Goal: Task Accomplishment & Management: Manage account settings

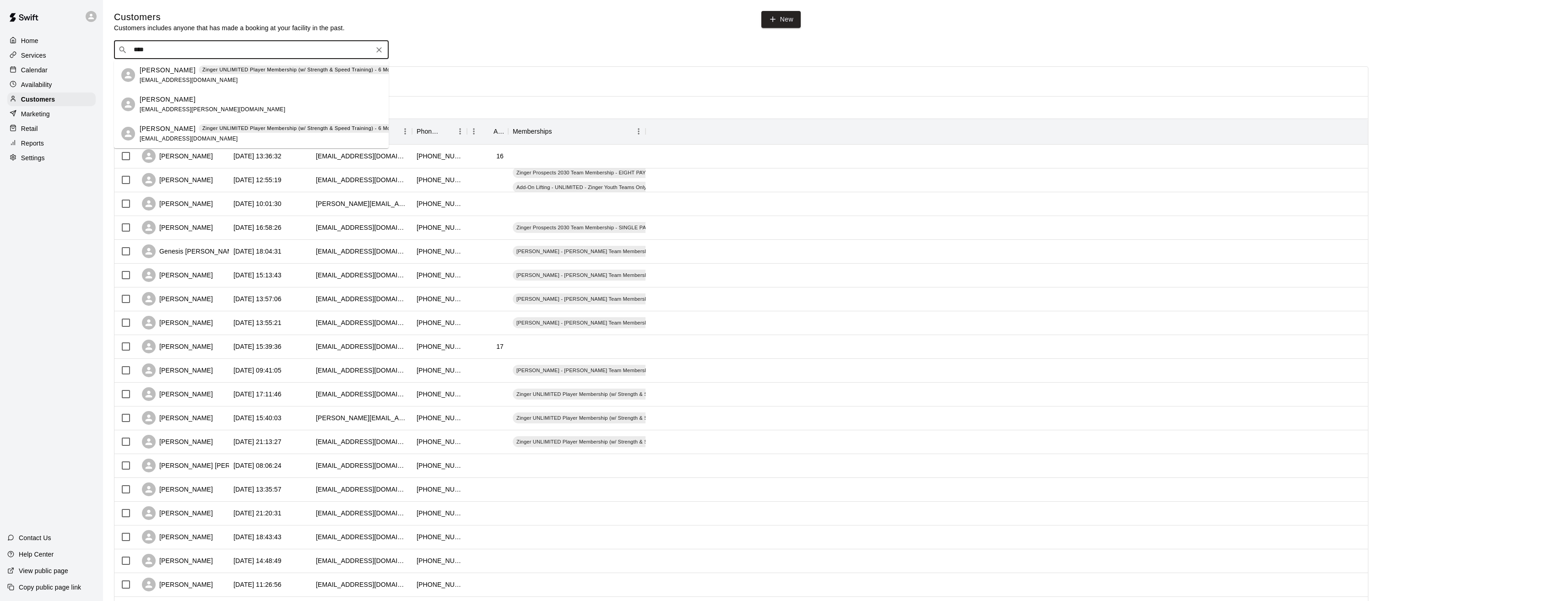
drag, startPoint x: 176, startPoint y: 52, endPoint x: 54, endPoint y: 43, distance: 122.3
click at [54, 43] on div "Home Services Calendar Availability Customers Marketing Retail Reports Settings…" at bounding box center [784, 395] width 1568 height 790
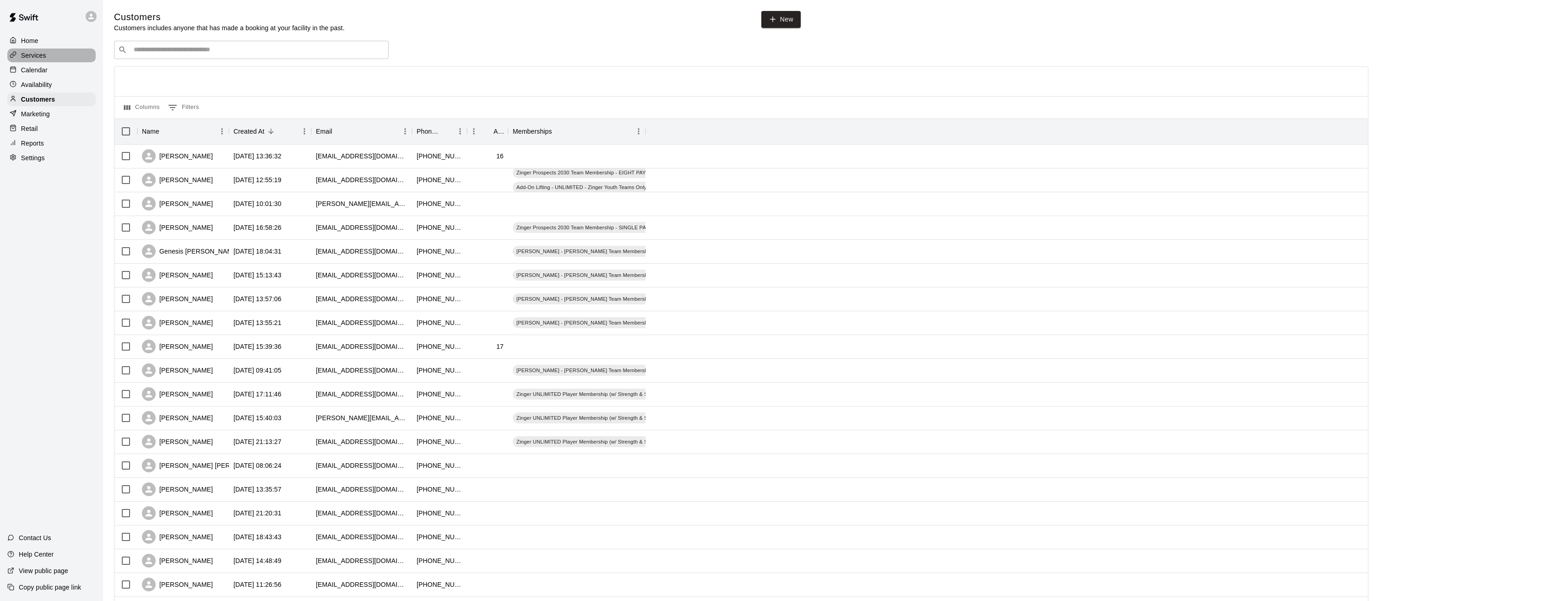
click at [31, 55] on p "Services" at bounding box center [33, 55] width 25 height 9
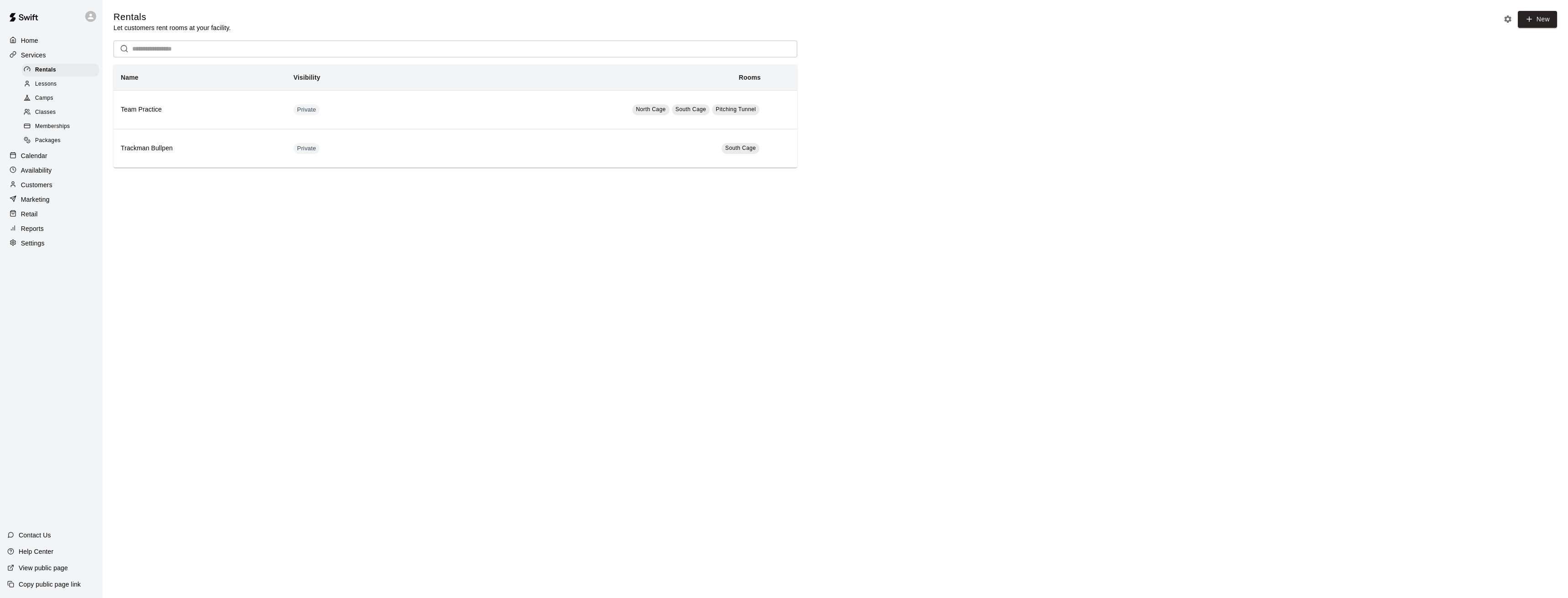
click at [50, 130] on span "Memberships" at bounding box center [52, 127] width 35 height 9
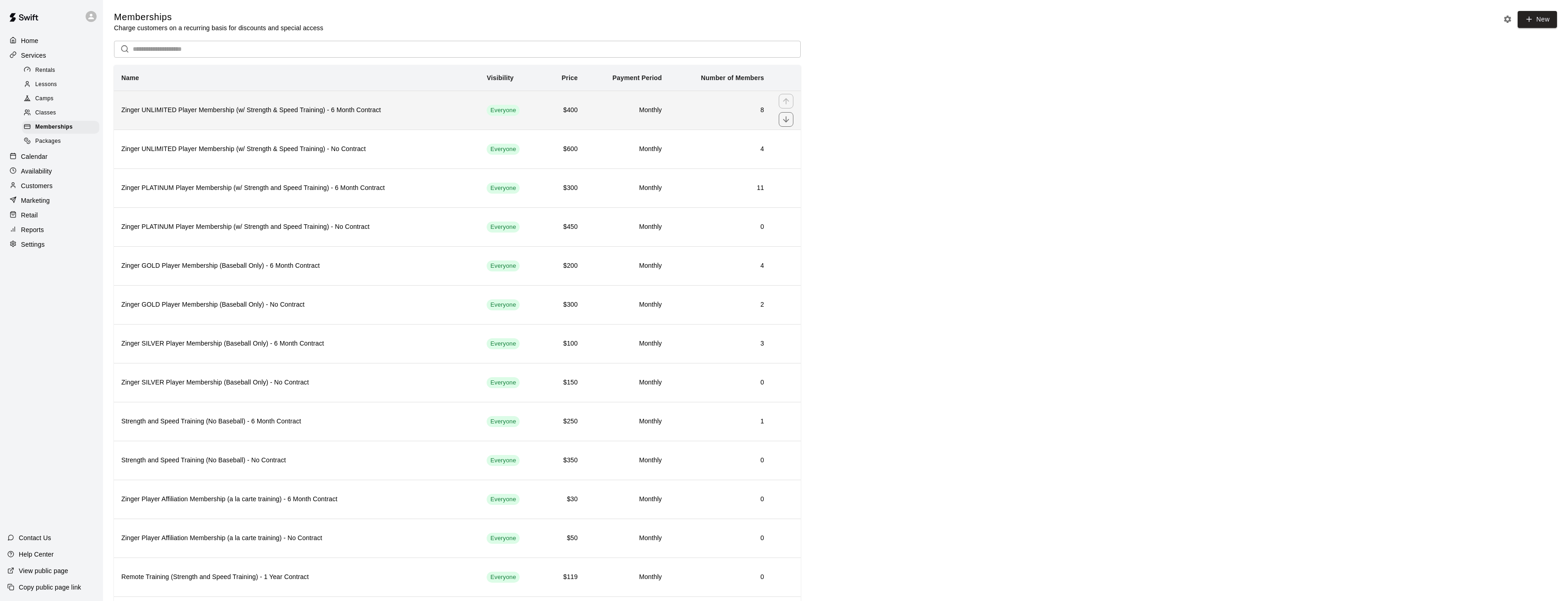
click at [191, 108] on h6 "Zinger UNLIMITED Player Membership (w/ Strength & Speed Training) - 6 Month Con…" at bounding box center [296, 110] width 351 height 10
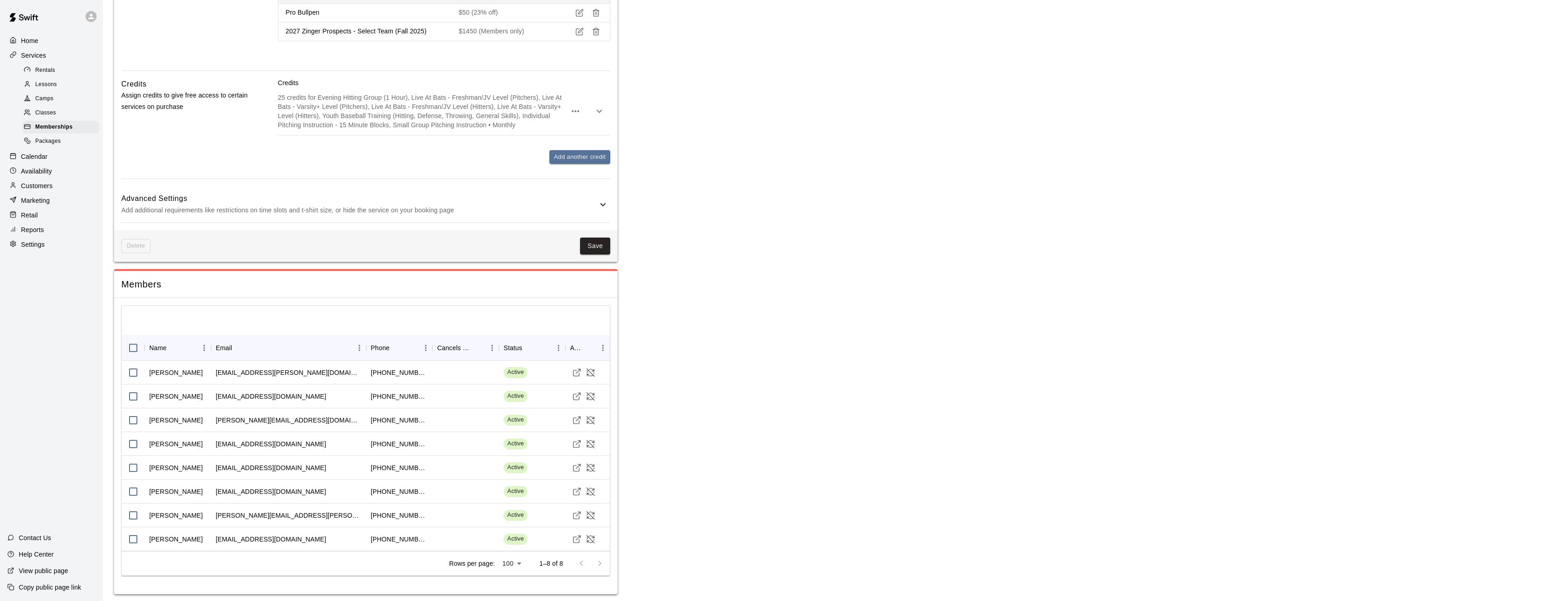
scroll to position [901, 0]
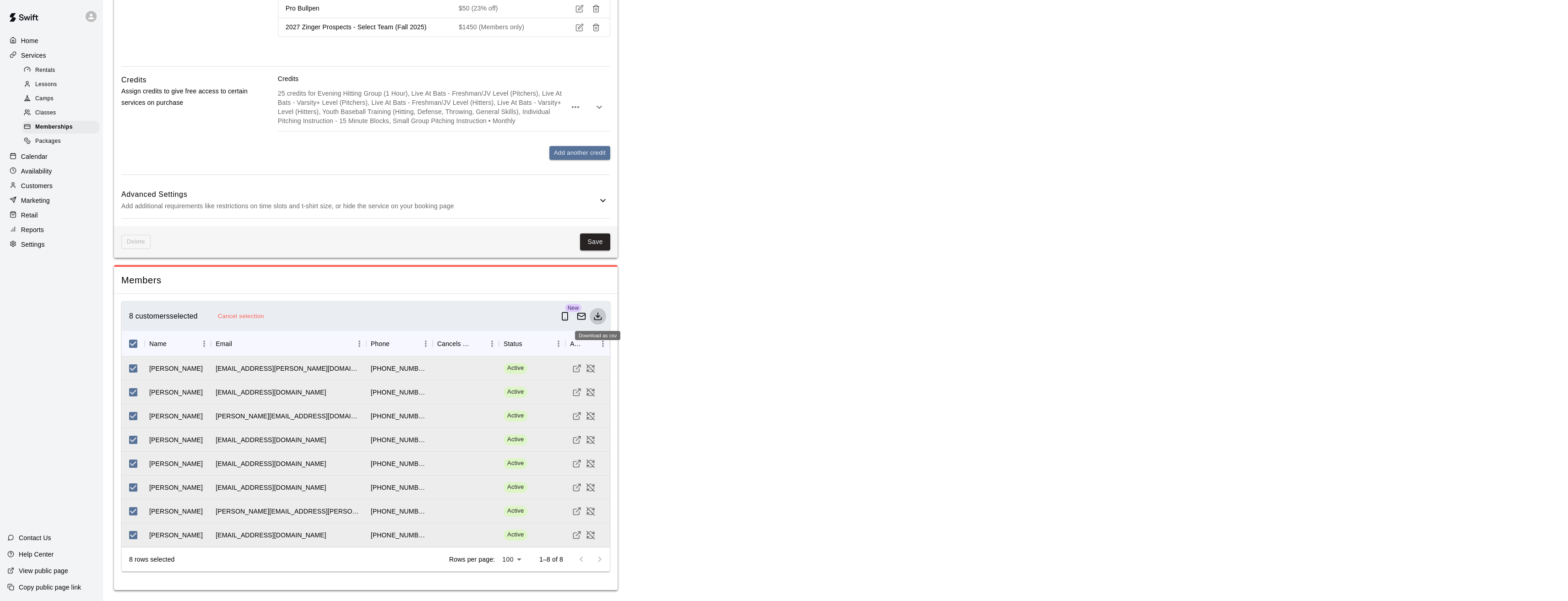
click at [598, 317] on icon "Download as csv" at bounding box center [597, 316] width 9 height 9
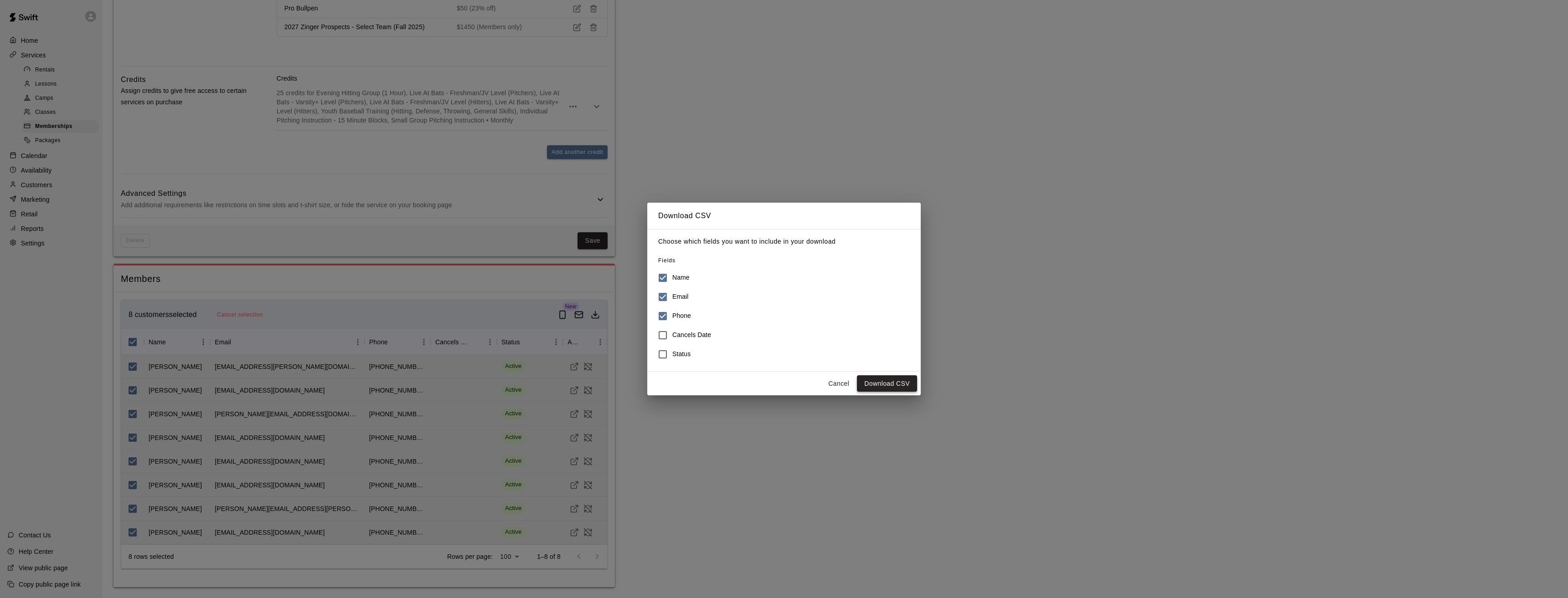
click at [895, 385] on button "Download CSV" at bounding box center [887, 384] width 60 height 17
click at [845, 384] on button "Cancel" at bounding box center [839, 384] width 29 height 17
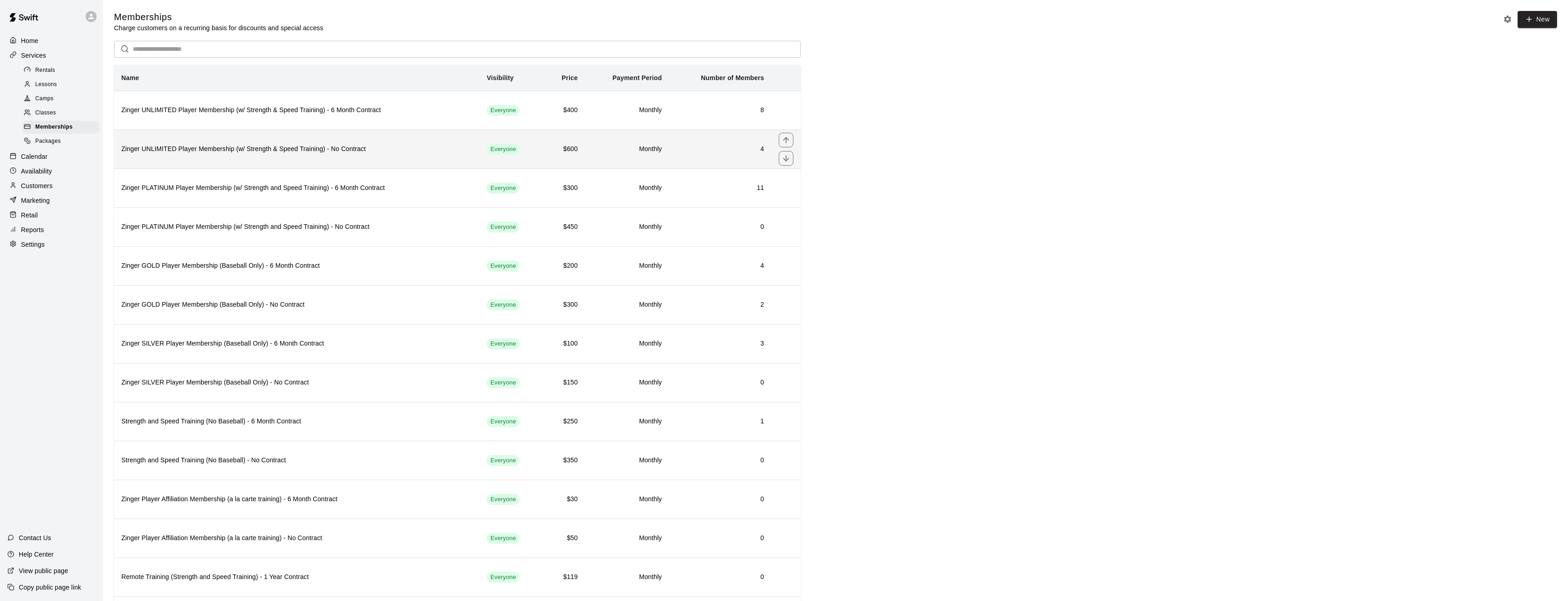
click at [293, 150] on h6 "Zinger UNLIMITED Player Membership (w/ Strength & Speed Training) - No Contract" at bounding box center [296, 149] width 351 height 10
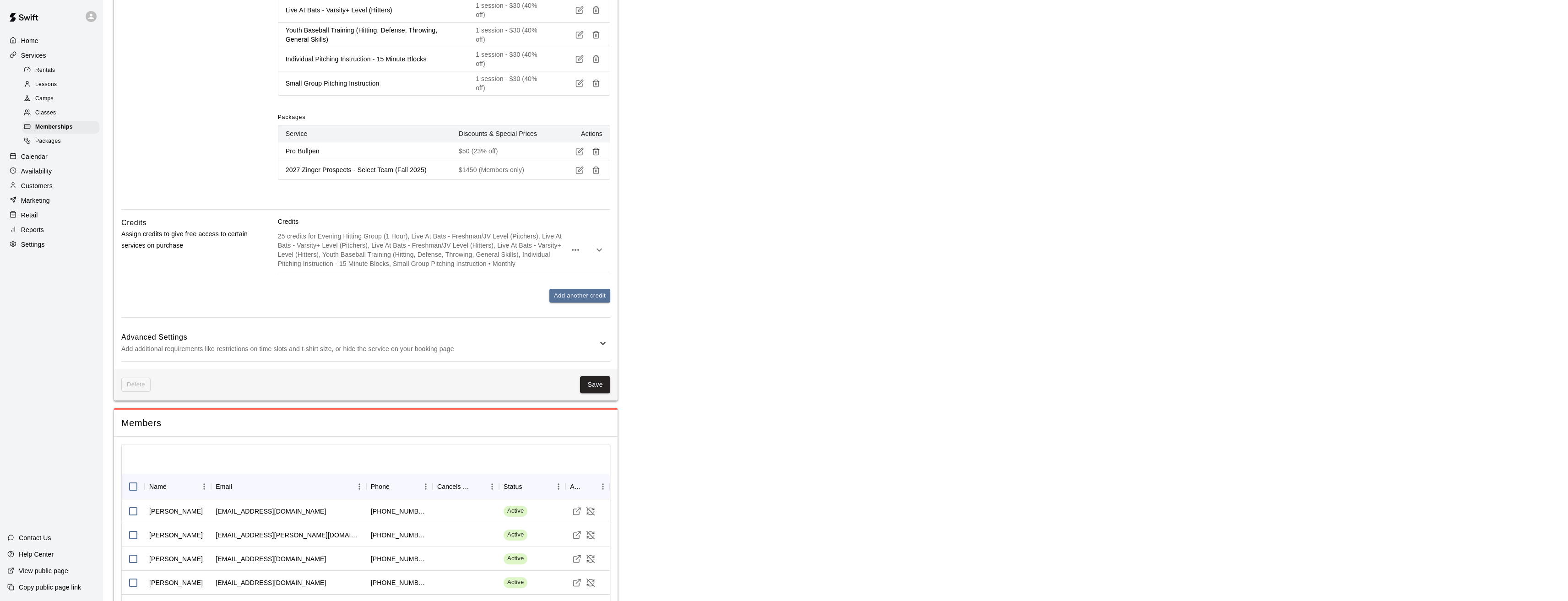
scroll to position [803, 0]
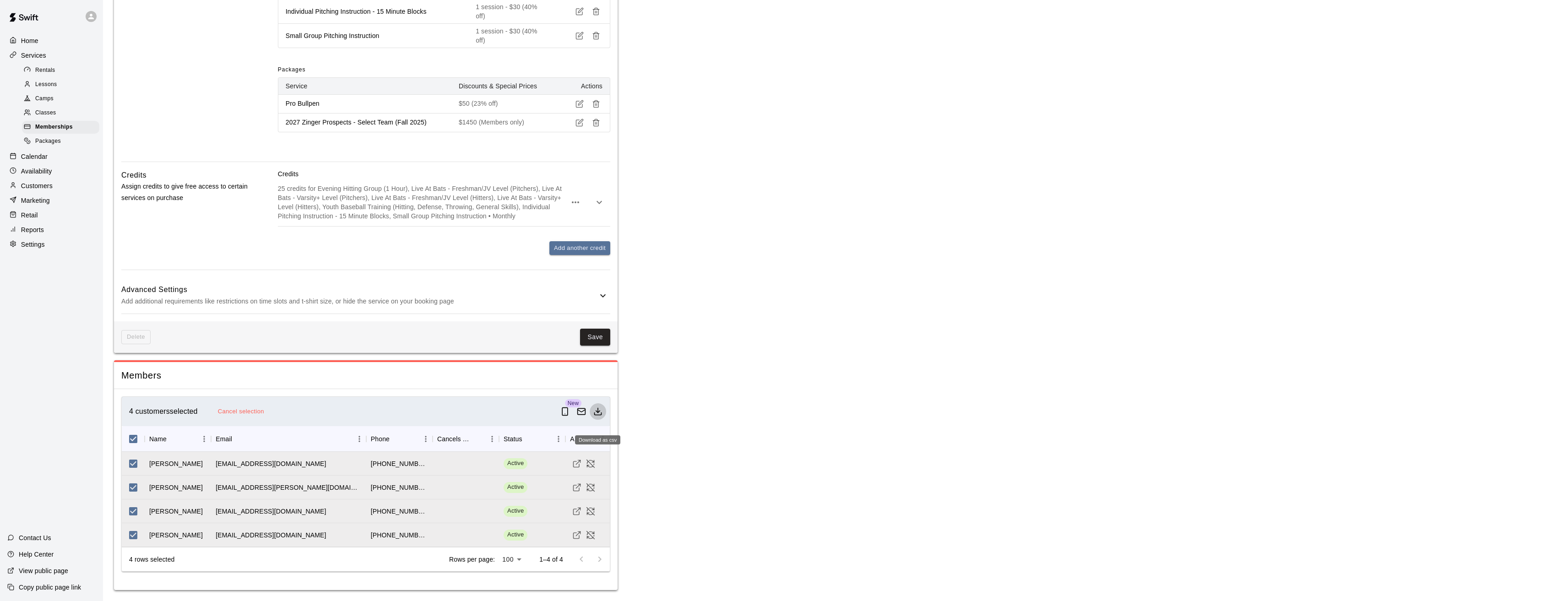
click at [600, 410] on icon "Download as csv" at bounding box center [597, 411] width 9 height 9
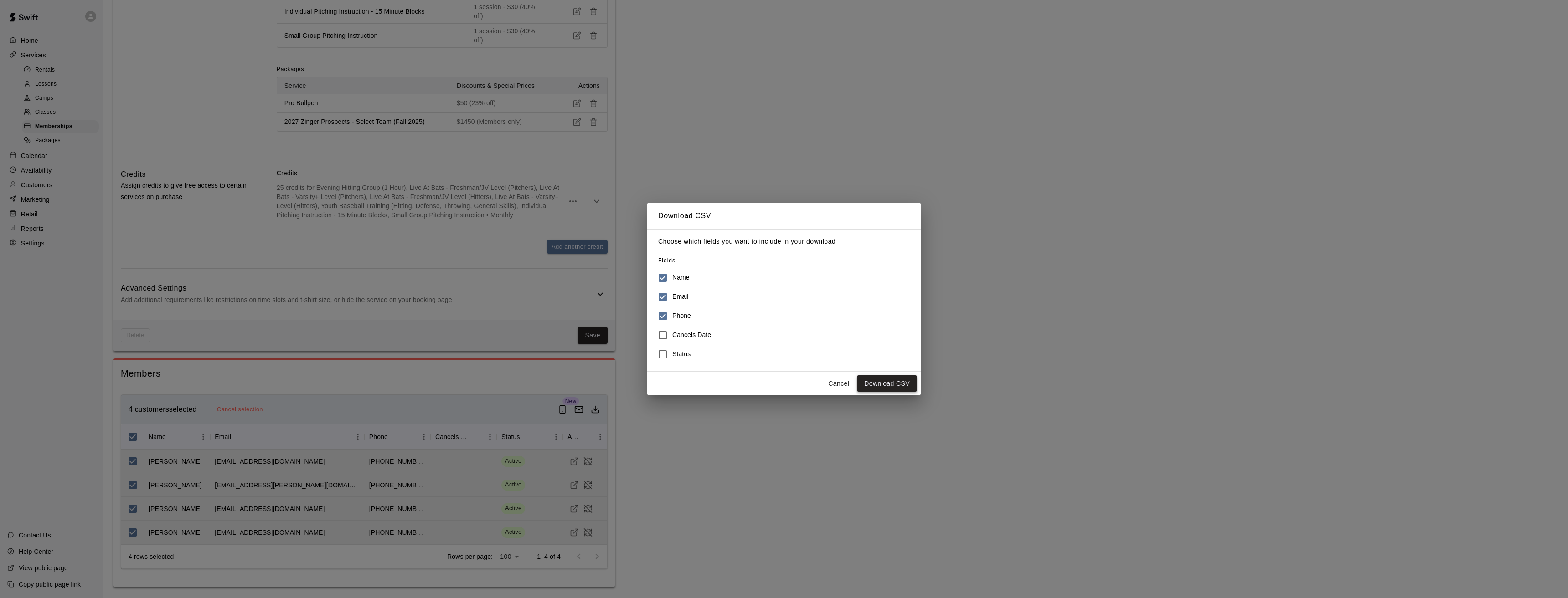
click at [886, 387] on button "Download CSV" at bounding box center [887, 384] width 60 height 17
click at [843, 380] on button "Cancel" at bounding box center [839, 384] width 29 height 17
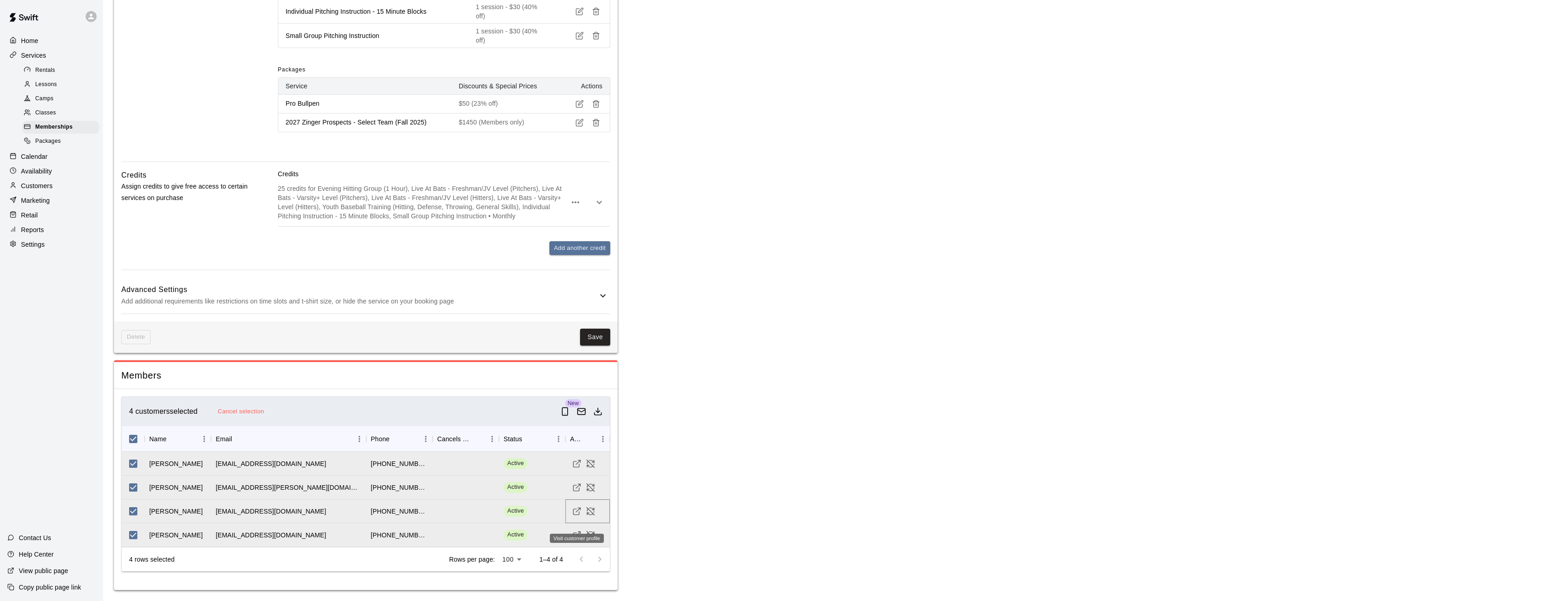
click at [576, 513] on icon "Visit customer profile" at bounding box center [576, 511] width 9 height 9
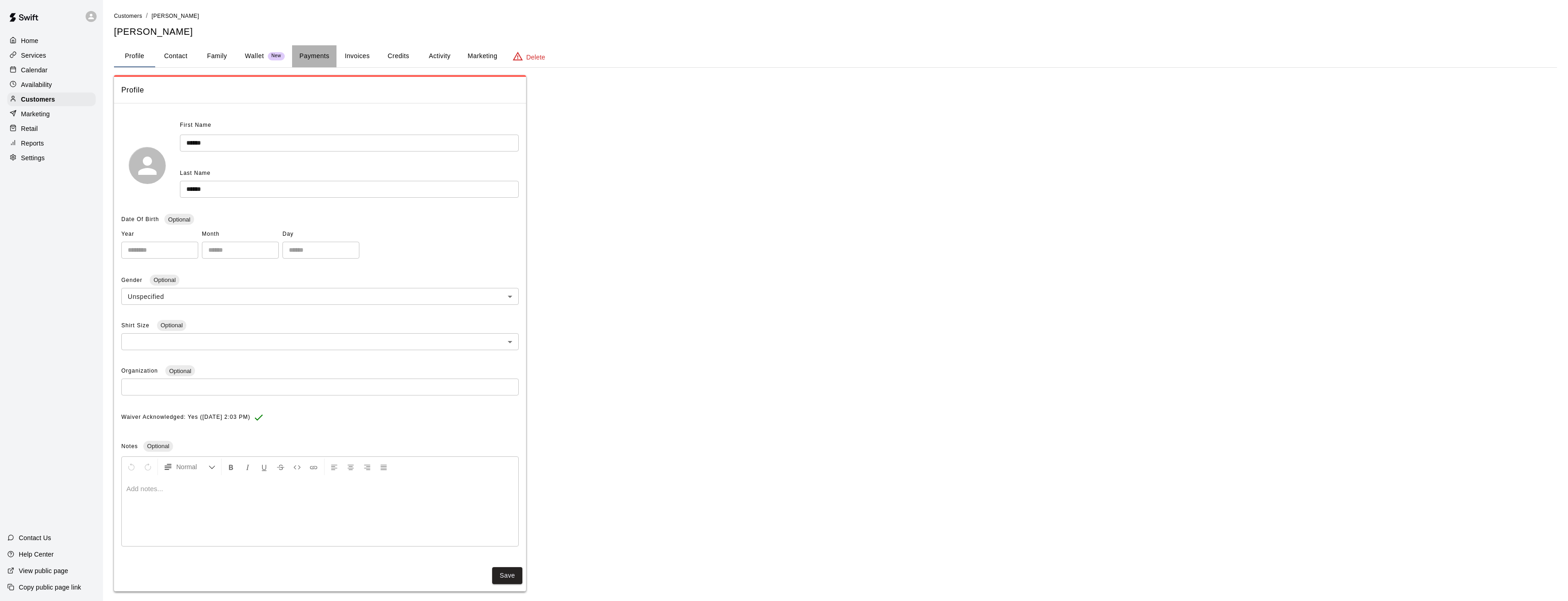
click at [309, 58] on button "Payments" at bounding box center [314, 56] width 45 height 22
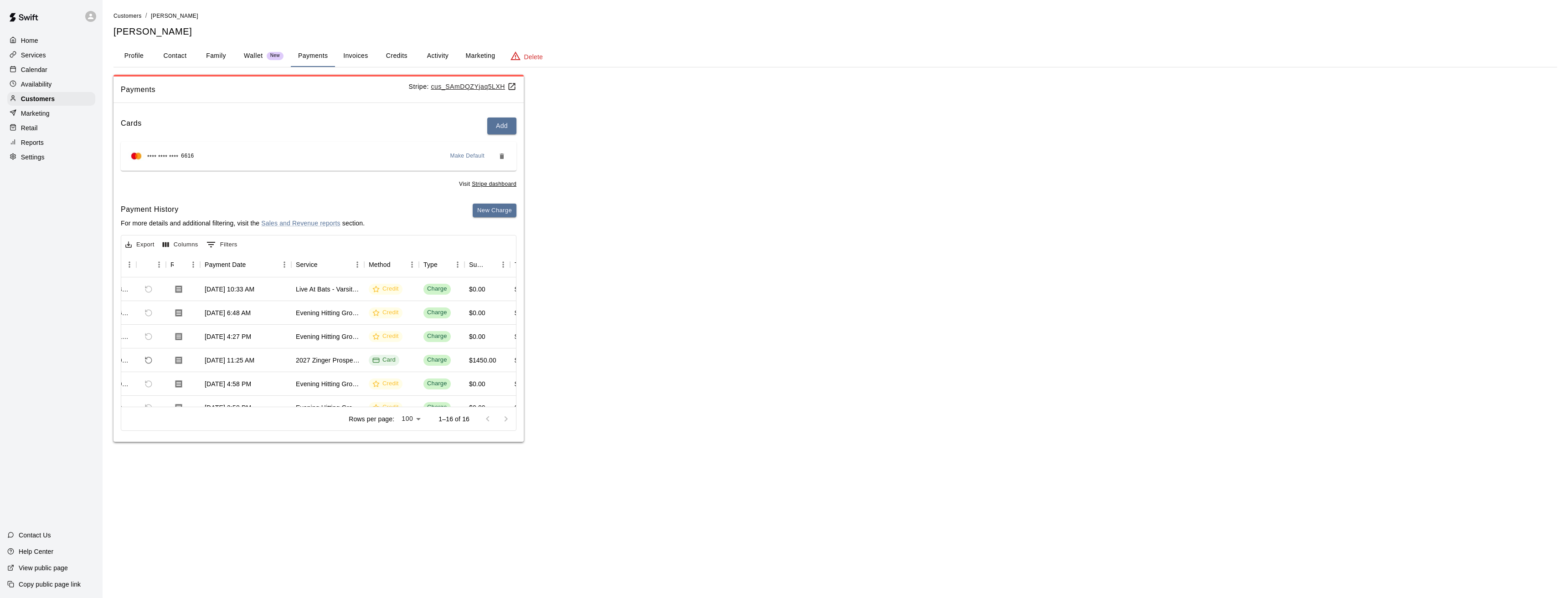
click at [38, 57] on p "Services" at bounding box center [33, 55] width 25 height 9
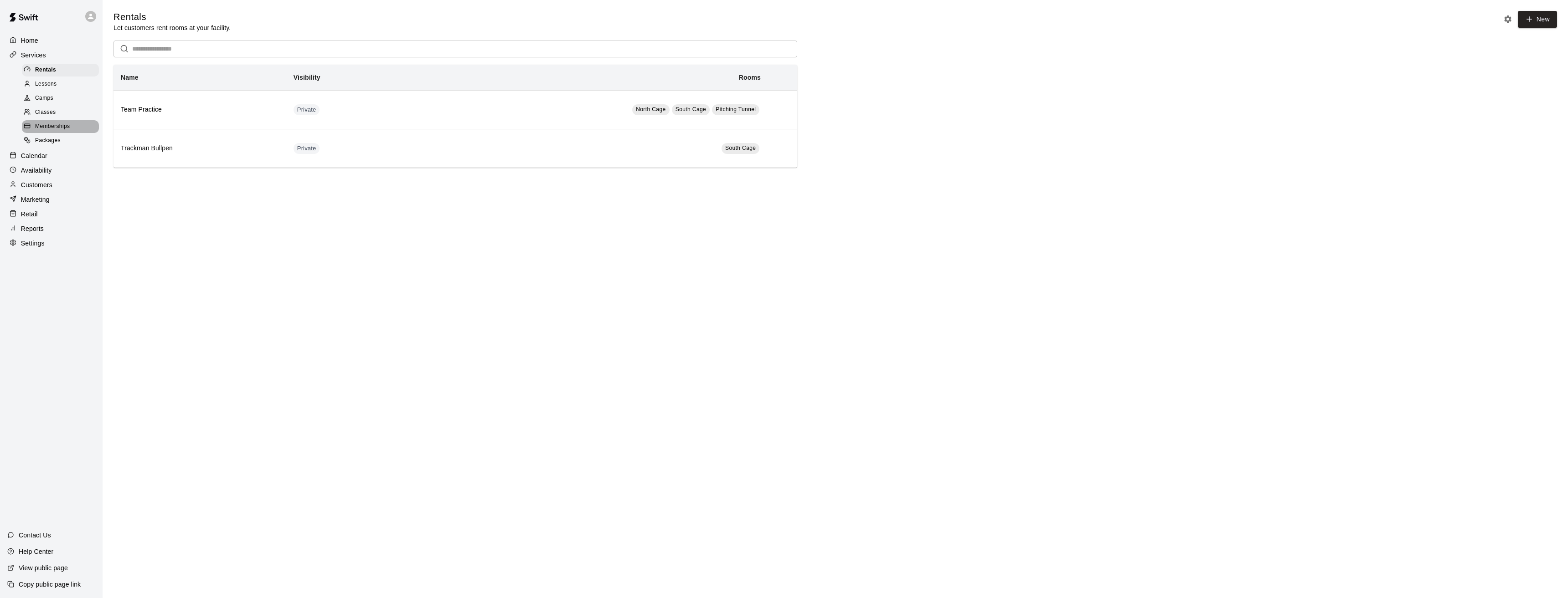
click at [47, 128] on span "Memberships" at bounding box center [52, 127] width 35 height 9
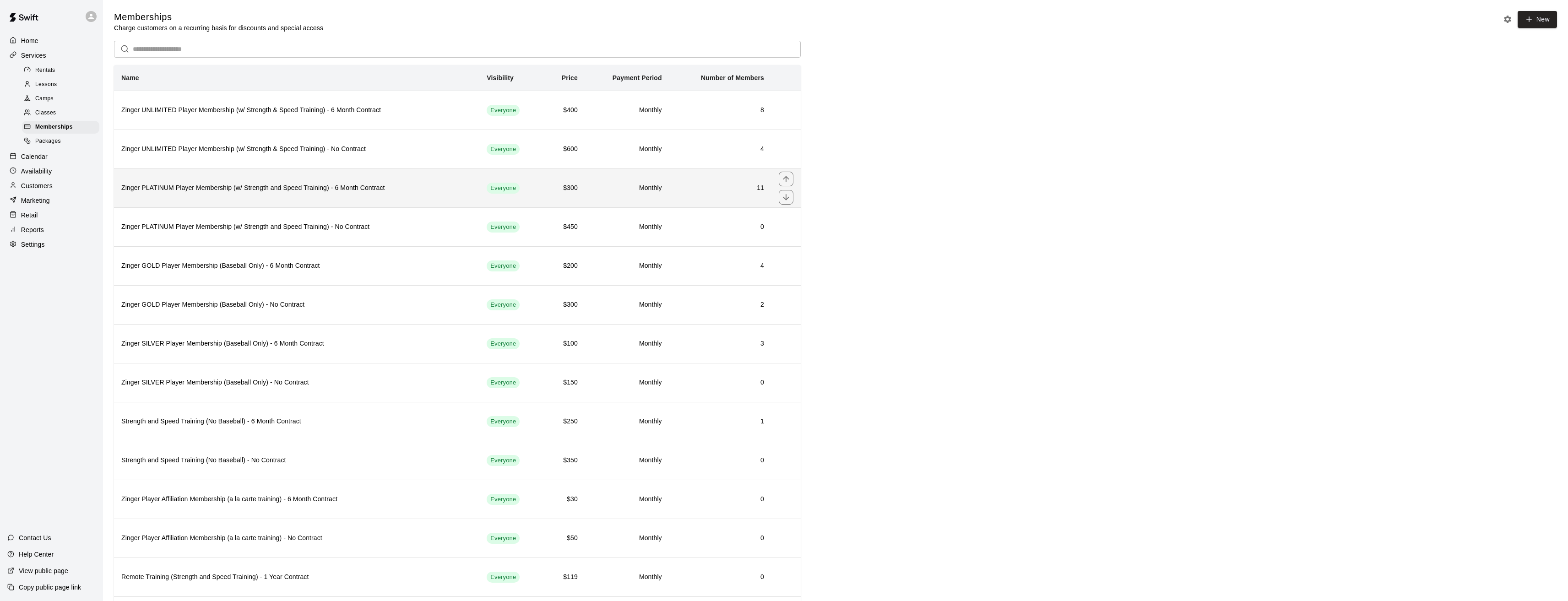
click at [208, 190] on h6 "Zinger PLATINUM Player Membership (w/ Strength and Speed Training) - 6 Month Co…" at bounding box center [296, 188] width 351 height 10
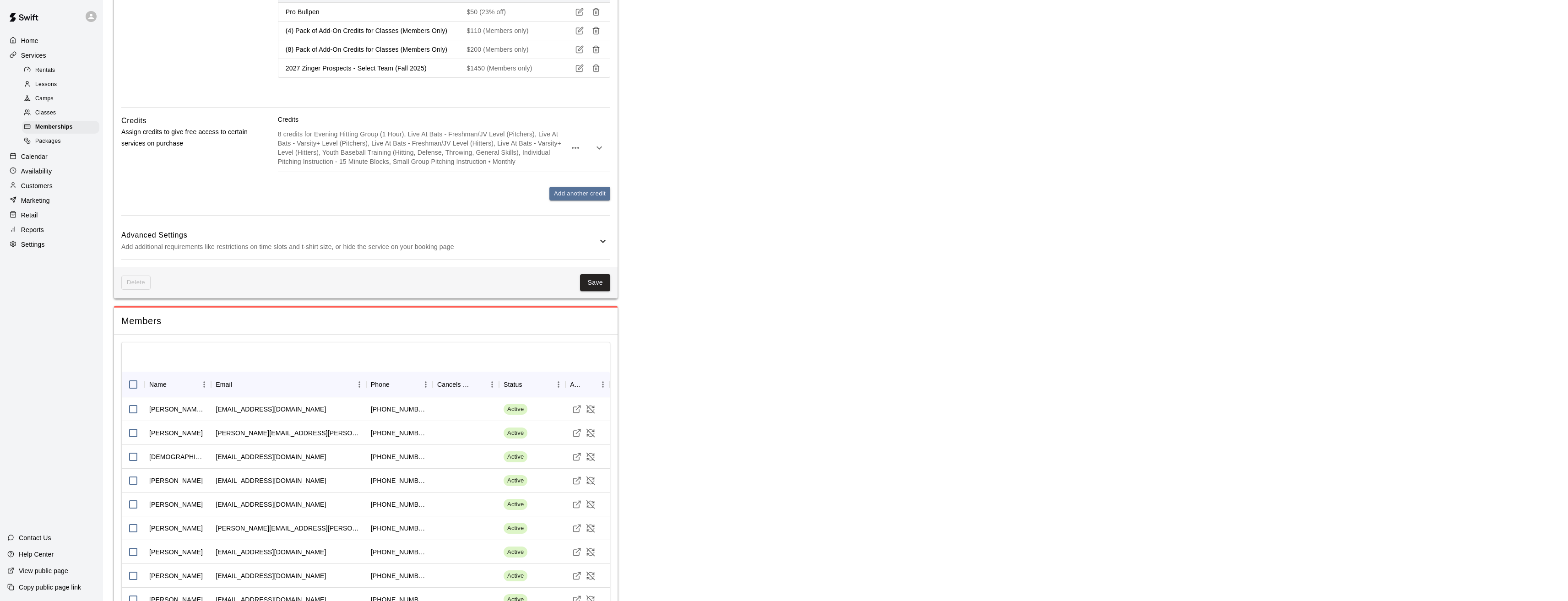
scroll to position [1024, 0]
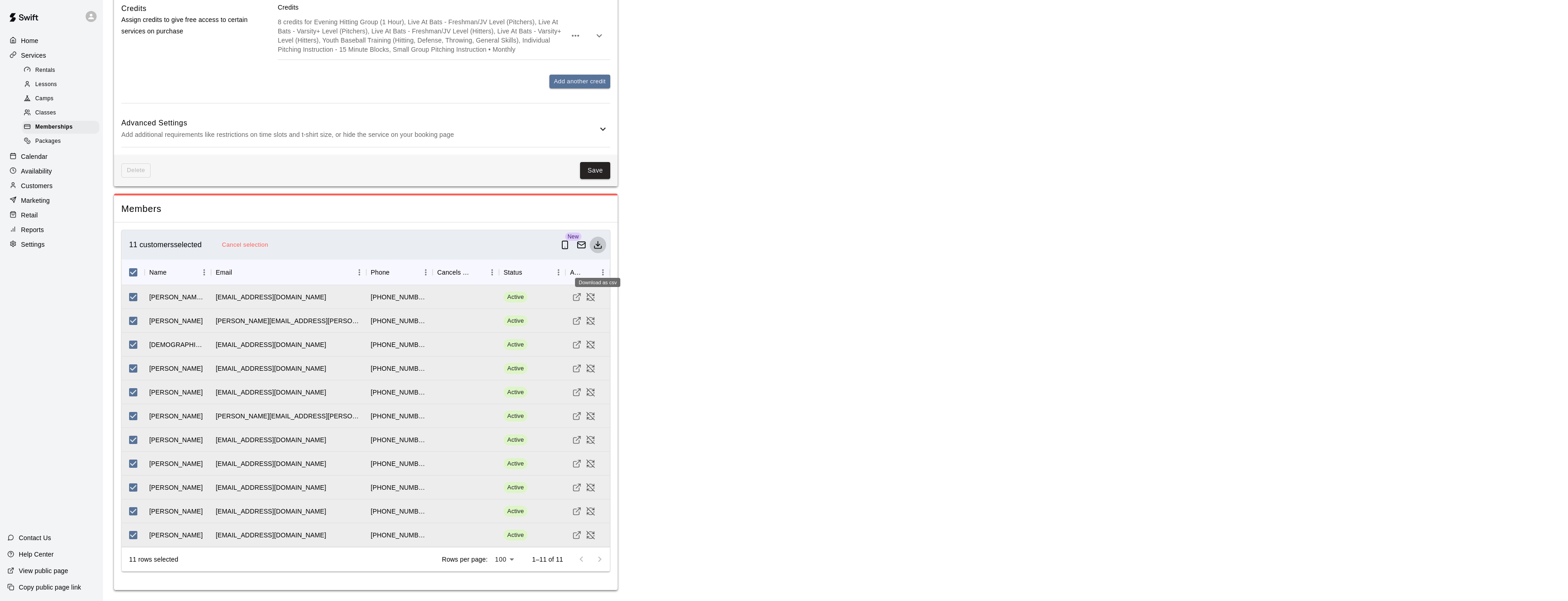
click at [598, 247] on icon "Download as csv" at bounding box center [597, 245] width 9 height 9
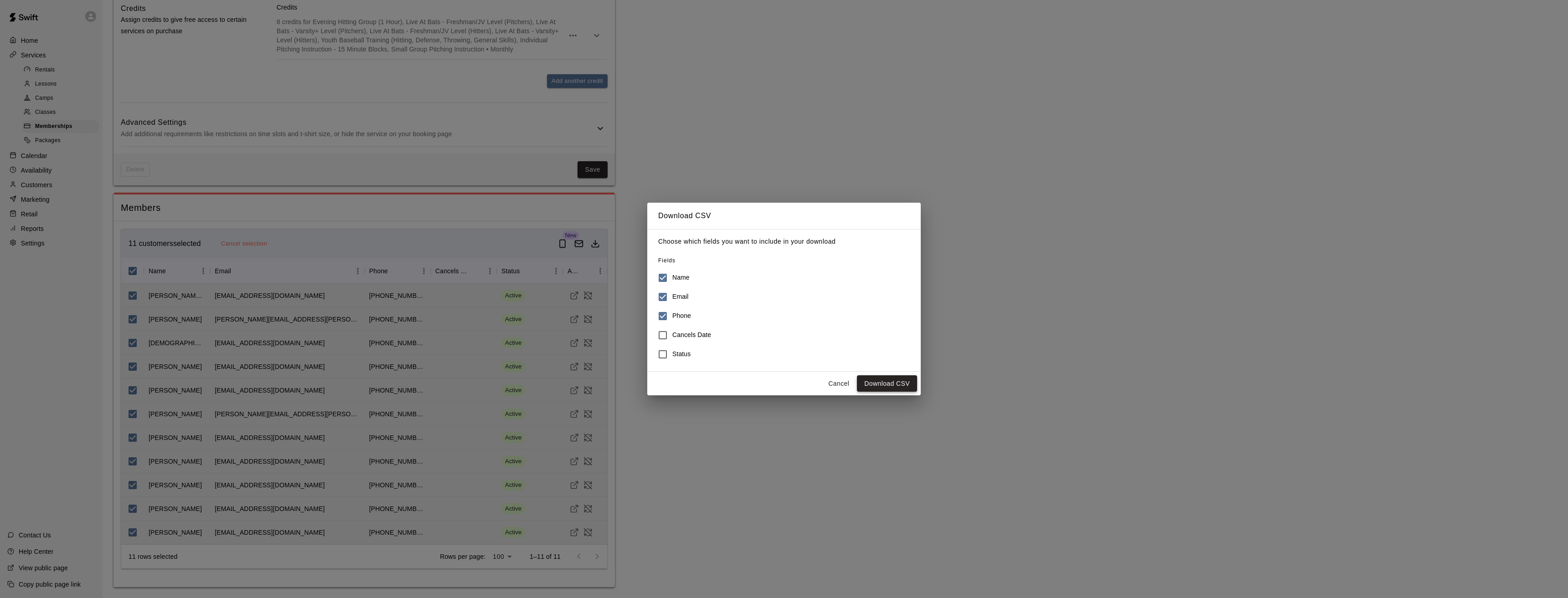
click at [879, 384] on button "Download CSV" at bounding box center [887, 384] width 60 height 17
click at [844, 384] on button "Cancel" at bounding box center [839, 384] width 29 height 17
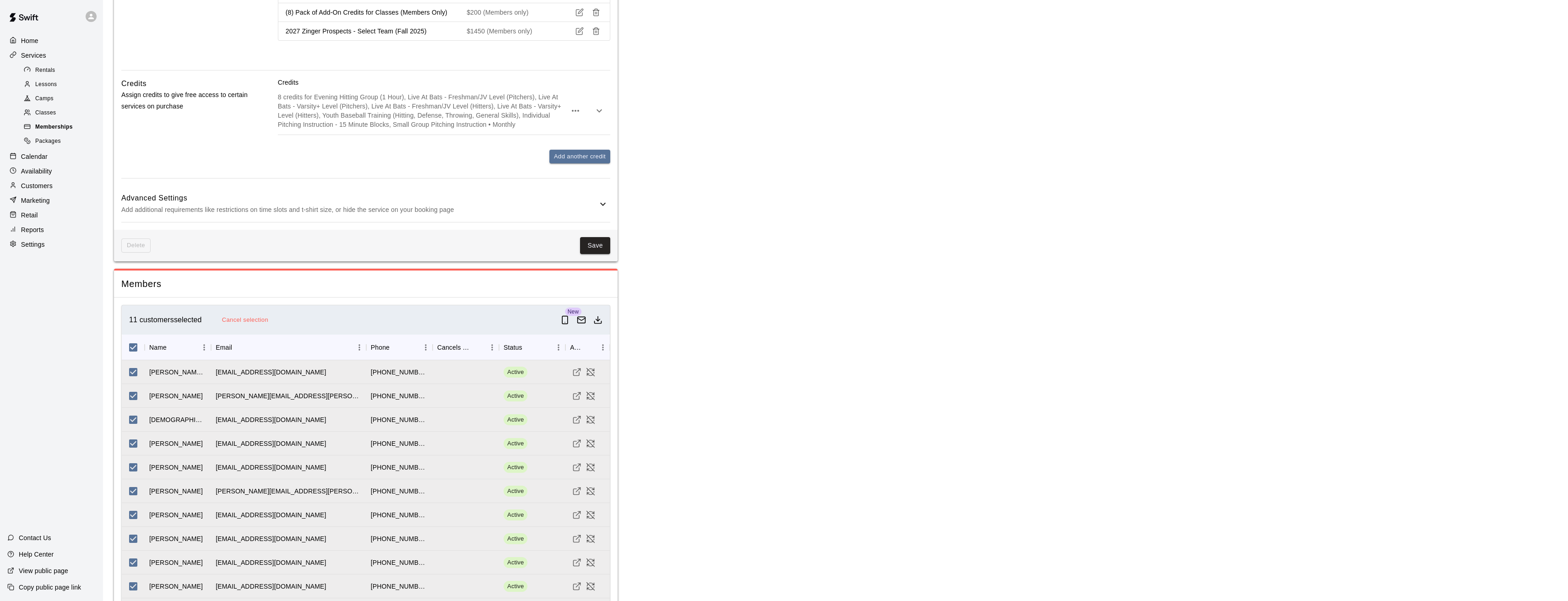
scroll to position [795, 0]
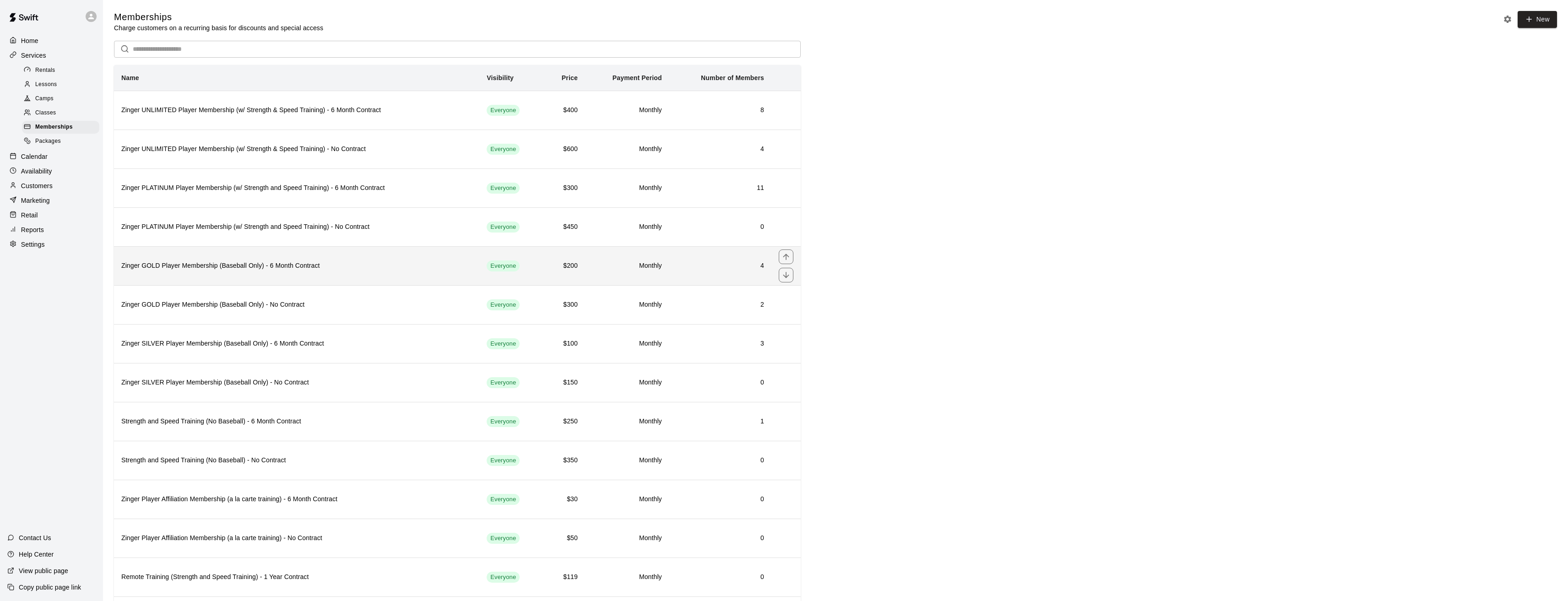
click at [189, 270] on h6 "Zinger GOLD Player Membership (Baseball Only) - 6 Month Contract" at bounding box center [296, 266] width 351 height 10
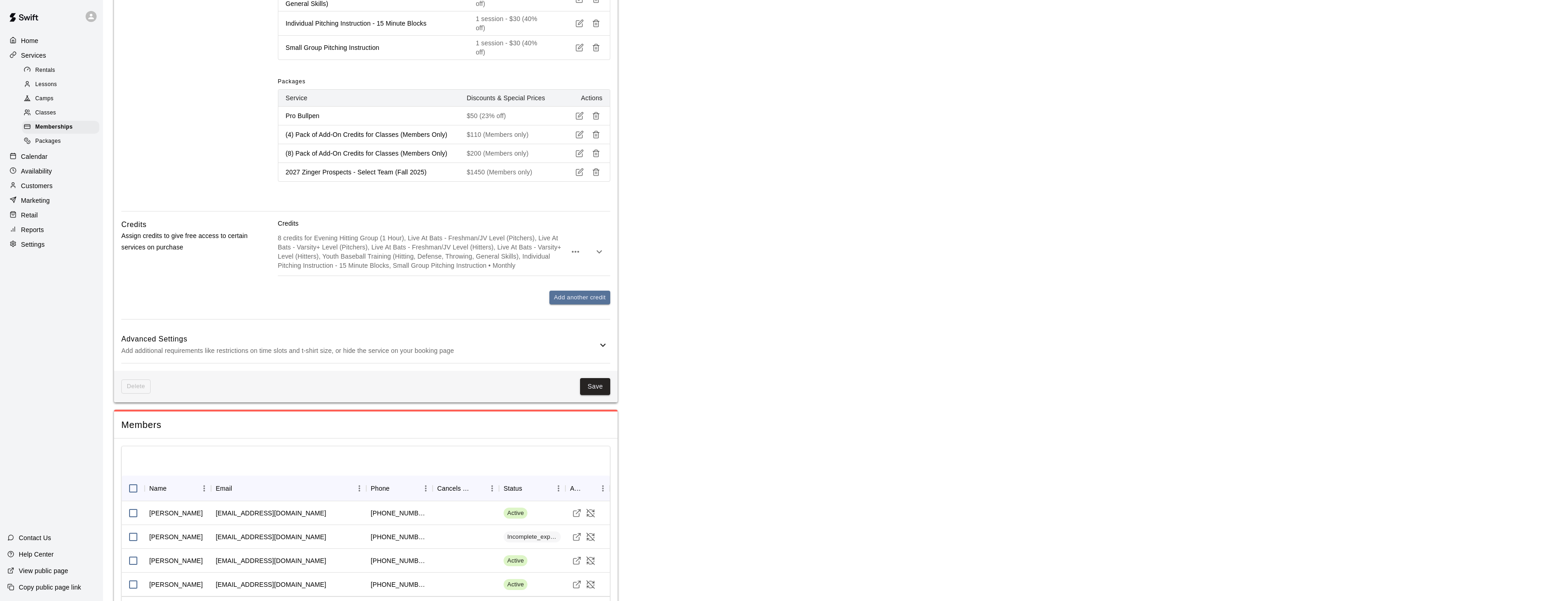
scroll to position [851, 0]
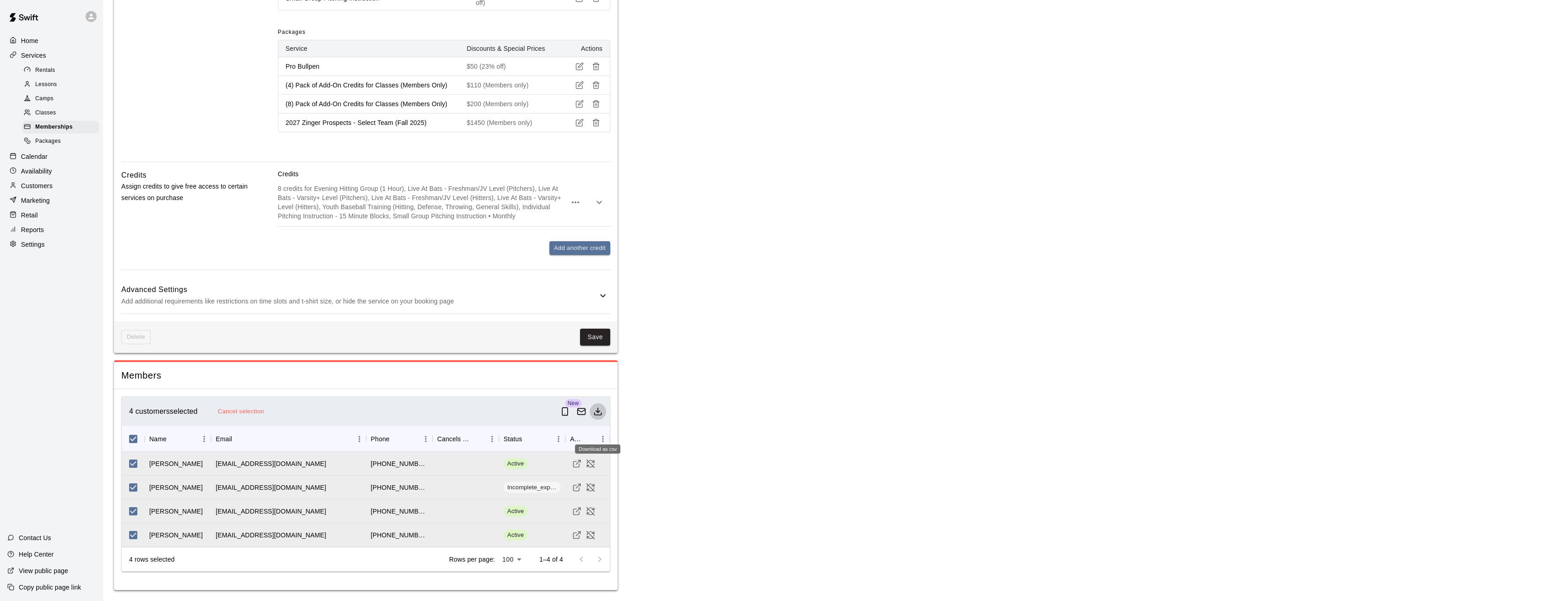
click at [596, 413] on icon "Download as csv" at bounding box center [597, 411] width 9 height 9
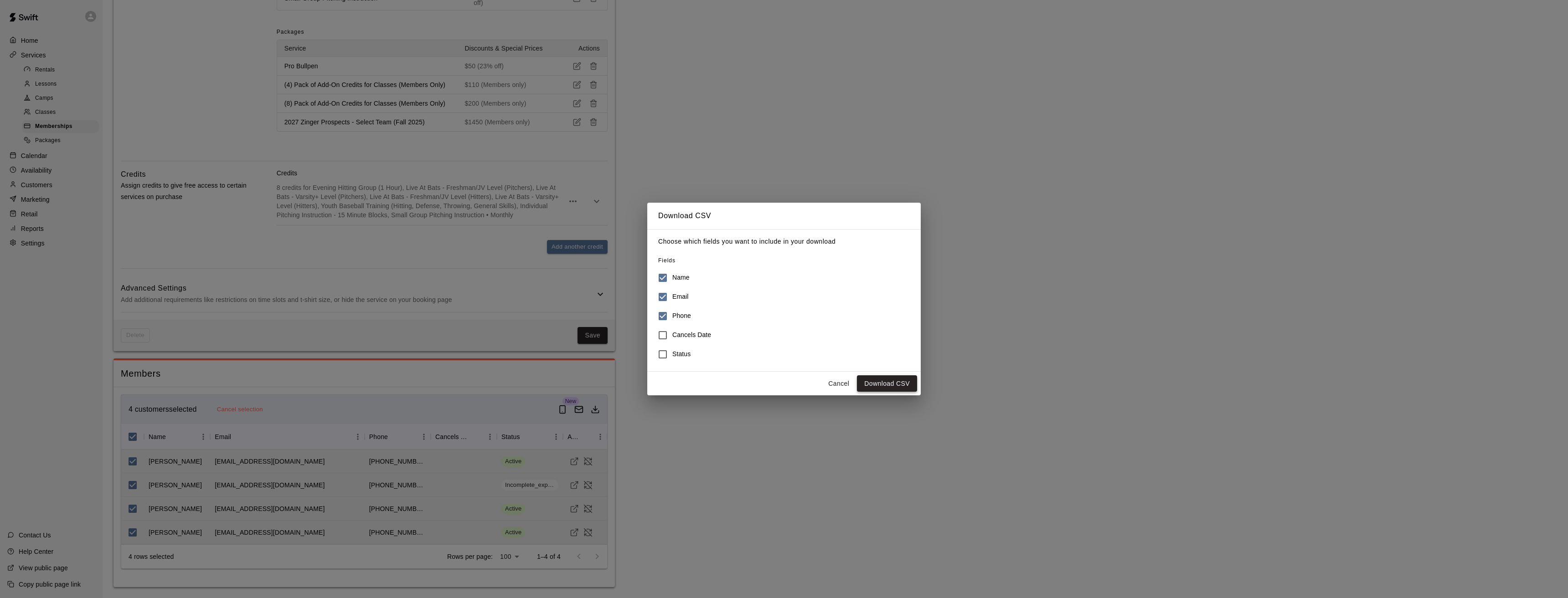
click at [880, 384] on button "Download CSV" at bounding box center [887, 384] width 60 height 17
click at [842, 384] on button "Cancel" at bounding box center [839, 384] width 29 height 17
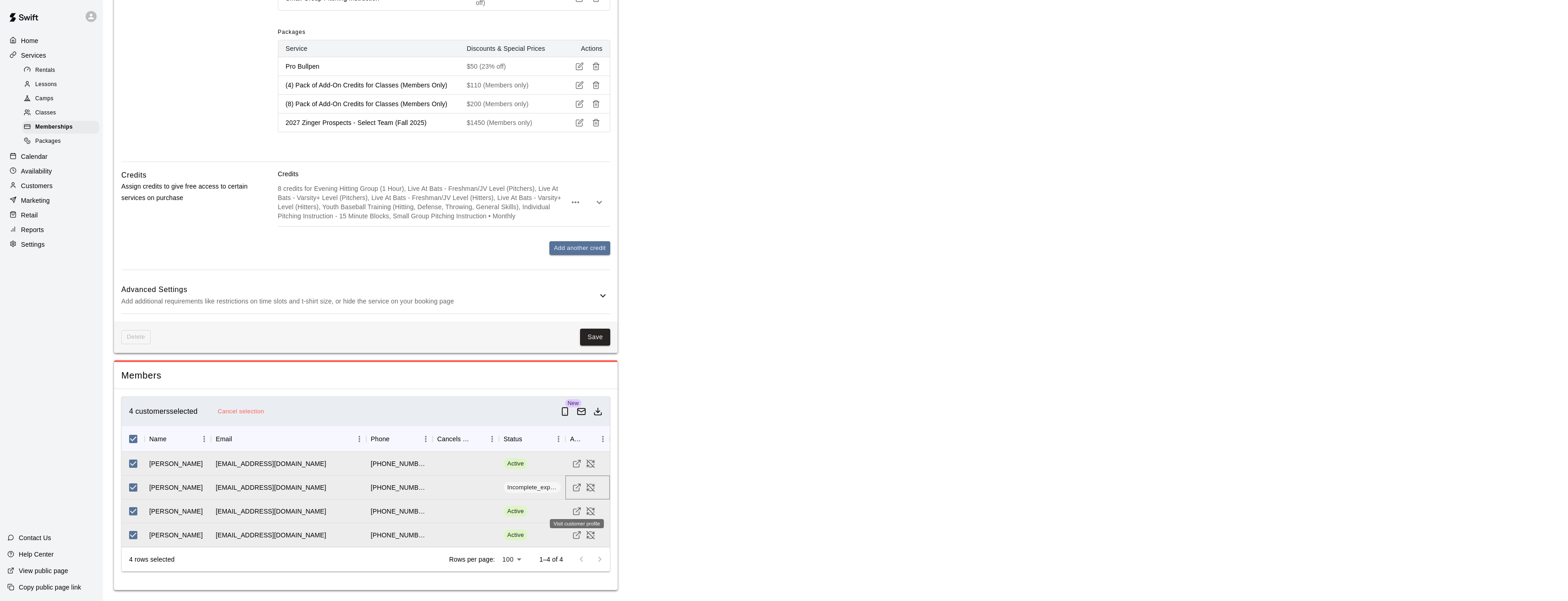
click at [574, 488] on icon "Visit customer profile" at bounding box center [576, 487] width 9 height 9
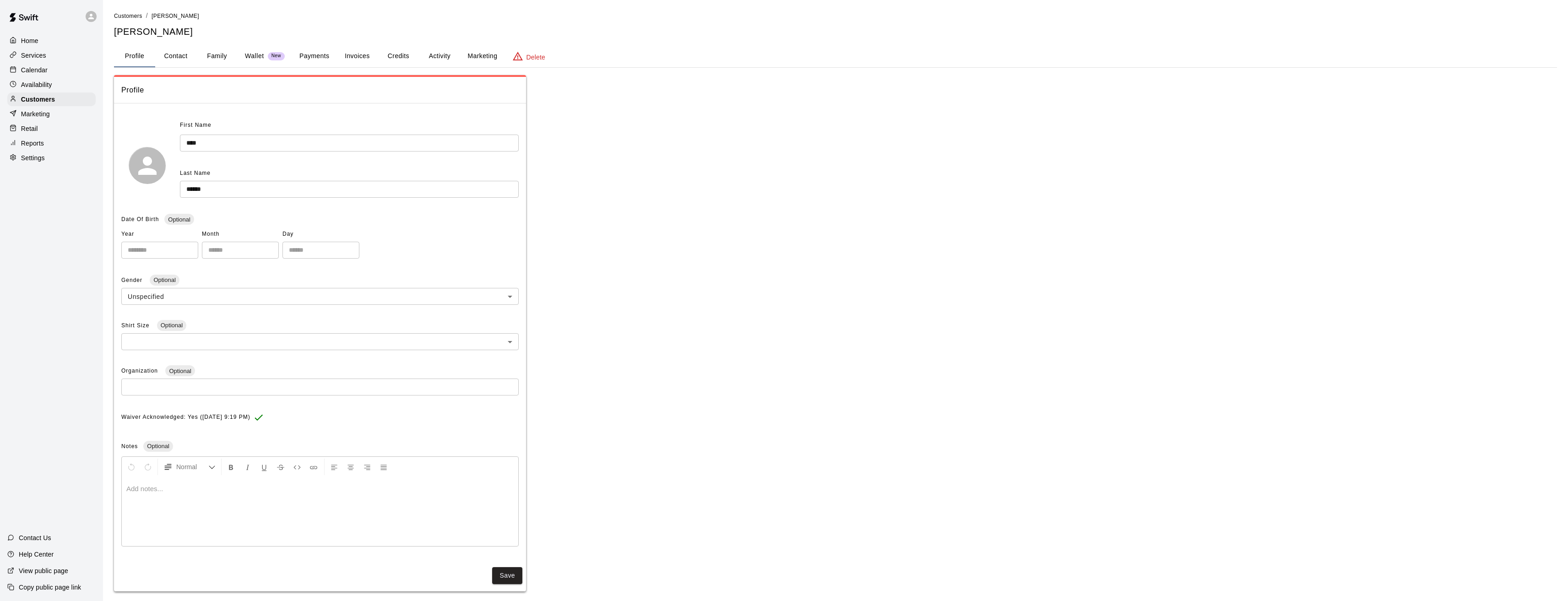
click at [356, 57] on button "Invoices" at bounding box center [356, 56] width 41 height 22
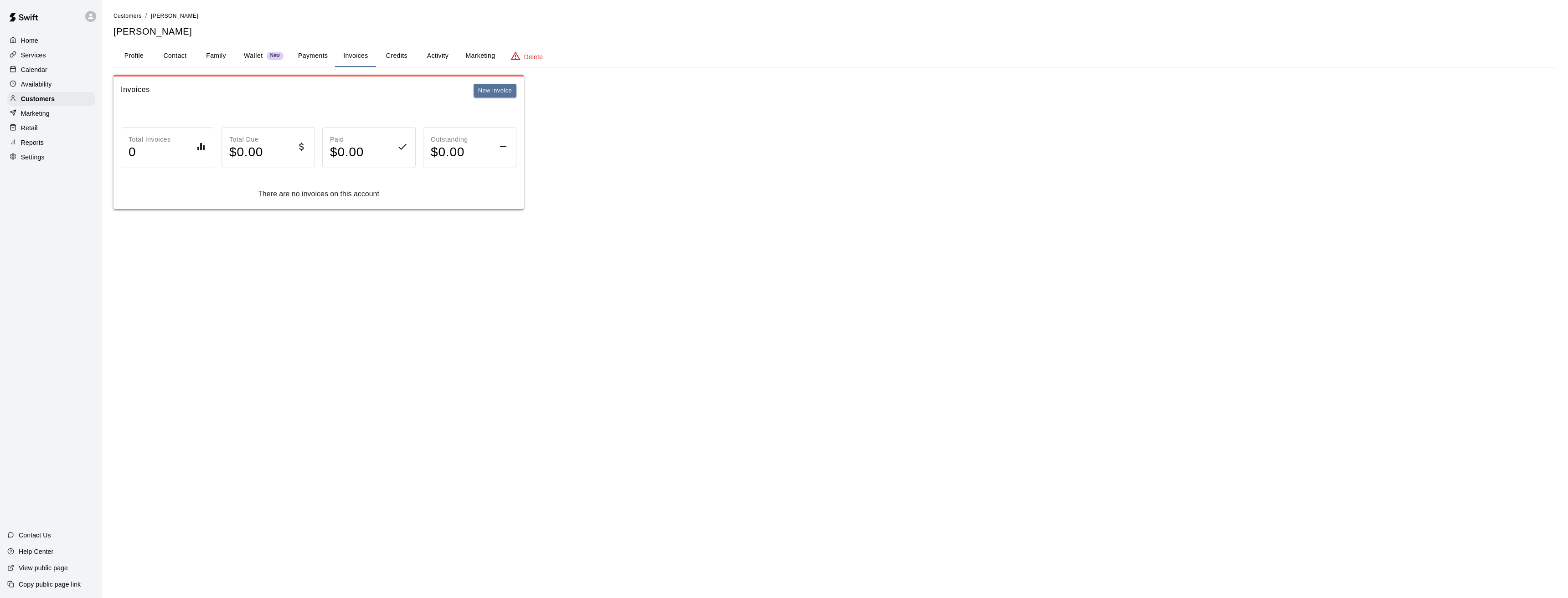
click at [312, 55] on button "Payments" at bounding box center [313, 56] width 44 height 22
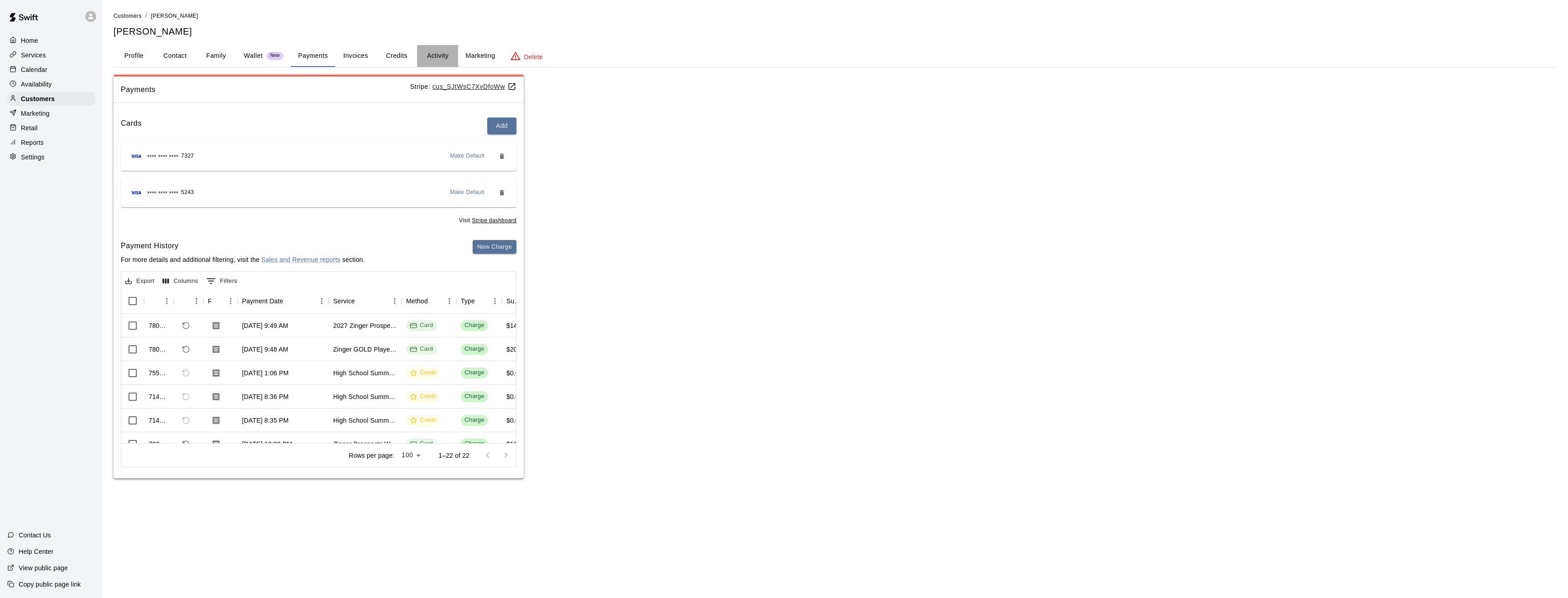
click at [439, 57] on button "Activity" at bounding box center [437, 56] width 41 height 22
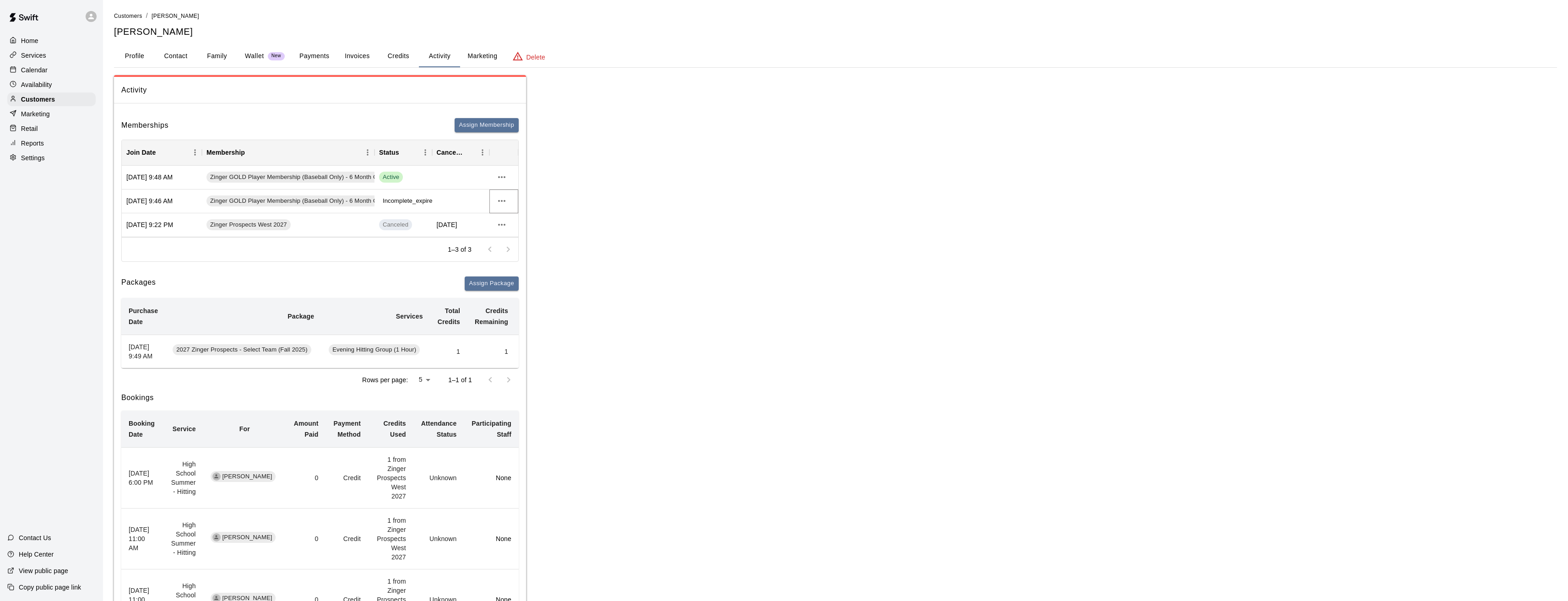
click at [504, 201] on icon "more actions" at bounding box center [502, 201] width 11 height 11
click at [518, 234] on li "Cancel" at bounding box center [520, 235] width 52 height 15
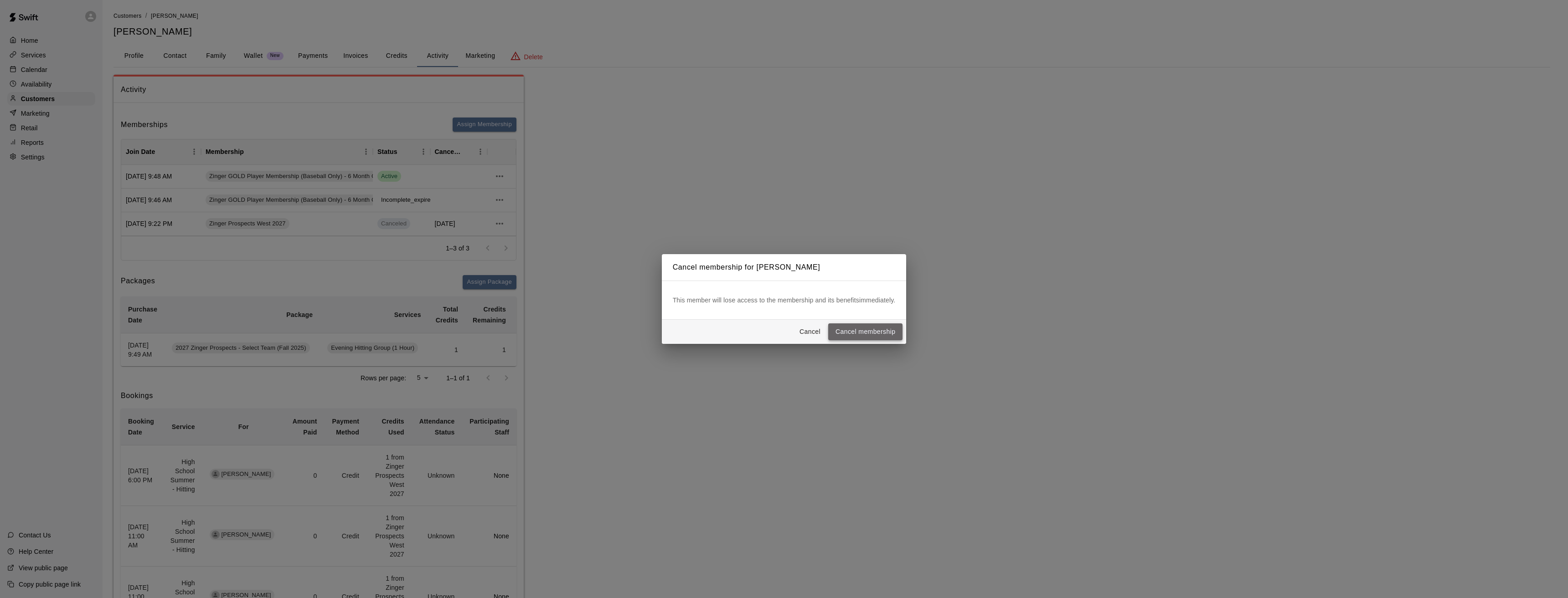
click at [875, 329] on button "Cancel membership" at bounding box center [866, 332] width 74 height 17
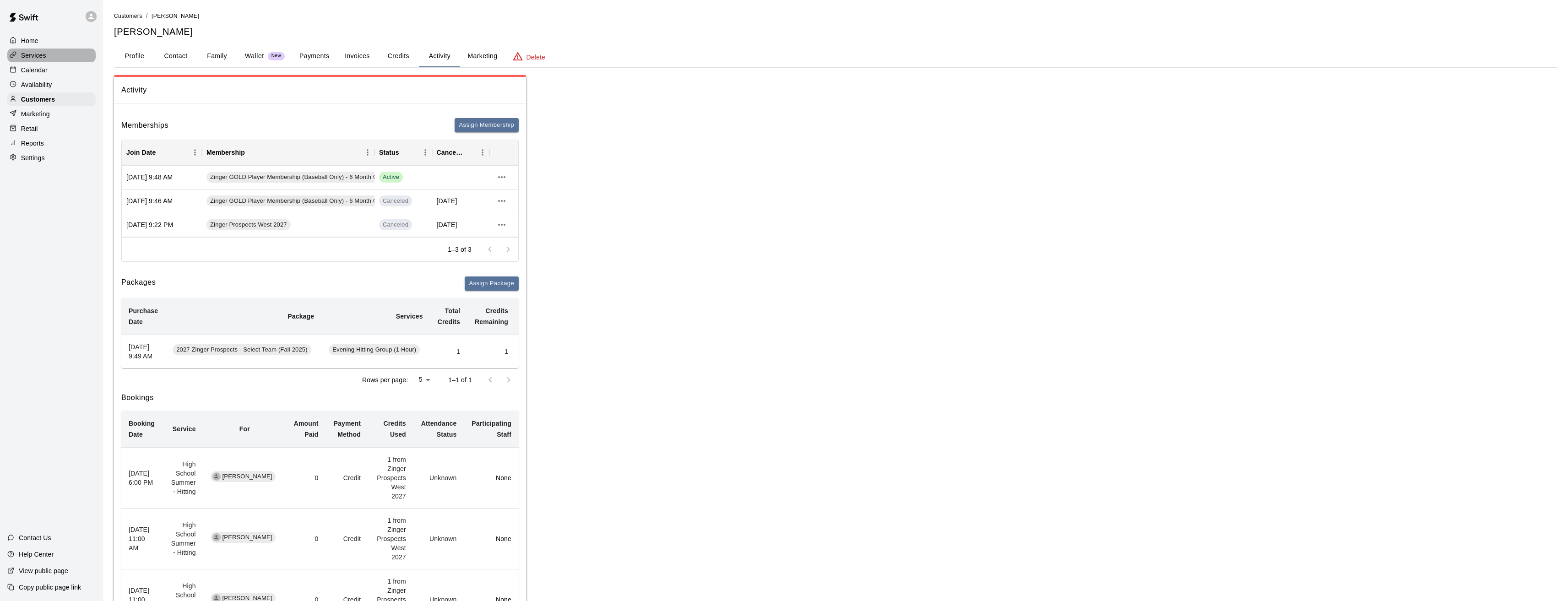
click at [35, 54] on p "Services" at bounding box center [33, 55] width 25 height 9
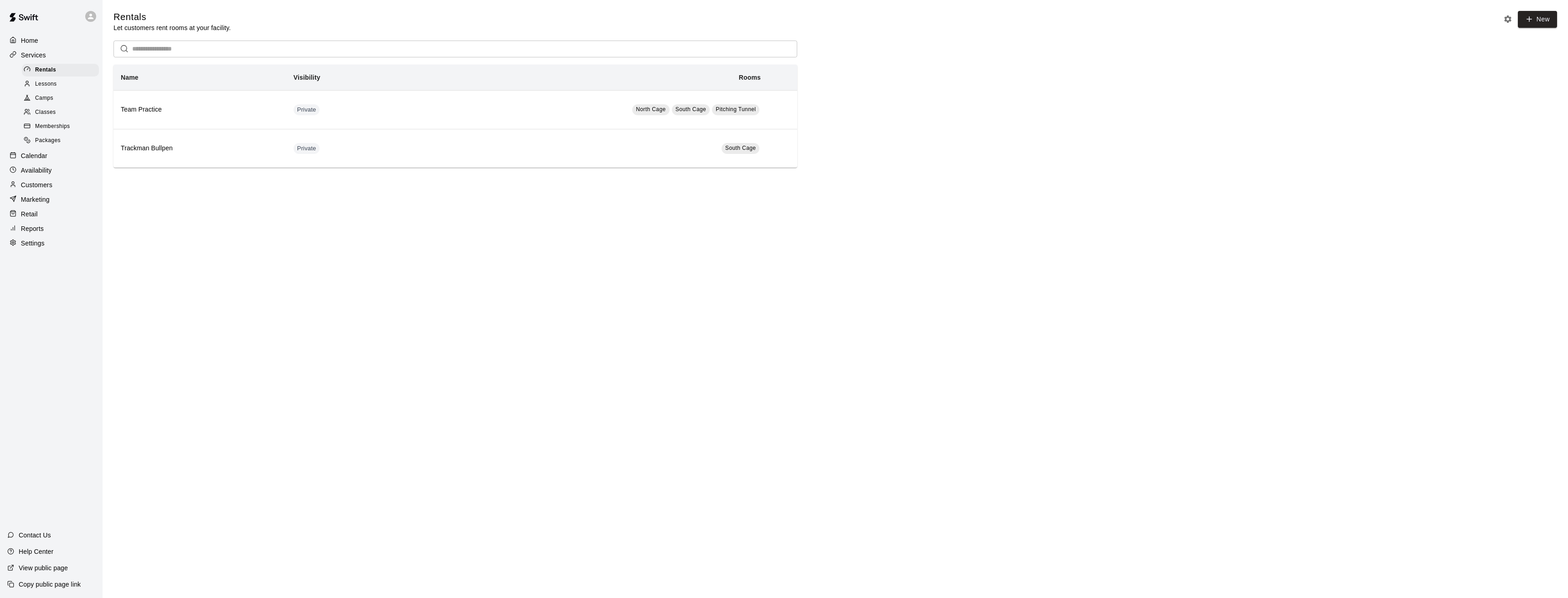
click at [50, 127] on span "Memberships" at bounding box center [52, 127] width 35 height 9
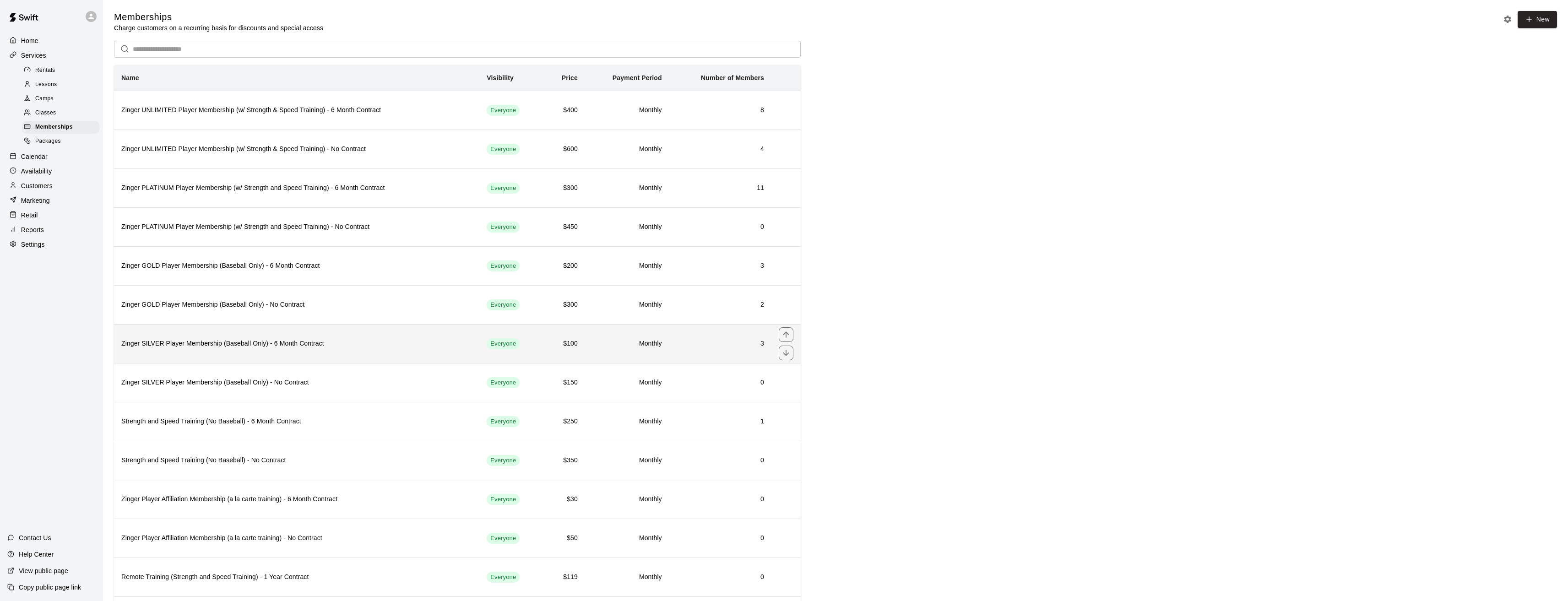
scroll to position [46, 0]
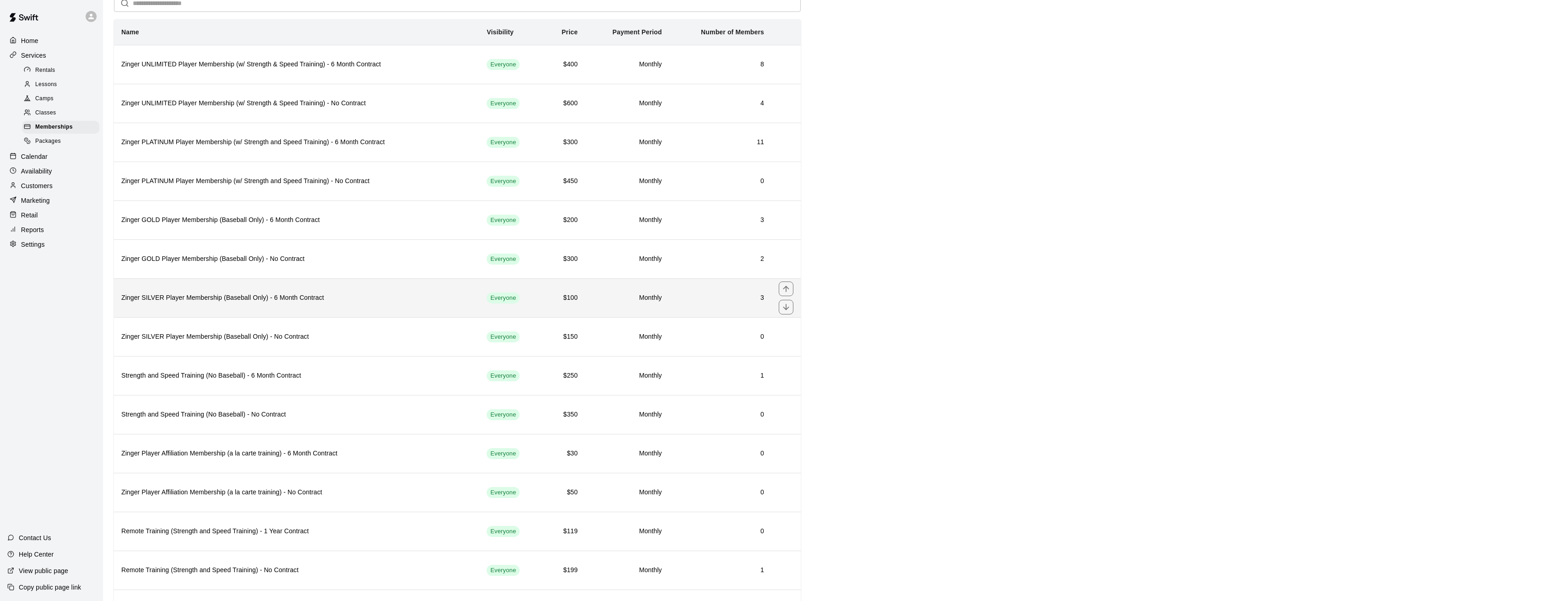
click at [367, 303] on h6 "Zinger SILVER Player Membership (Baseball Only) - 6 Month Contract" at bounding box center [296, 298] width 351 height 10
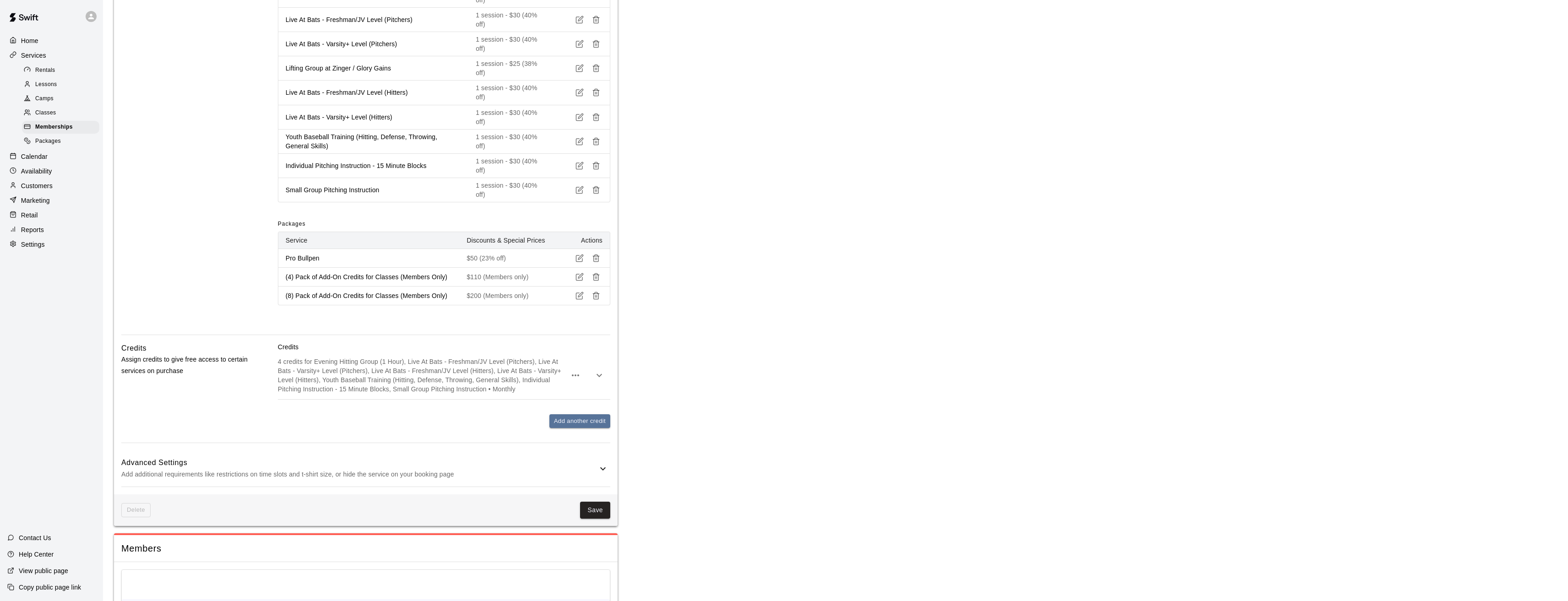
scroll to position [808, 0]
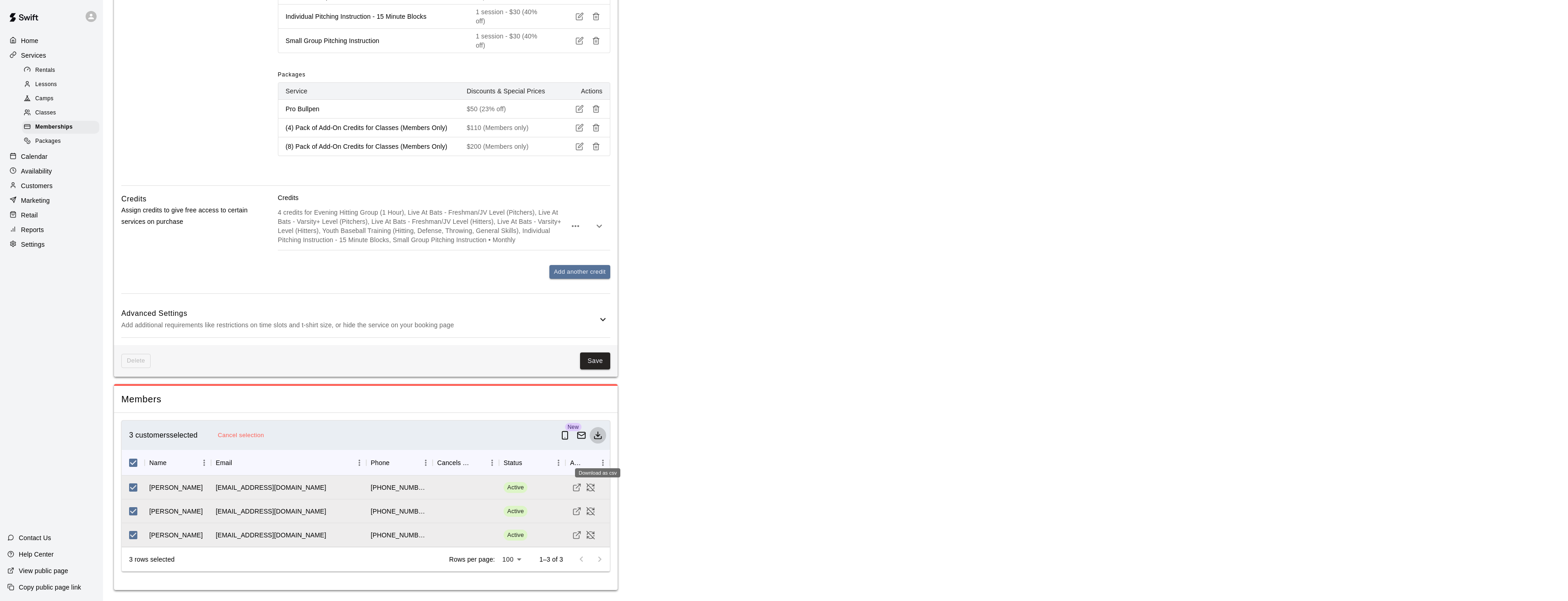
click at [597, 438] on icon "Download as csv" at bounding box center [598, 438] width 7 height 2
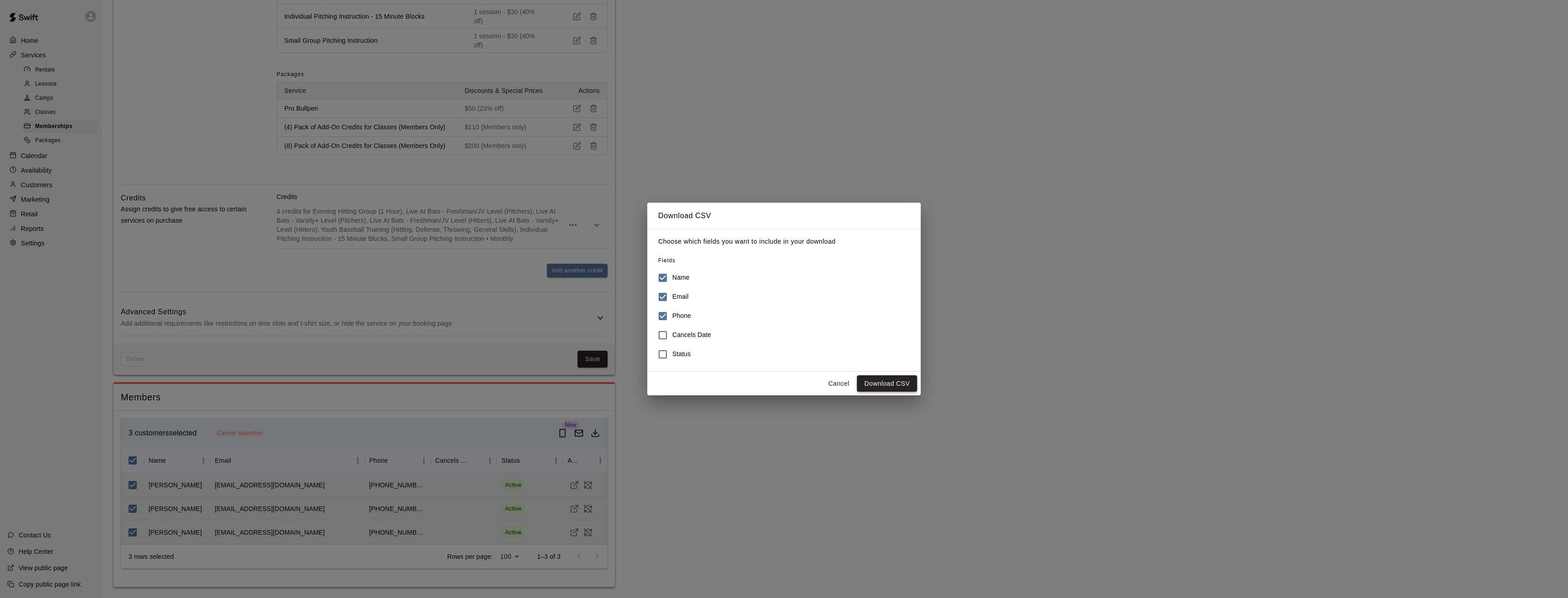
click at [889, 386] on button "Download CSV" at bounding box center [887, 384] width 60 height 17
click at [844, 382] on button "Cancel" at bounding box center [839, 384] width 29 height 17
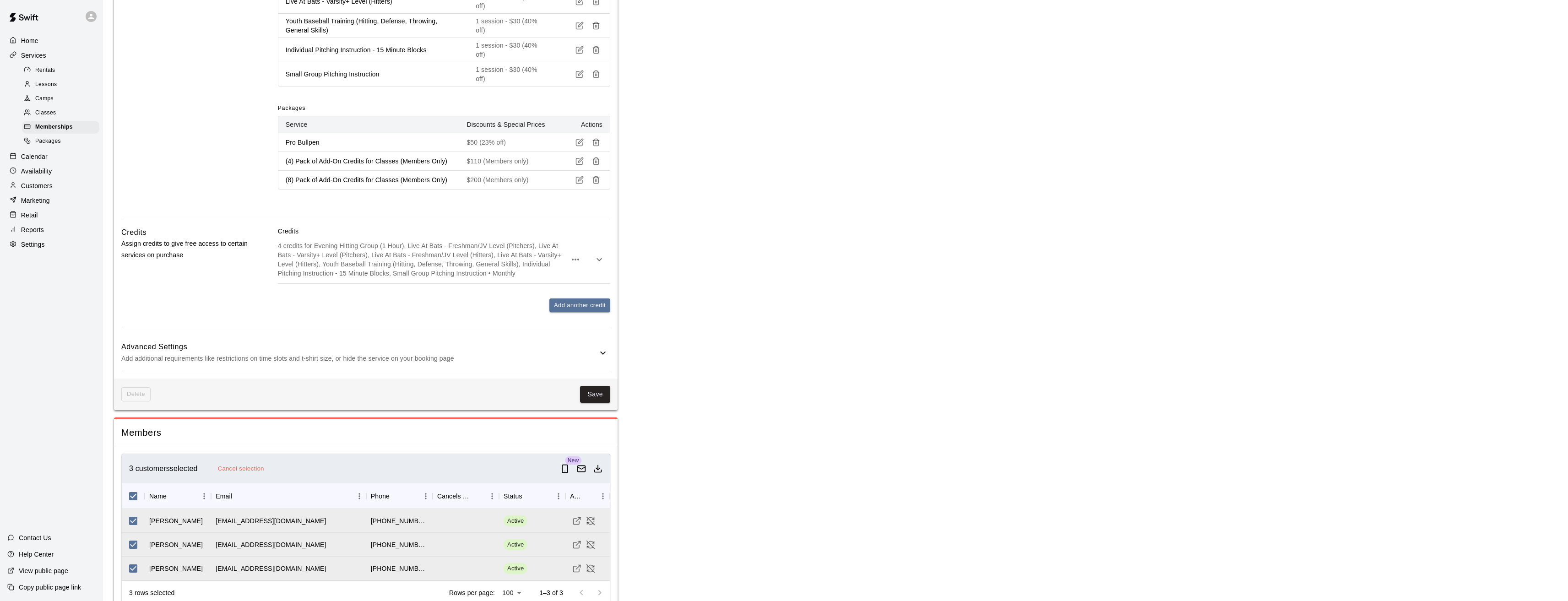
scroll to position [625, 0]
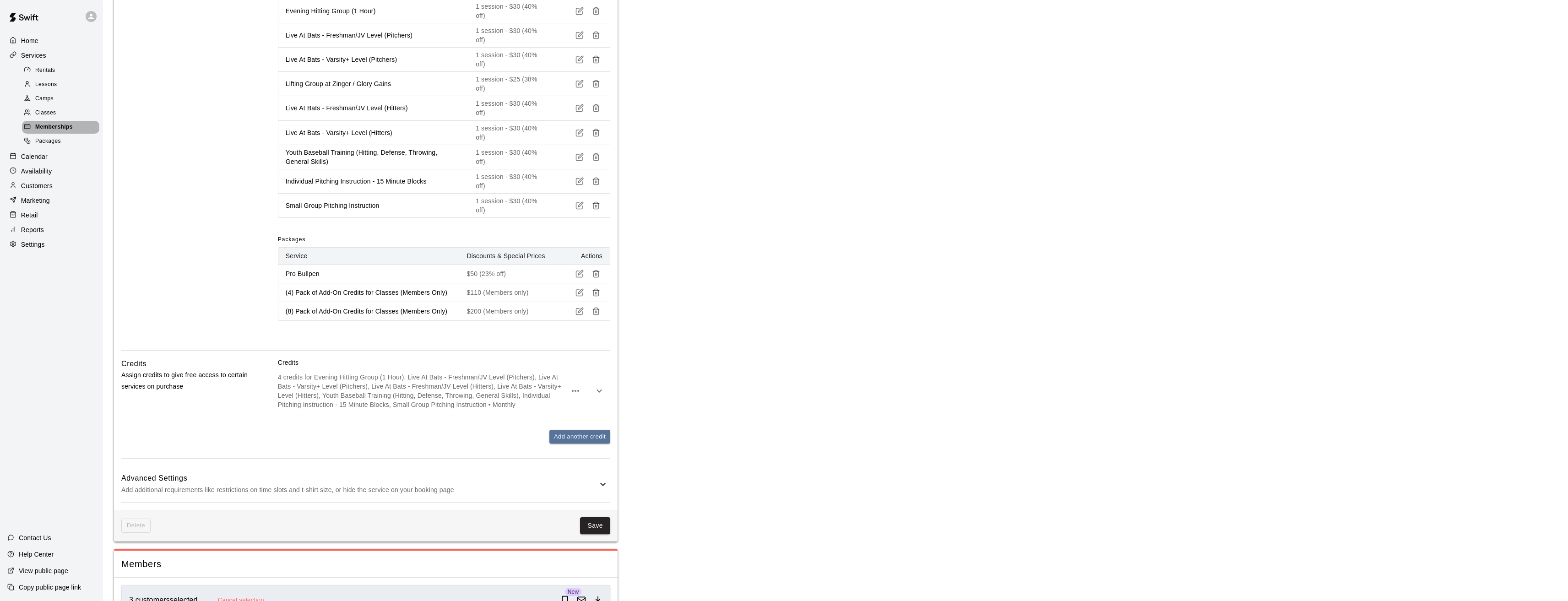
click at [45, 130] on span "Memberships" at bounding box center [54, 127] width 37 height 9
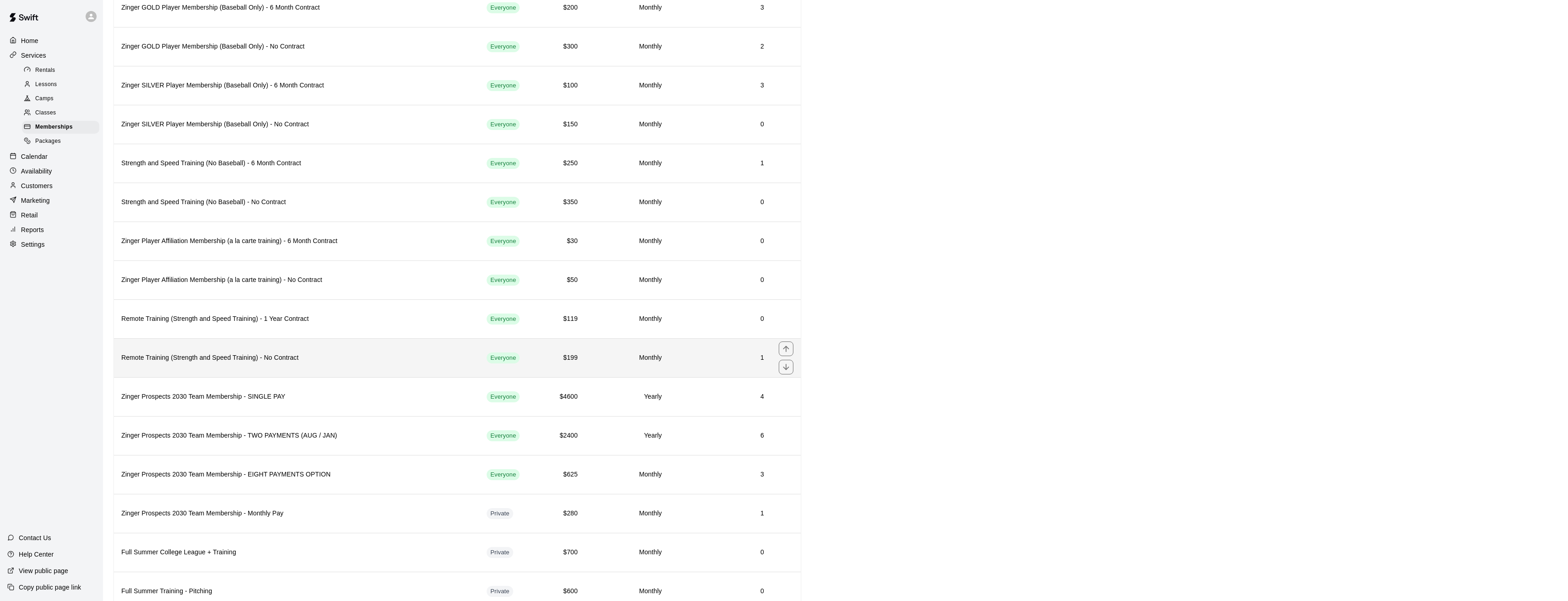
scroll to position [275, 0]
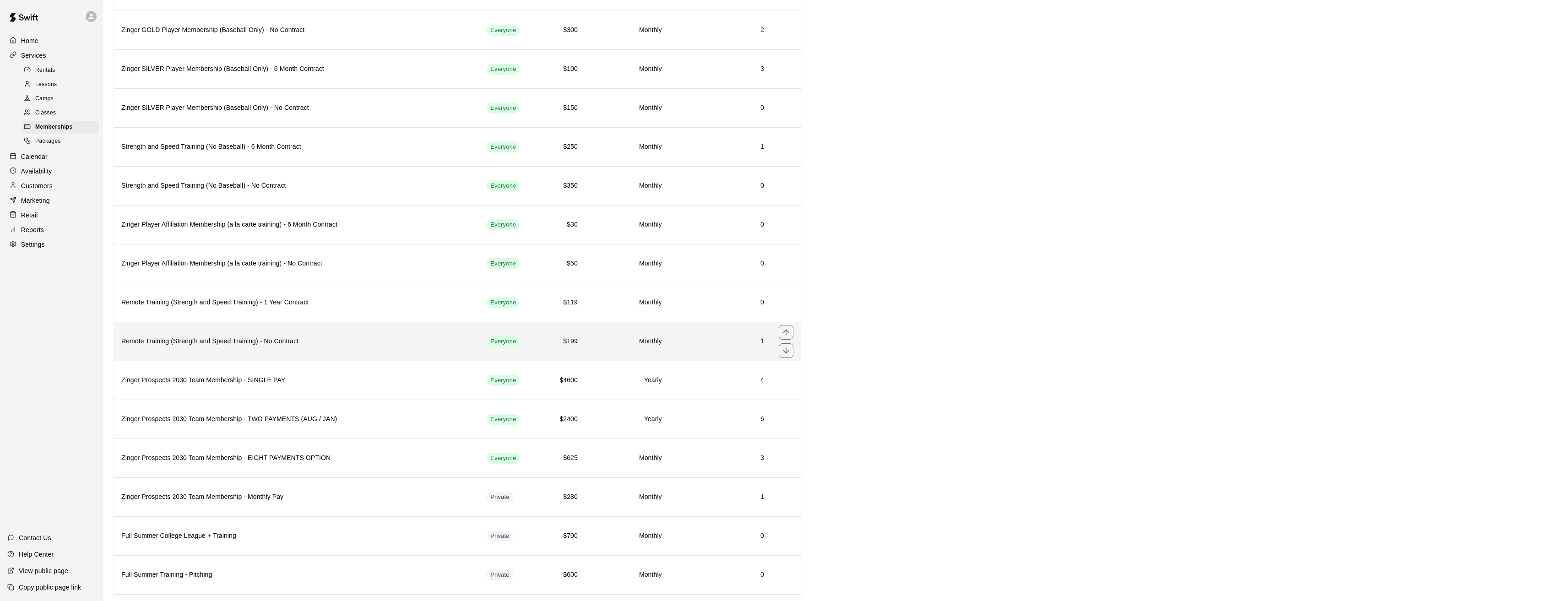
click at [188, 342] on h6 "Remote Training (Strength and Speed Training) - No Contract" at bounding box center [296, 341] width 351 height 10
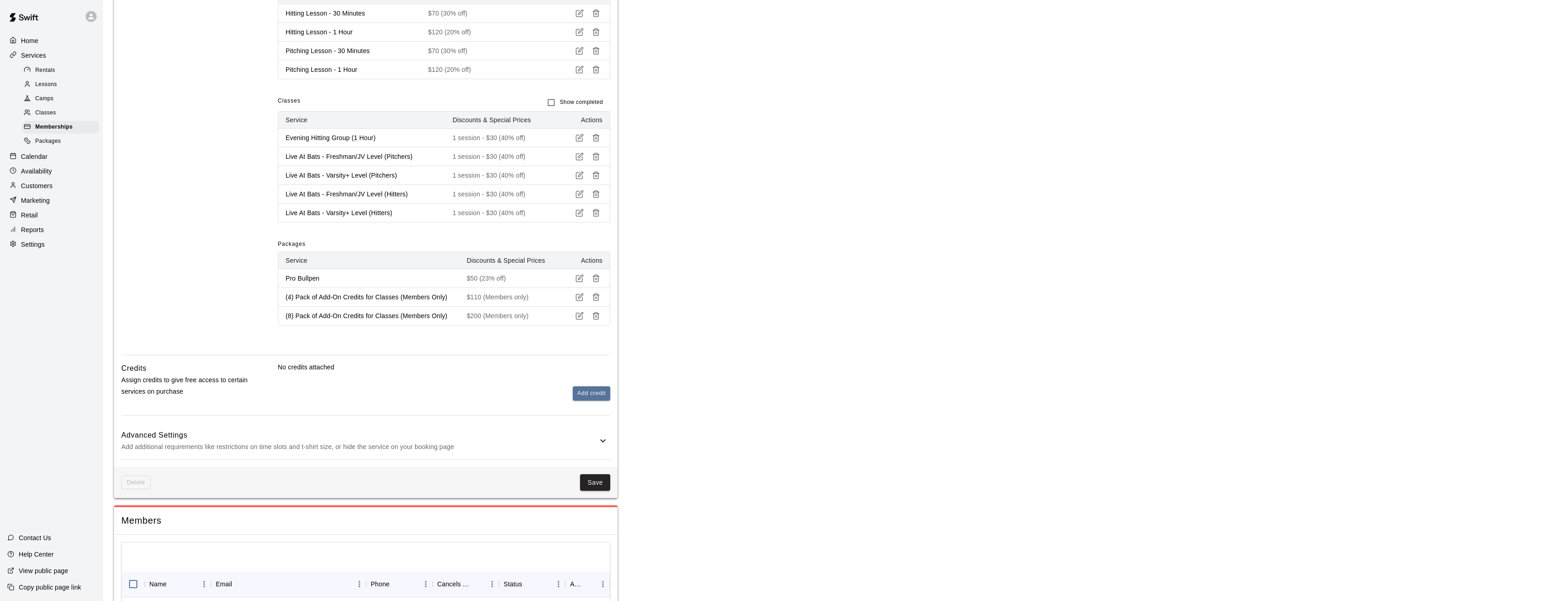
scroll to position [511, 0]
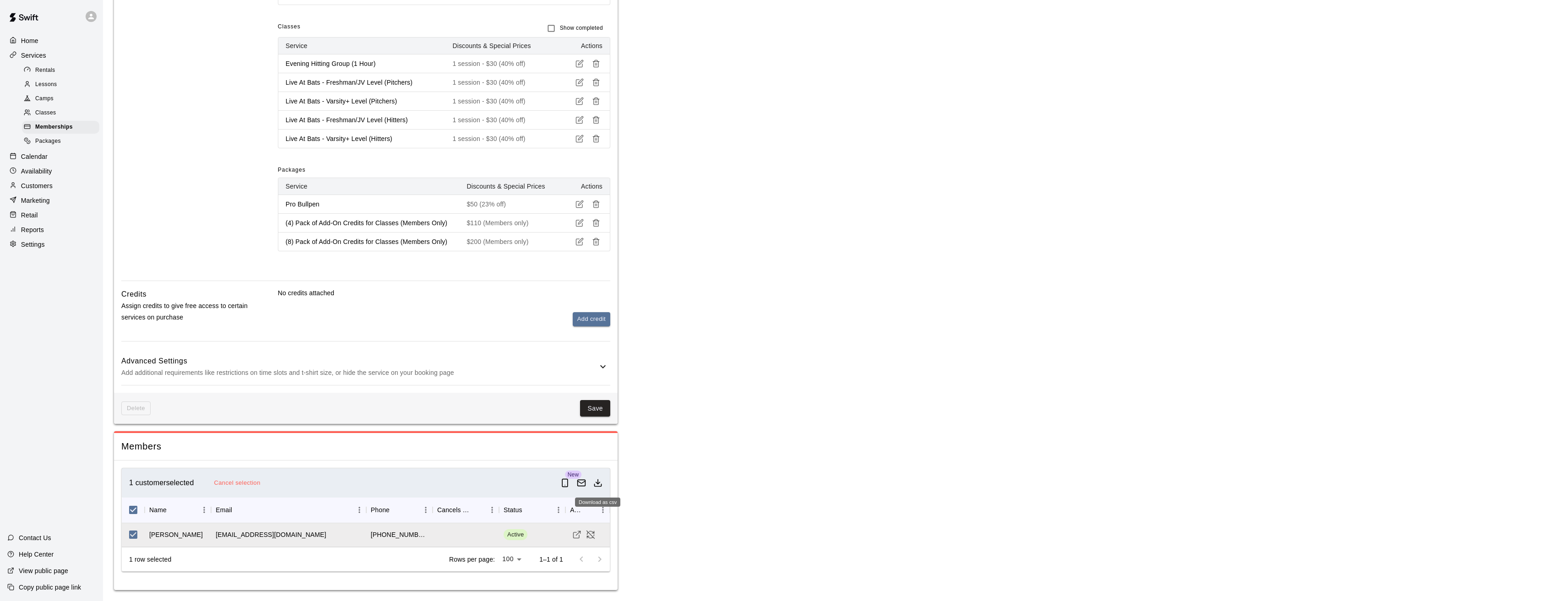
click at [598, 482] on line "Download as csv" at bounding box center [598, 481] width 0 height 4
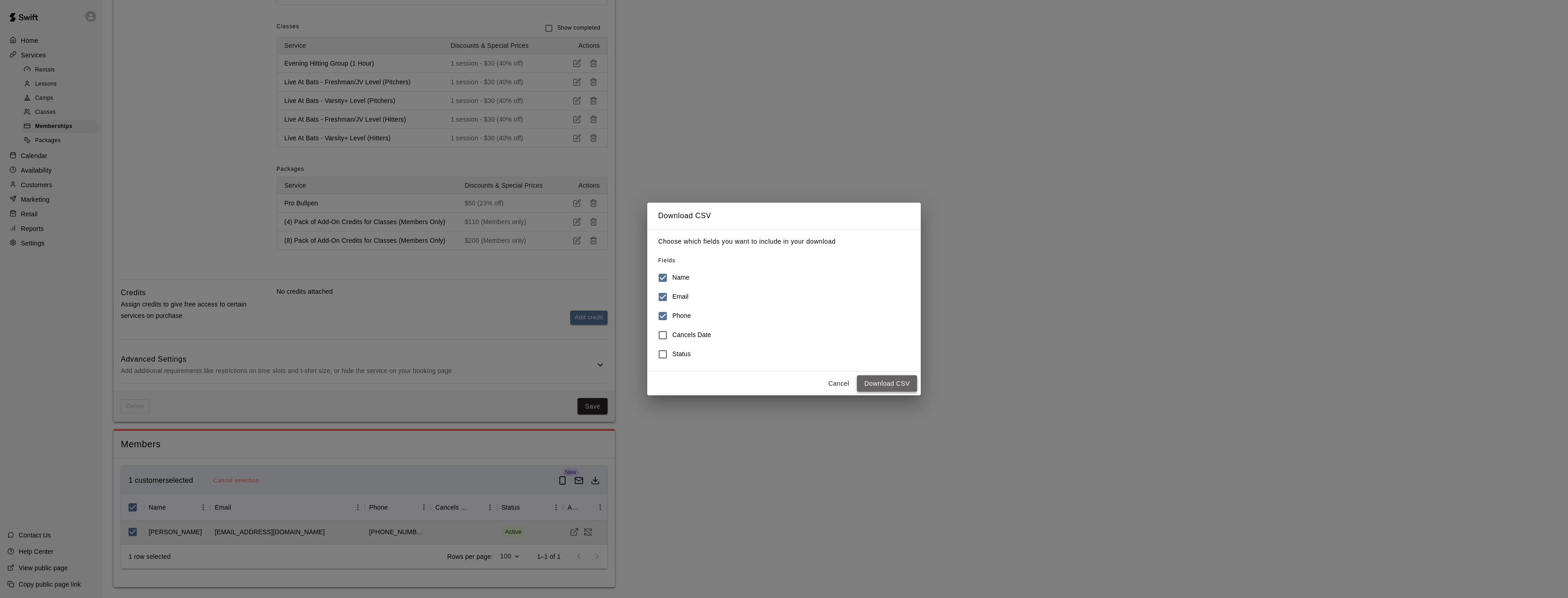
click at [883, 388] on button "Download CSV" at bounding box center [887, 384] width 60 height 17
click at [836, 384] on button "Cancel" at bounding box center [839, 384] width 29 height 17
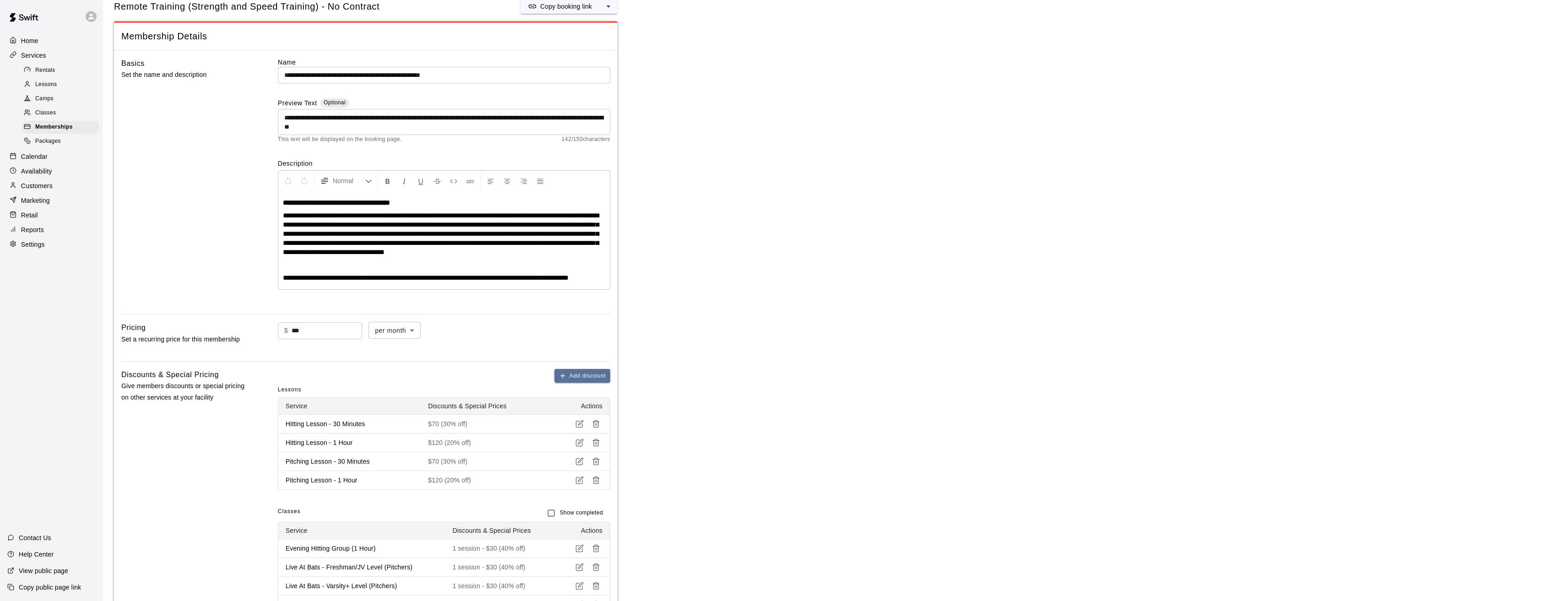
scroll to position [0, 0]
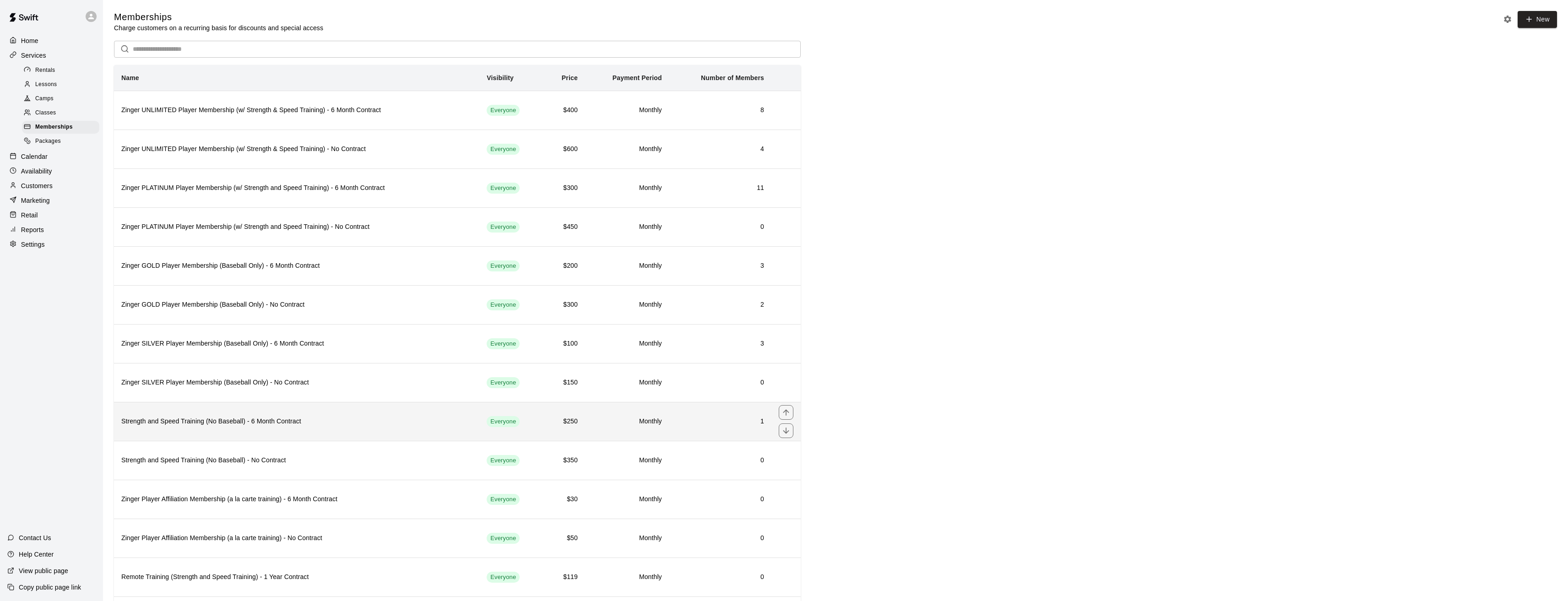
scroll to position [46, 0]
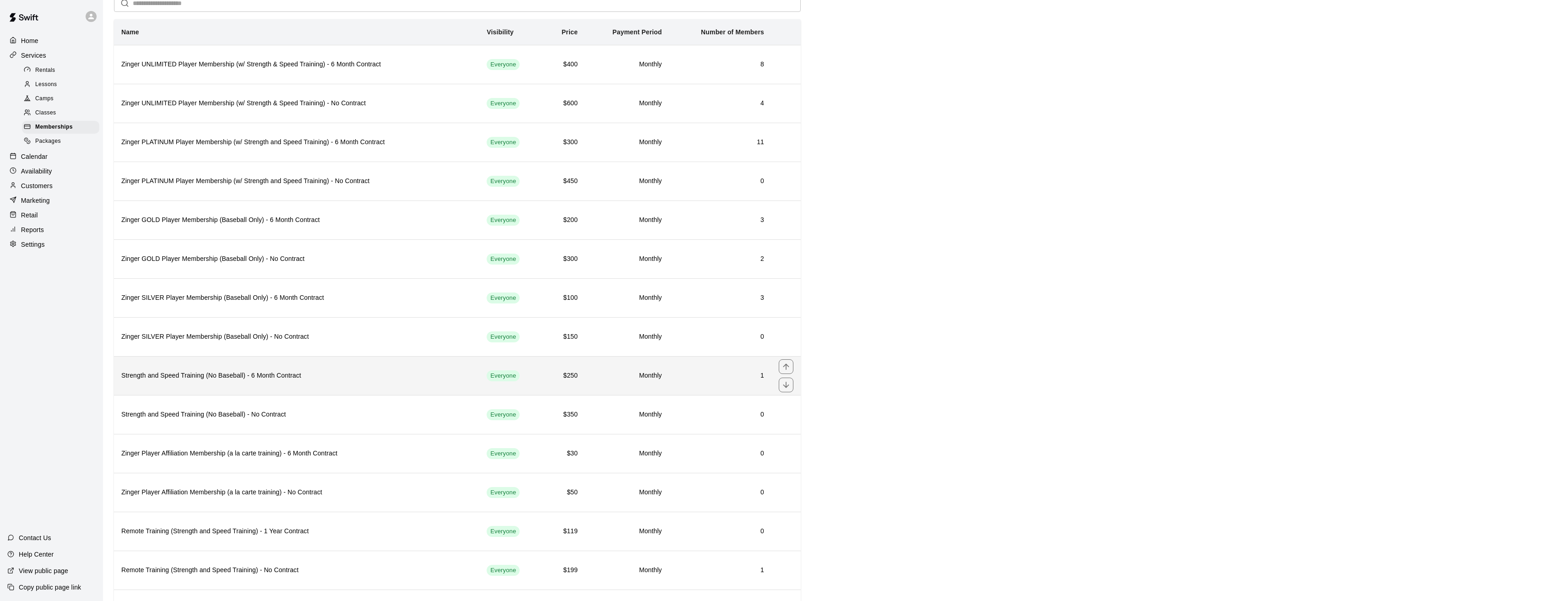
click at [322, 374] on h6 "Strength and Speed Training (No Baseball) - 6 Month Contract" at bounding box center [296, 376] width 351 height 10
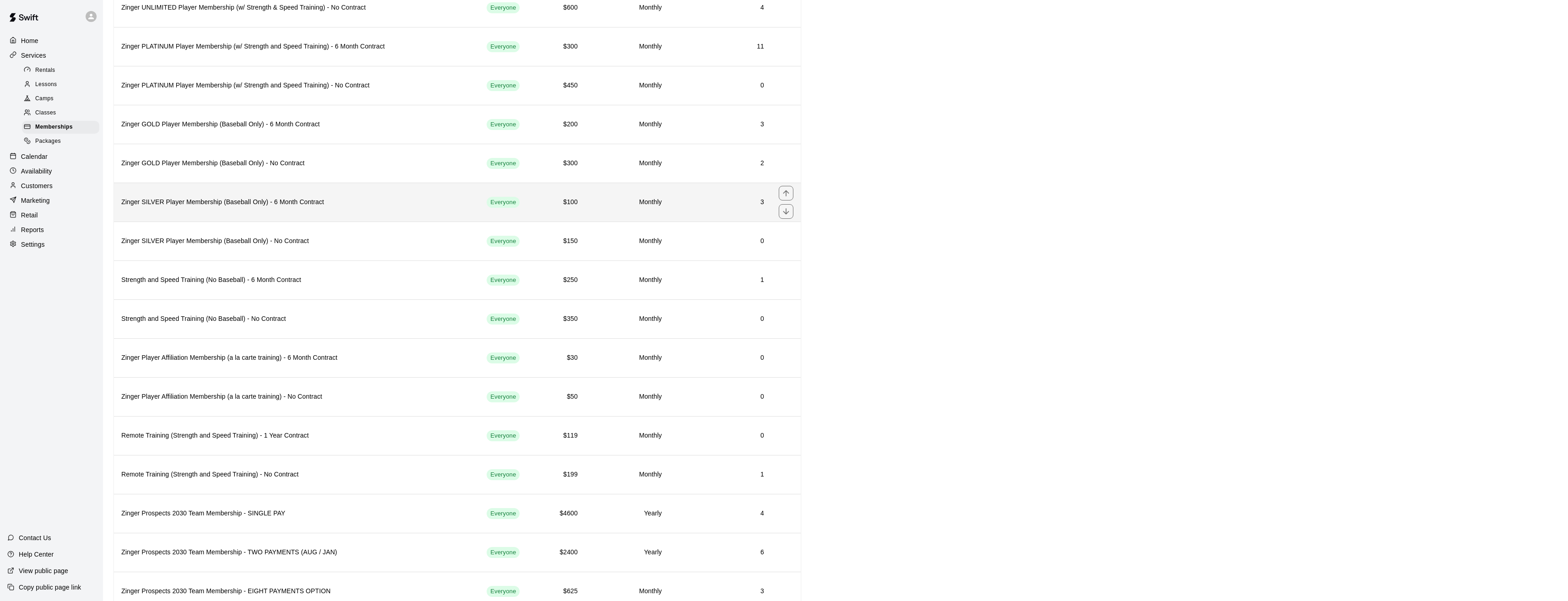
scroll to position [183, 0]
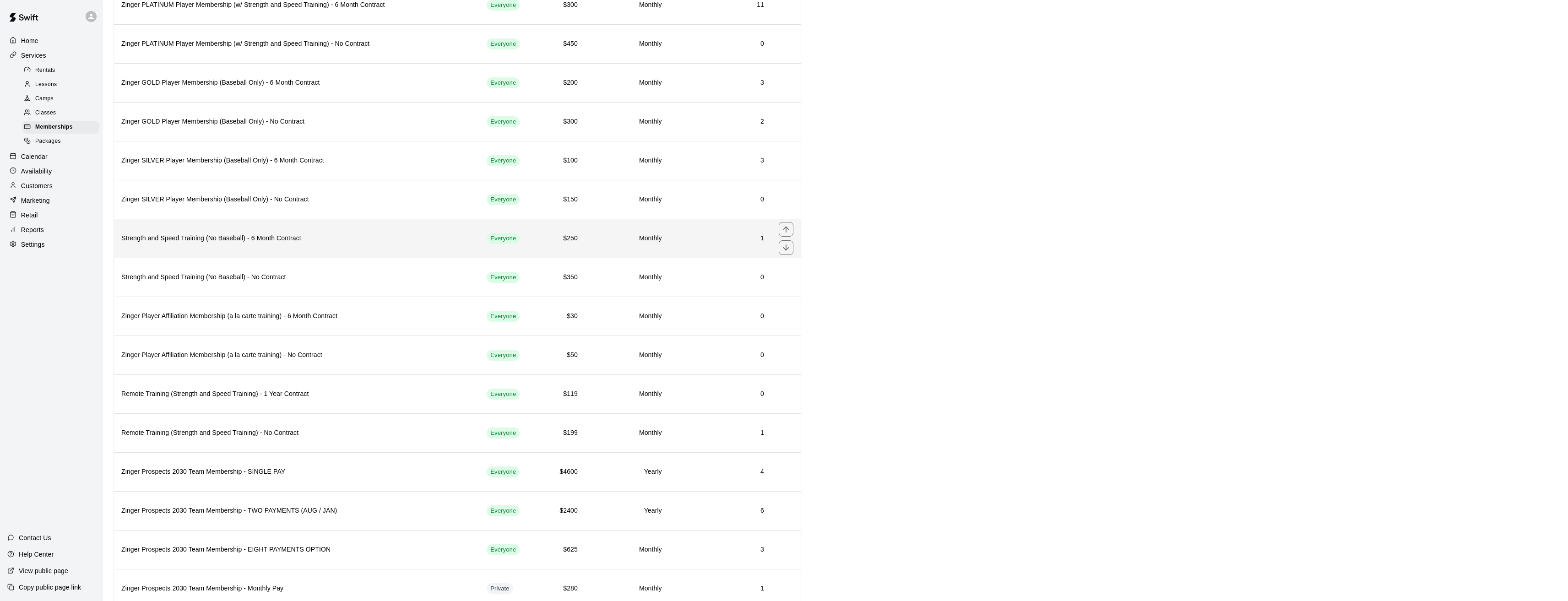
click at [227, 237] on h6 "Strength and Speed Training (No Baseball) - 6 Month Contract" at bounding box center [296, 238] width 351 height 10
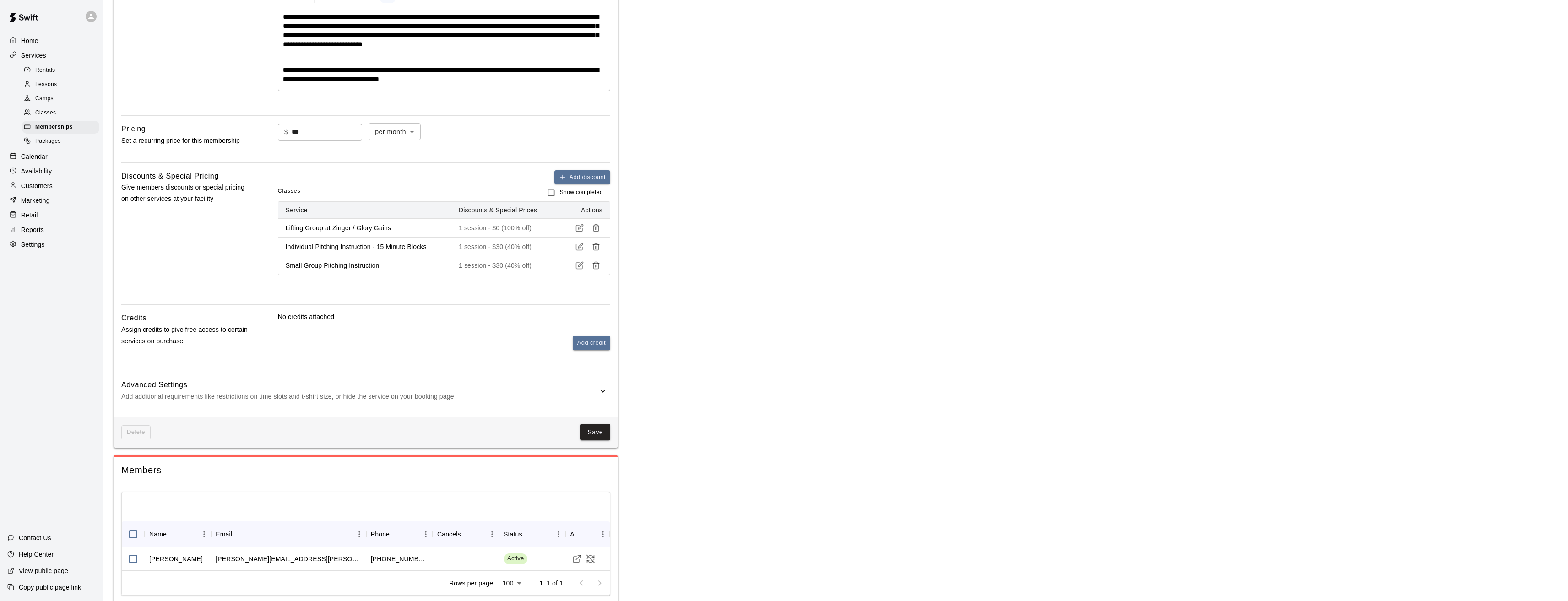
scroll to position [235, 0]
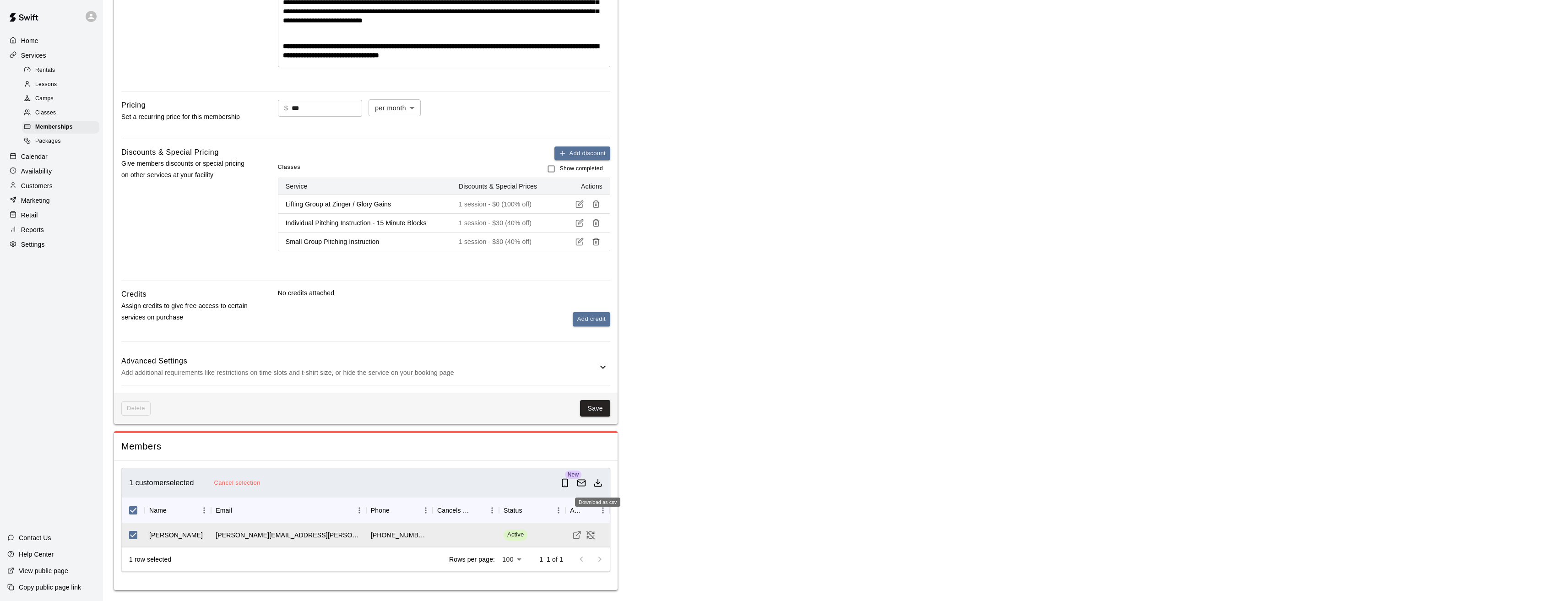
click at [600, 485] on icon "Download as csv" at bounding box center [597, 483] width 9 height 9
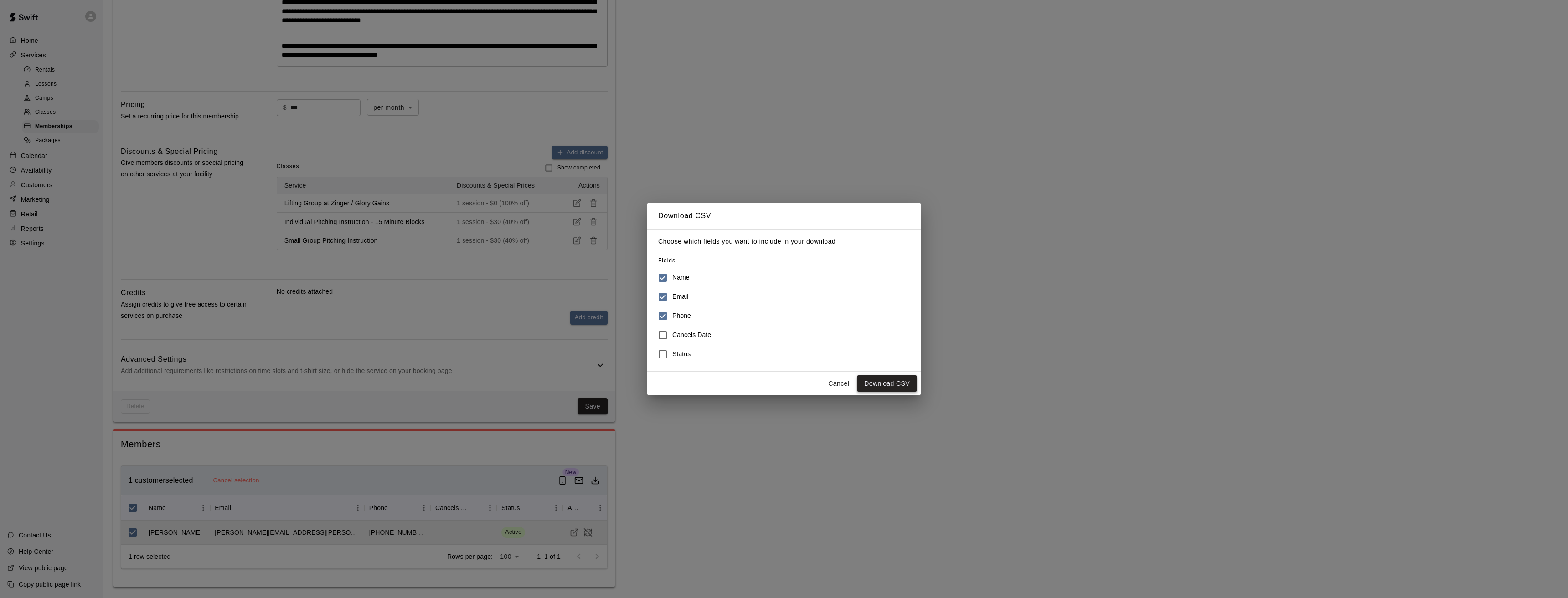
click at [880, 385] on button "Download CSV" at bounding box center [887, 384] width 60 height 17
click at [842, 384] on button "Cancel" at bounding box center [839, 384] width 29 height 17
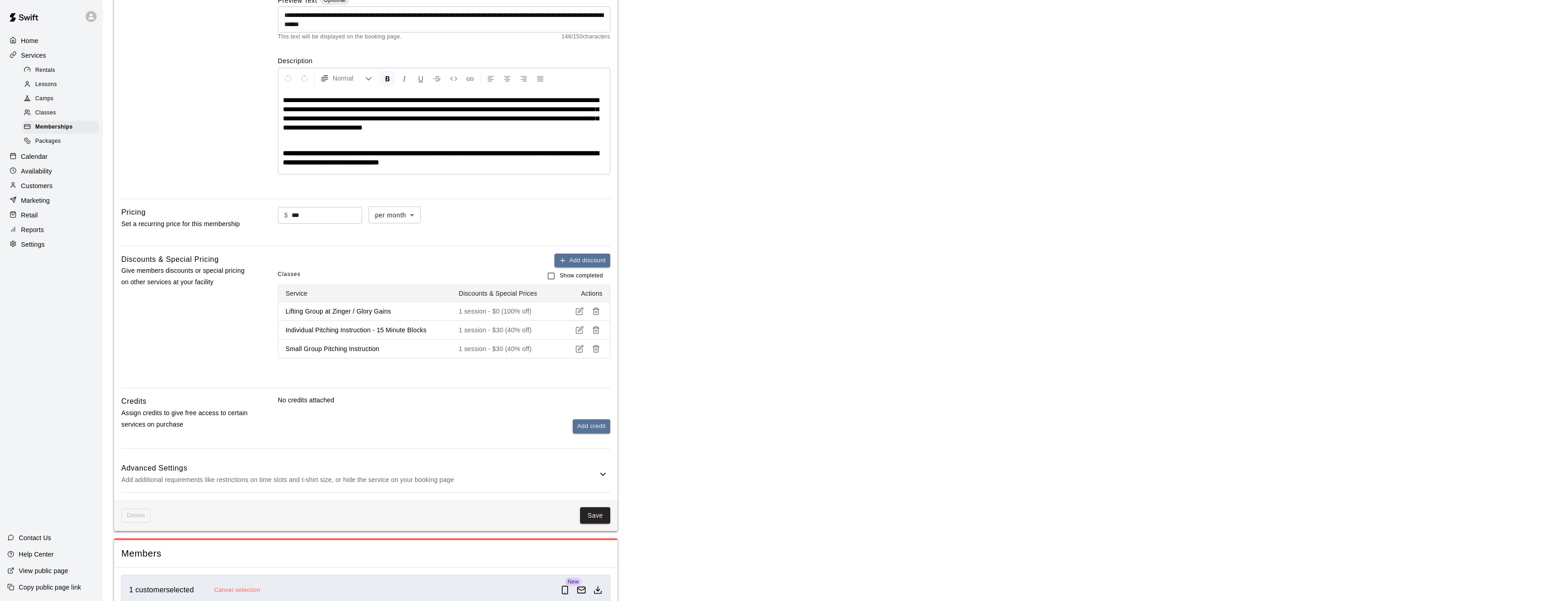
scroll to position [0, 0]
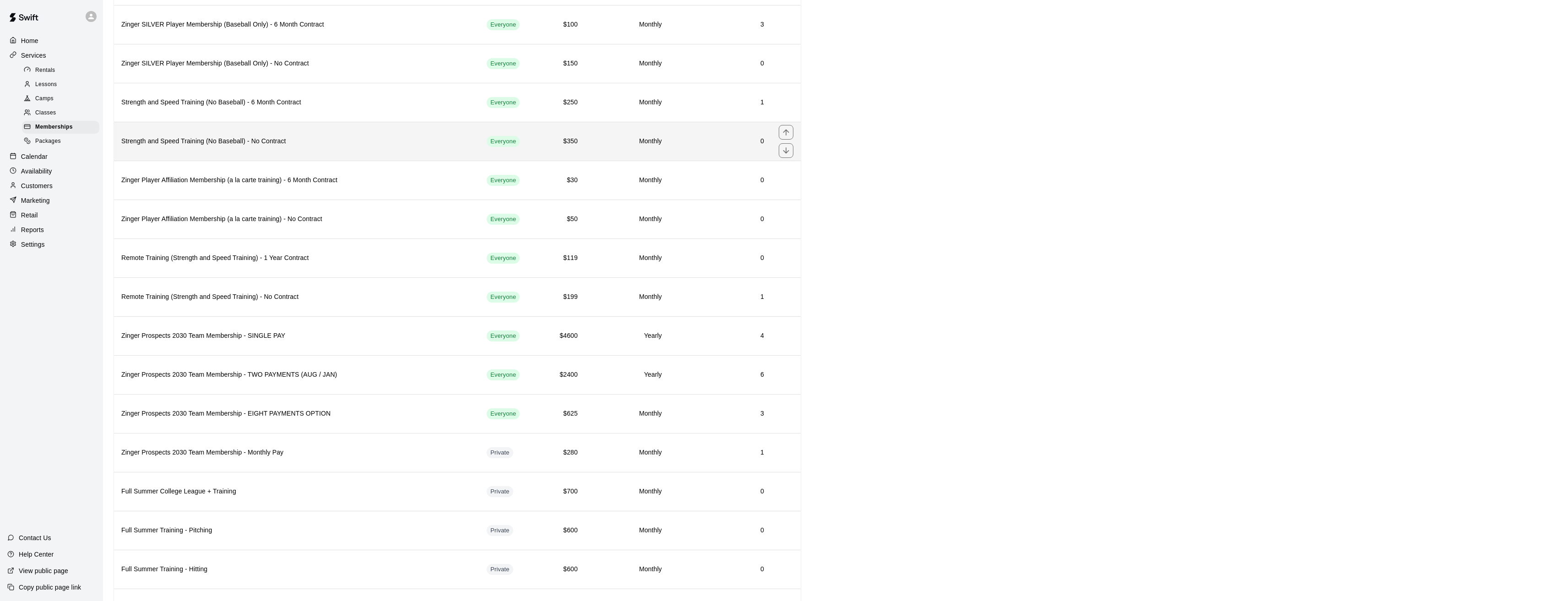
scroll to position [320, 0]
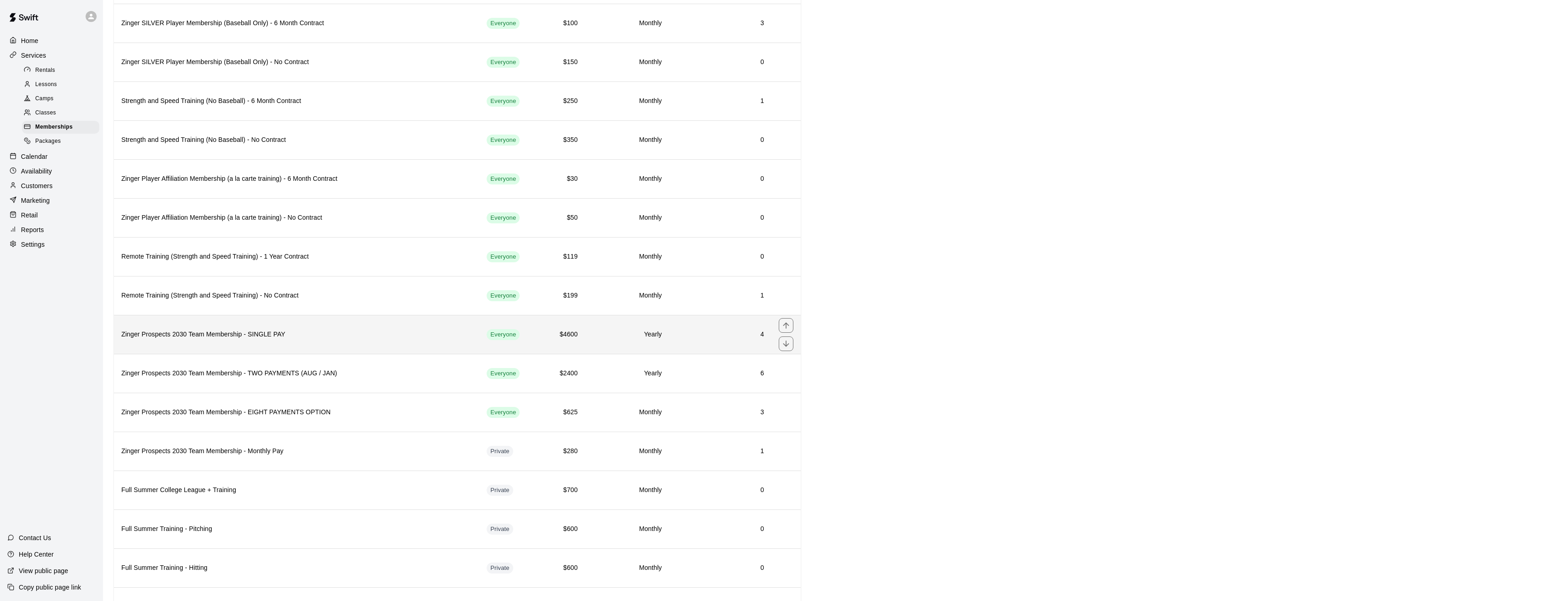
click at [207, 337] on h6 "Zinger Prospects 2030 Team Membership - SINGLE PAY" at bounding box center [296, 334] width 351 height 10
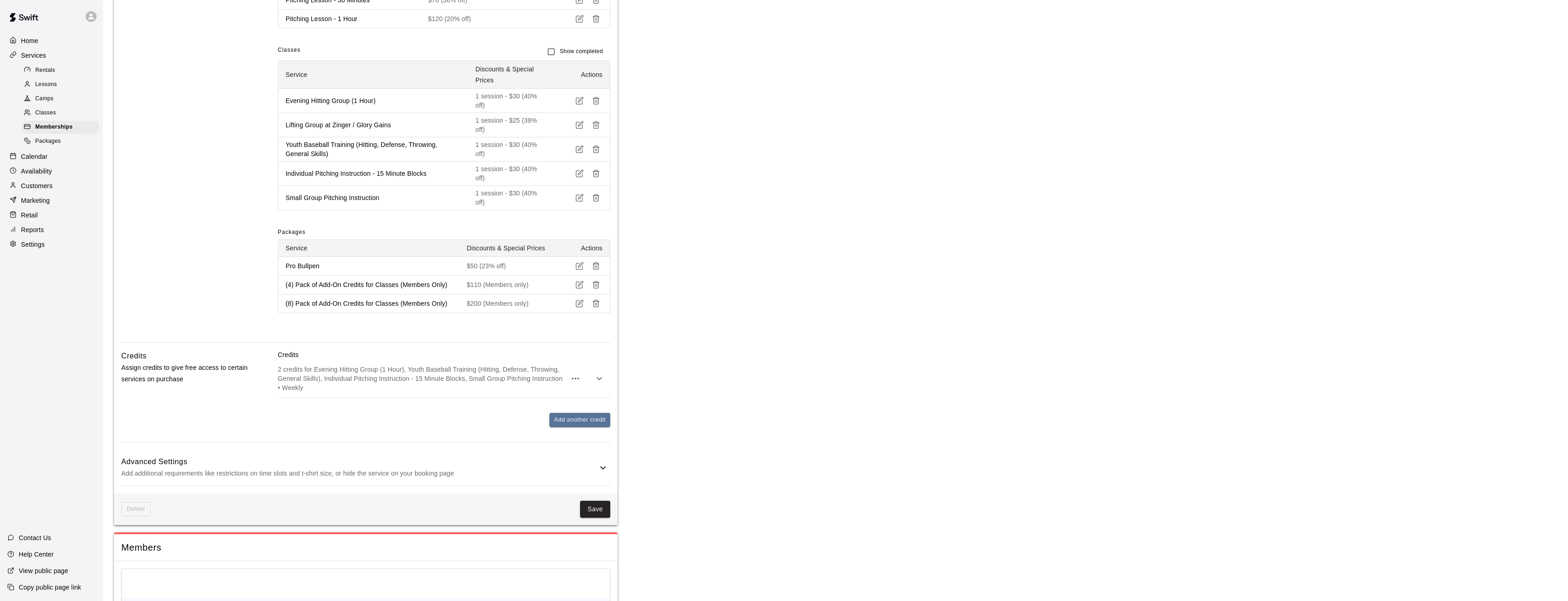
scroll to position [630, 0]
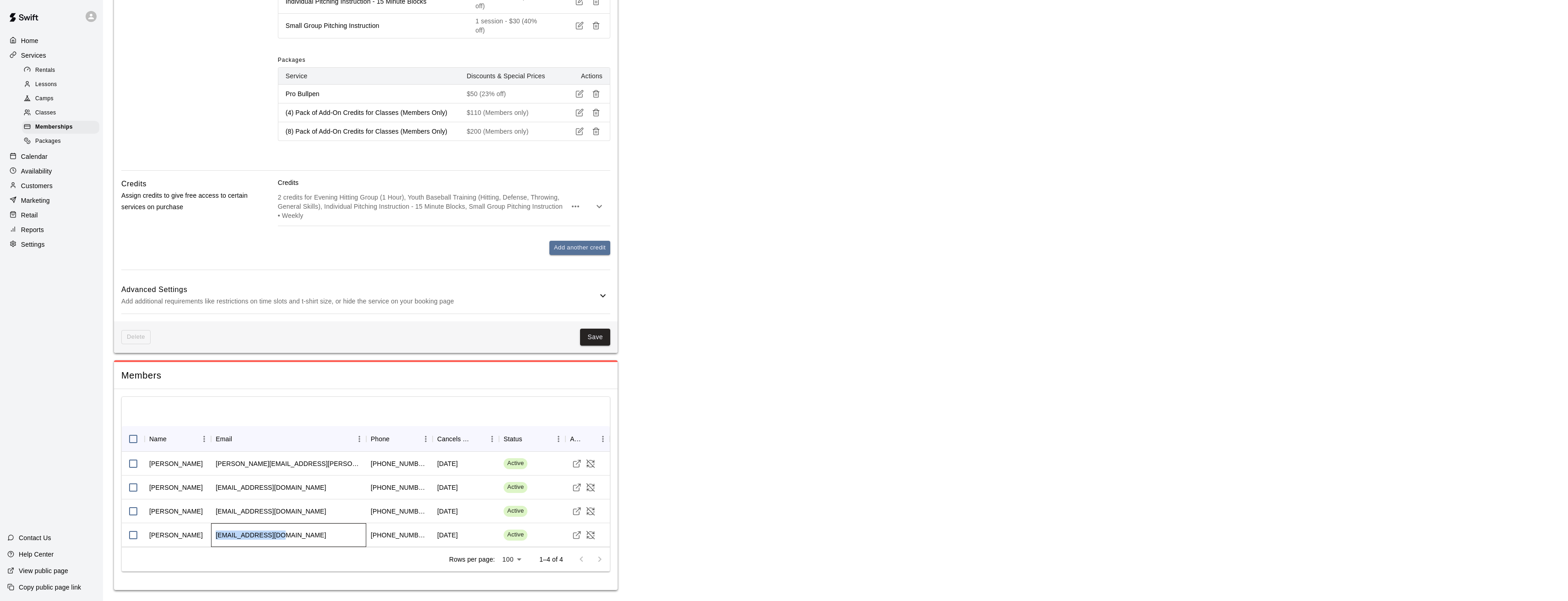
drag, startPoint x: 282, startPoint y: 534, endPoint x: 211, endPoint y: 538, distance: 71.1
click at [211, 538] on div "pkgrof04@gmail.com" at bounding box center [289, 535] width 155 height 24
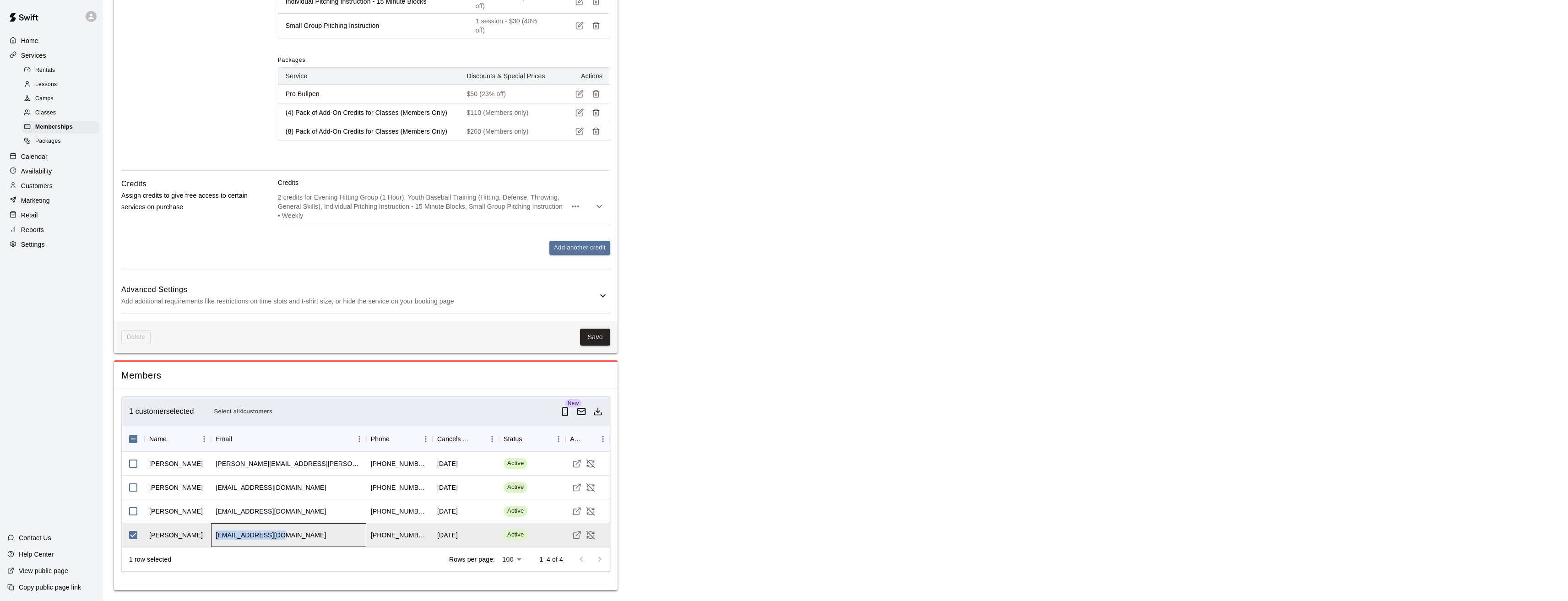
copy div "pkgrof04@gmail.com"
drag, startPoint x: 419, startPoint y: 537, endPoint x: 376, endPoint y: 537, distance: 43.0
click at [376, 537] on div "+16027229098" at bounding box center [399, 535] width 67 height 24
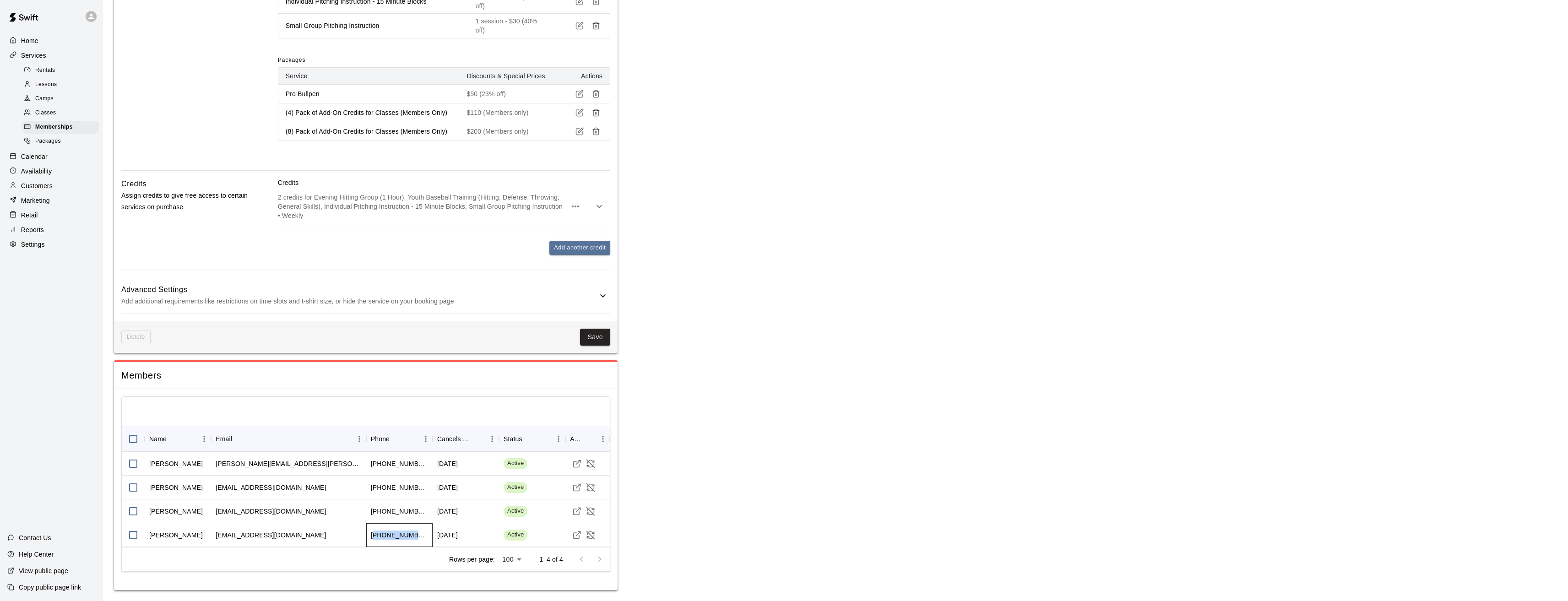
copy div "16027229098"
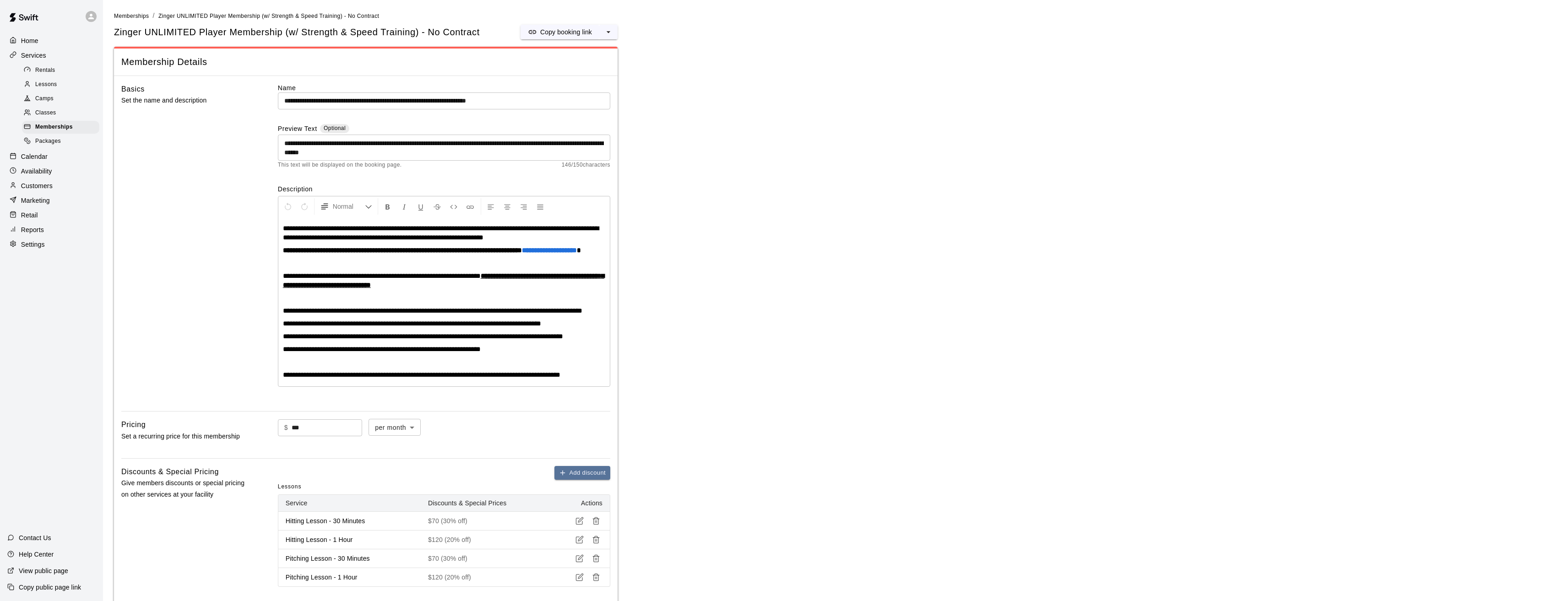
scroll to position [803, 0]
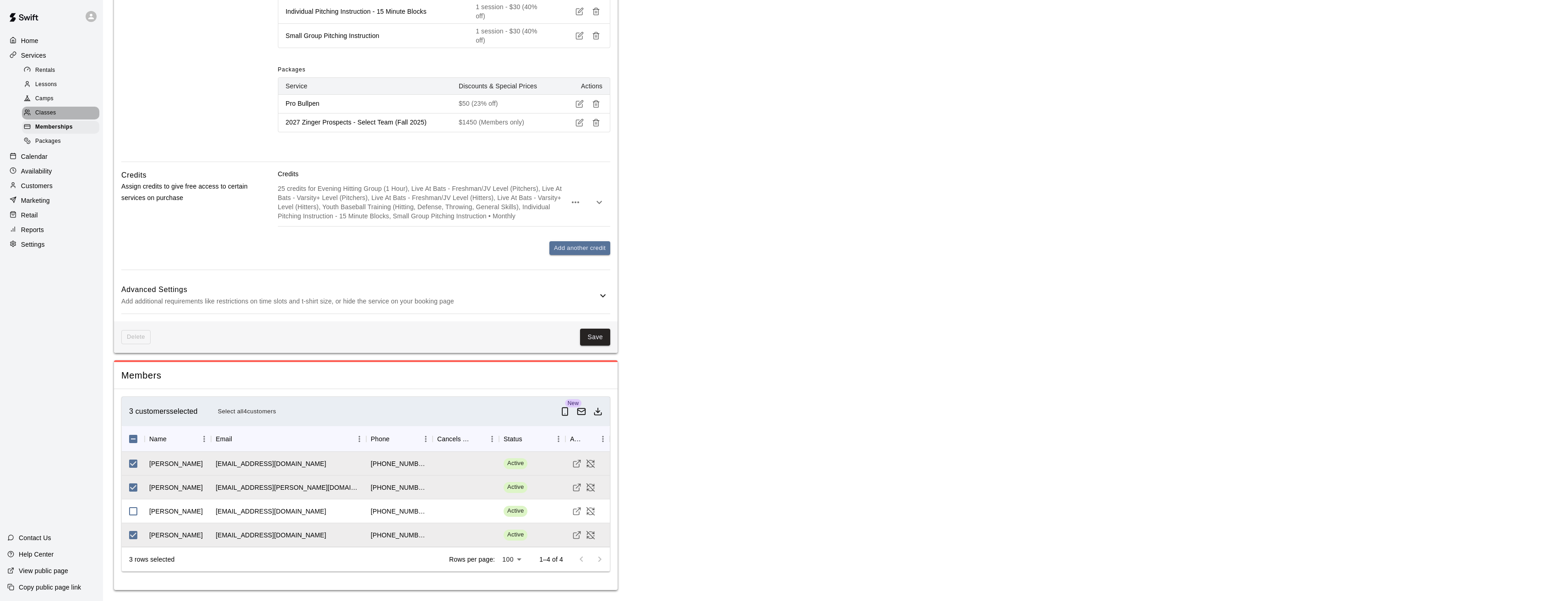
click at [45, 113] on span "Classes" at bounding box center [46, 112] width 21 height 9
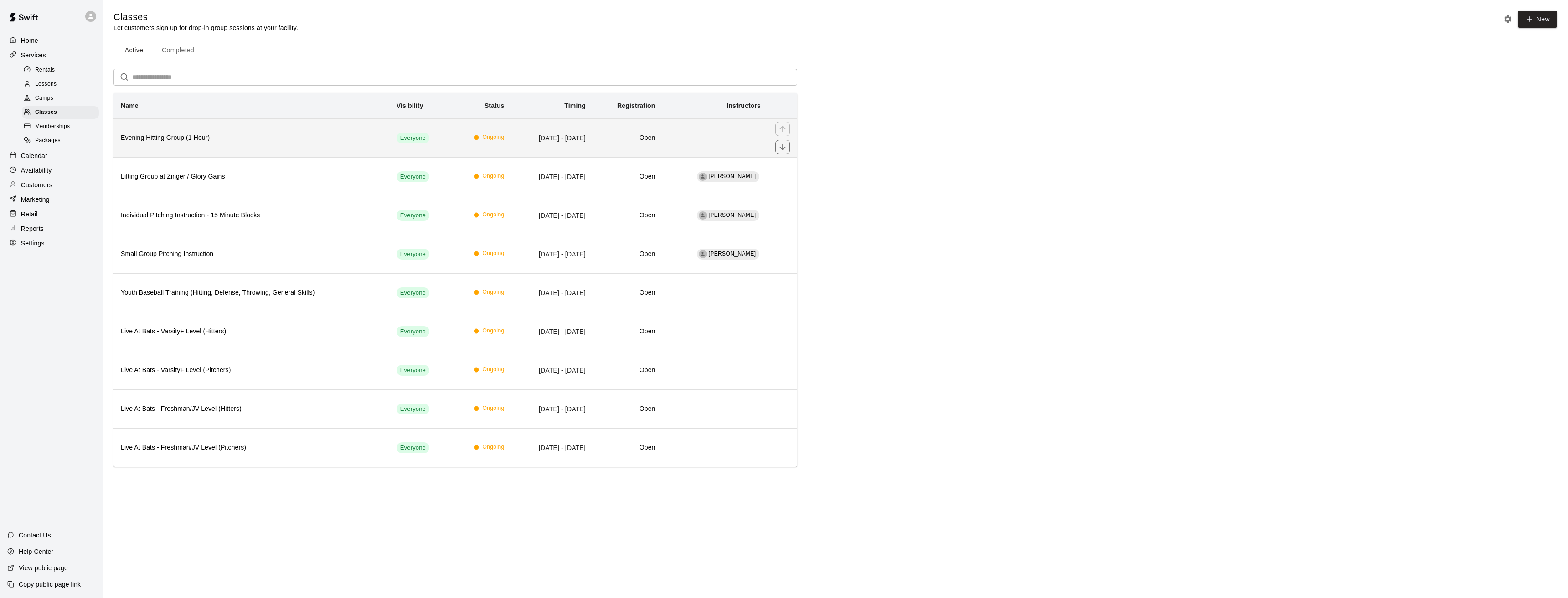
click at [244, 137] on h6 "Evening Hitting Group (1 Hour)" at bounding box center [251, 138] width 261 height 10
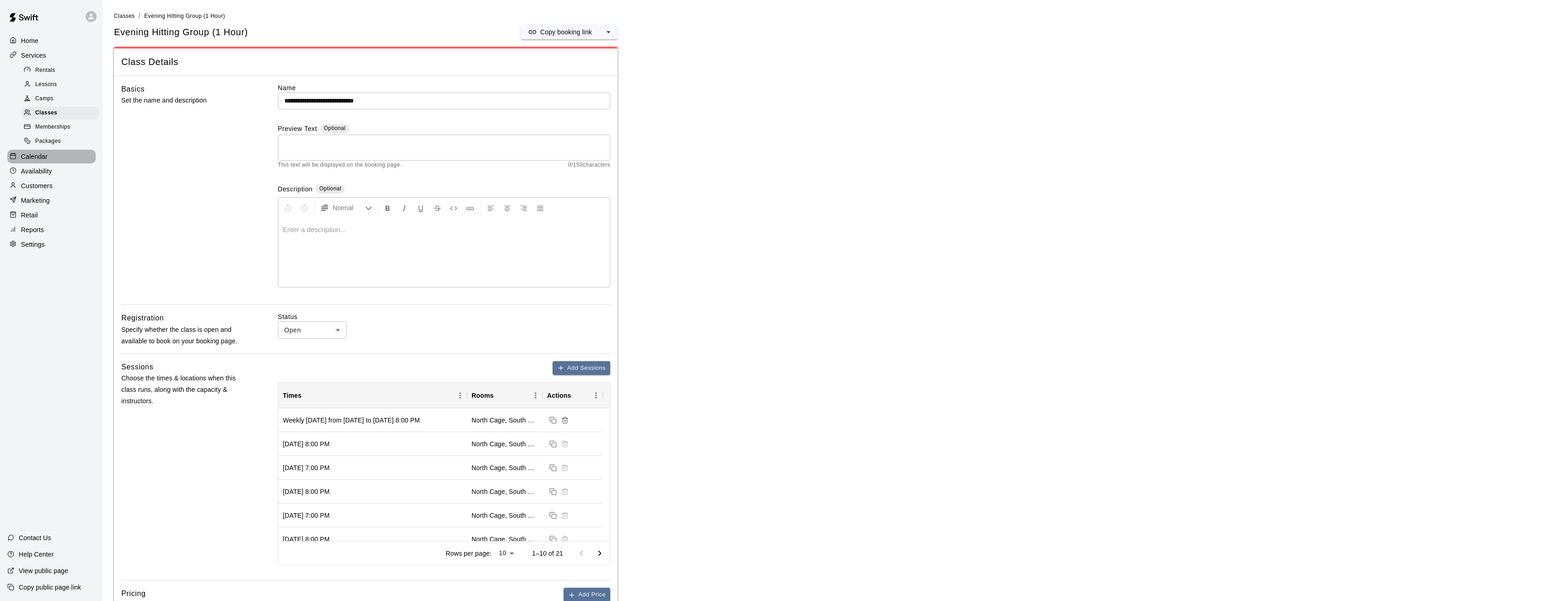
click at [39, 160] on p "Calendar" at bounding box center [34, 157] width 26 height 9
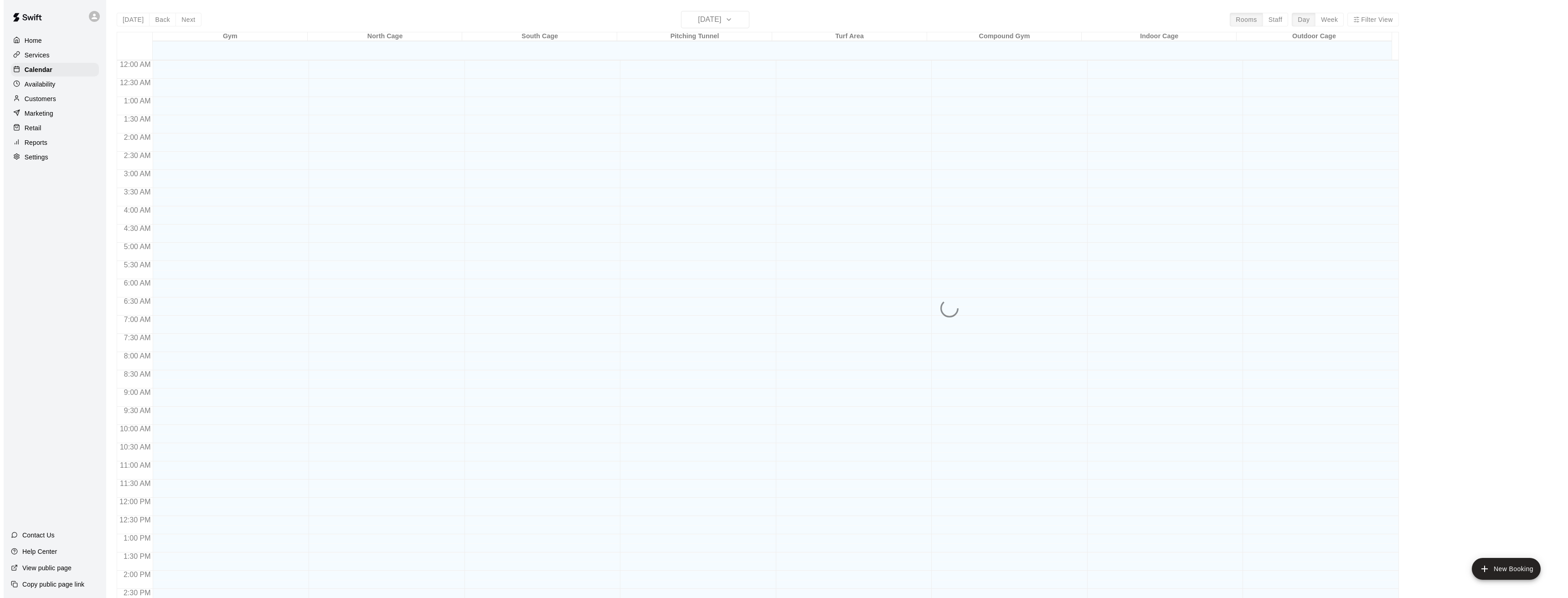
scroll to position [299, 0]
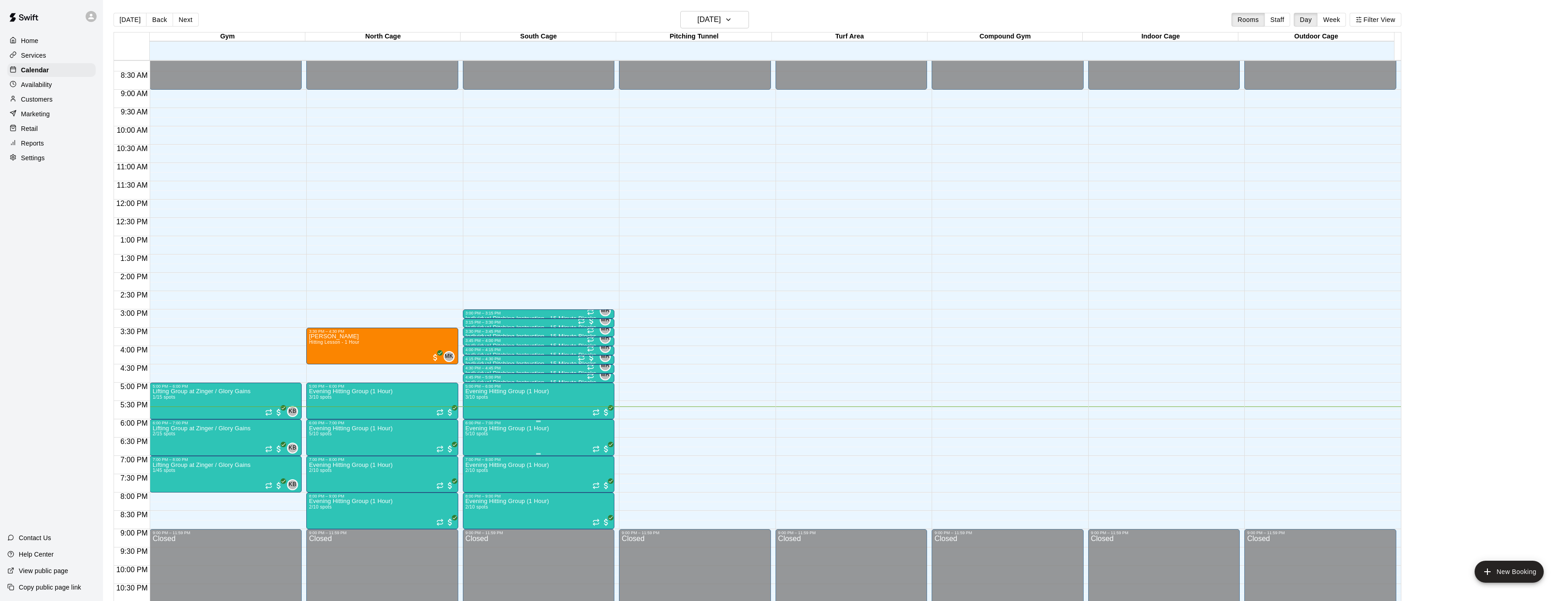
click at [471, 457] on img "edit" at bounding box center [474, 458] width 10 height 10
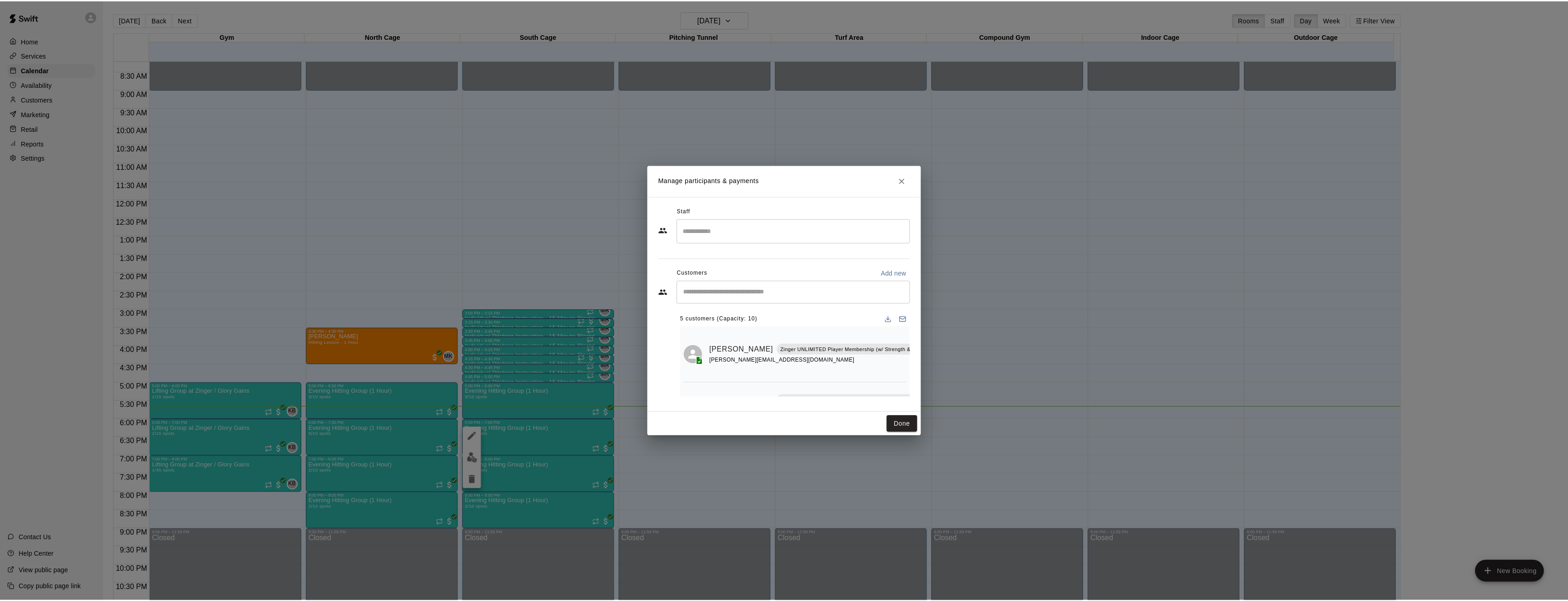
scroll to position [0, 0]
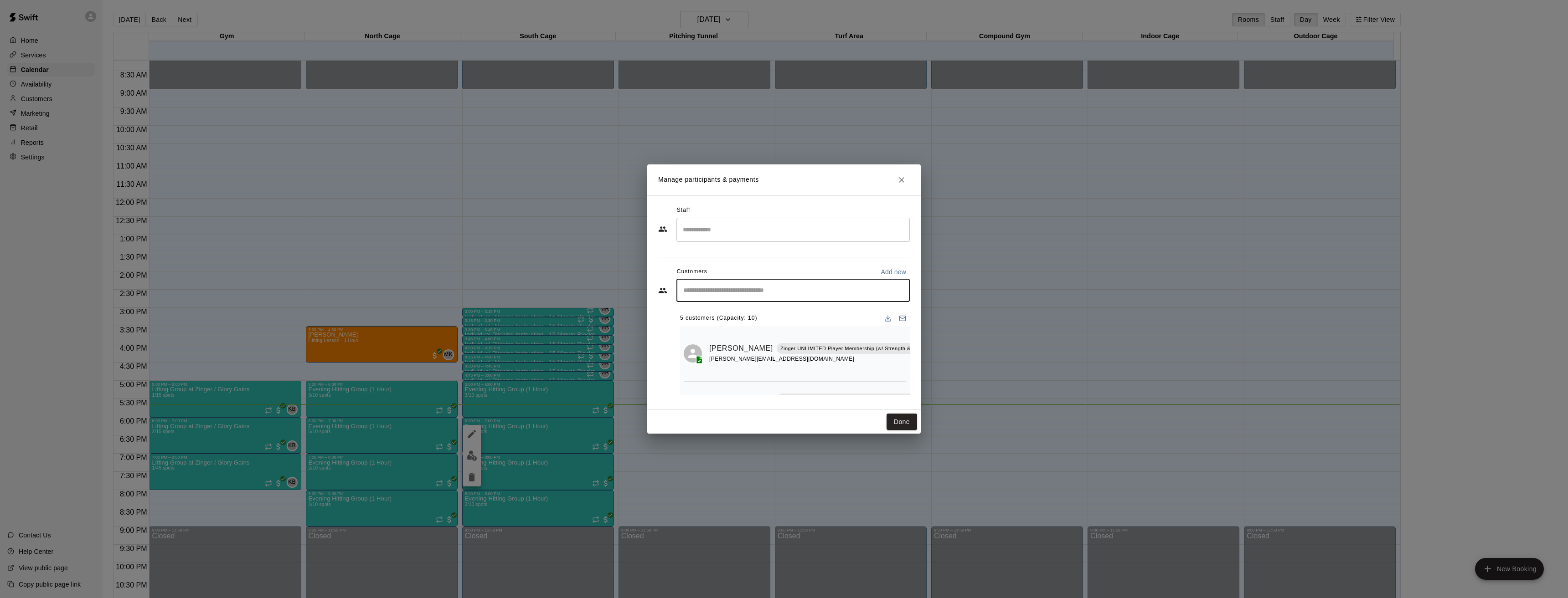
click at [760, 293] on input "Start typing to search customers..." at bounding box center [793, 290] width 225 height 9
type input "***"
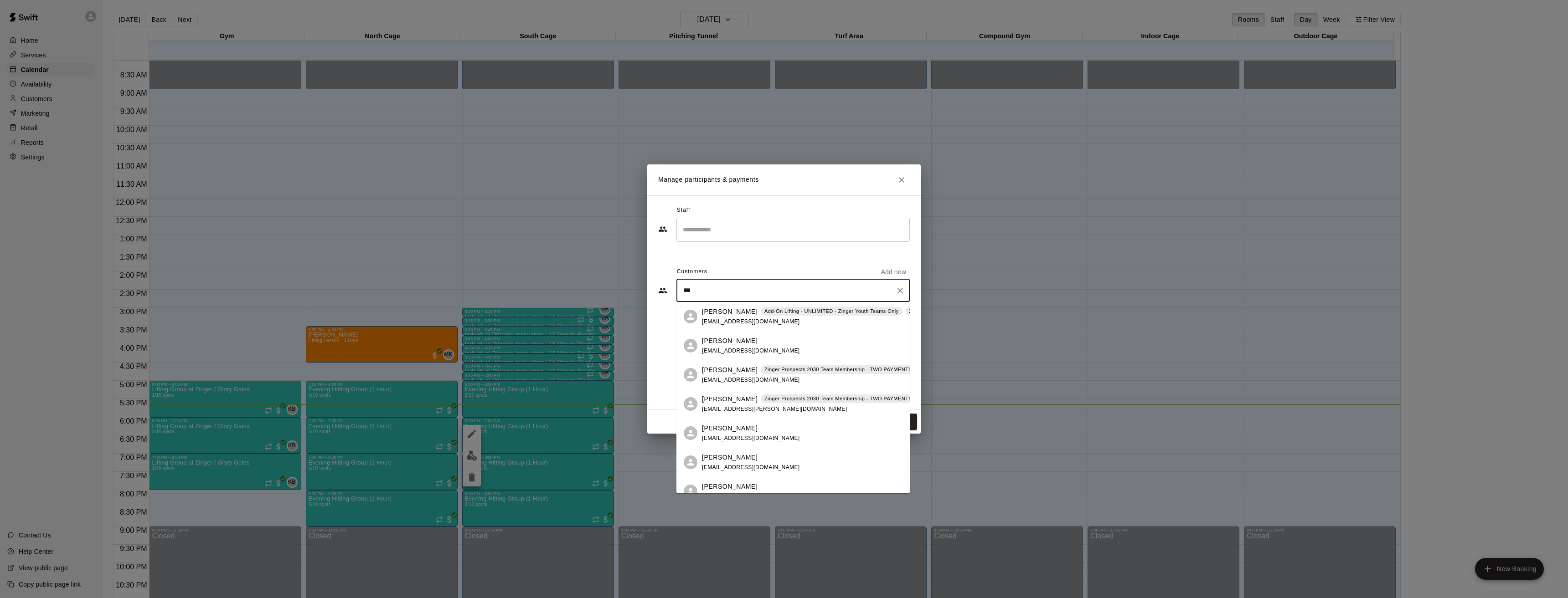
click at [724, 372] on p "Ledger Kelly" at bounding box center [729, 370] width 55 height 10
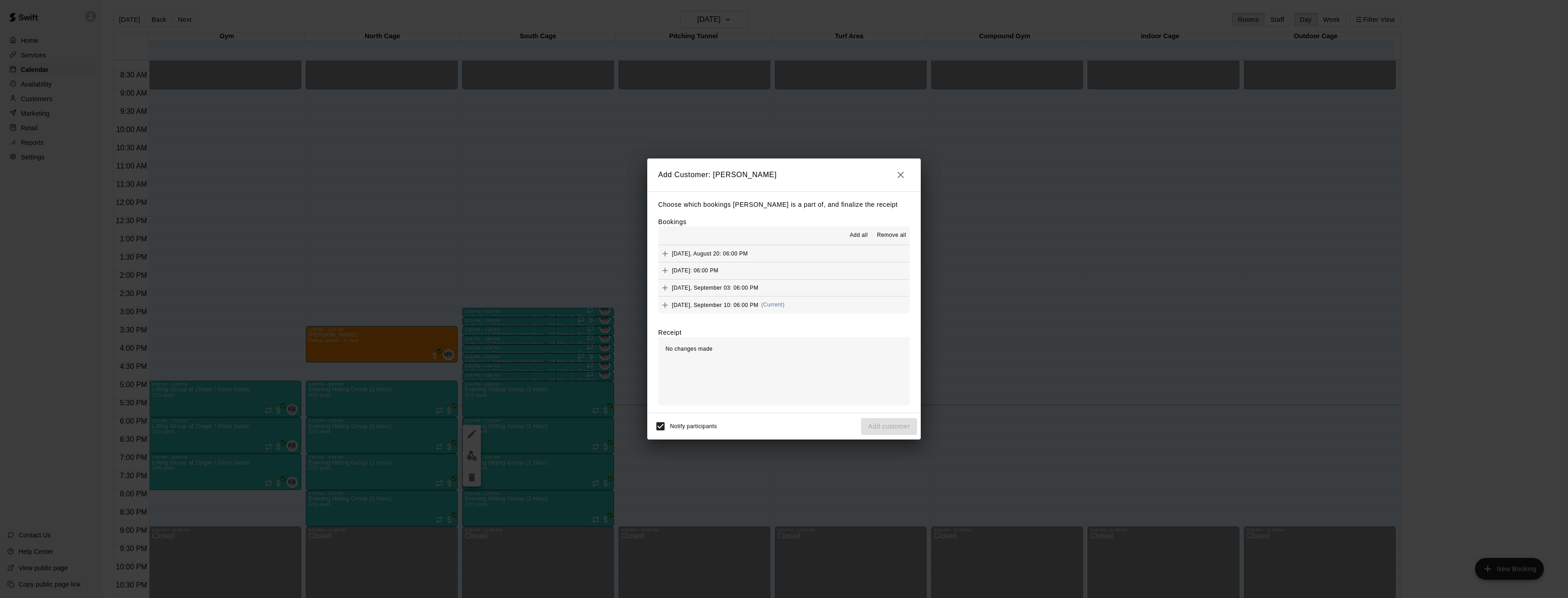
click at [903, 173] on icon "button" at bounding box center [901, 175] width 11 height 11
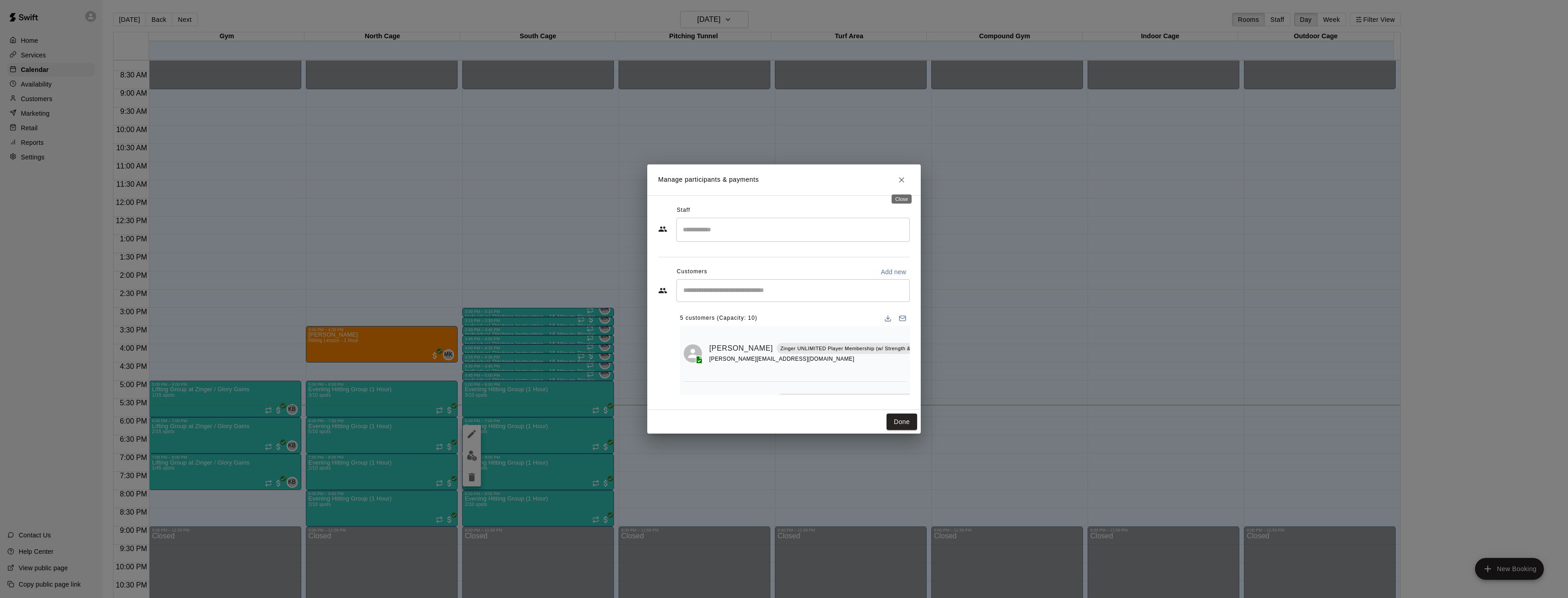
click at [900, 178] on icon "Close" at bounding box center [901, 179] width 9 height 9
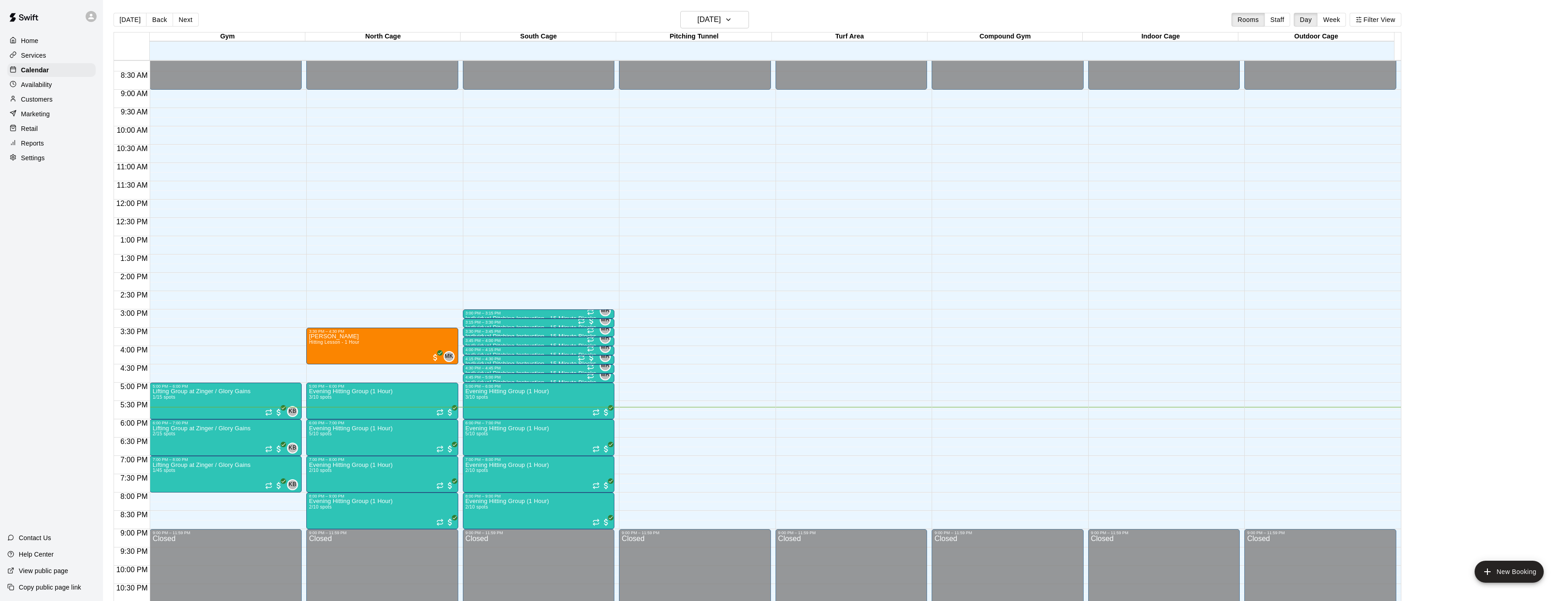
click at [32, 97] on p "Customers" at bounding box center [37, 99] width 32 height 9
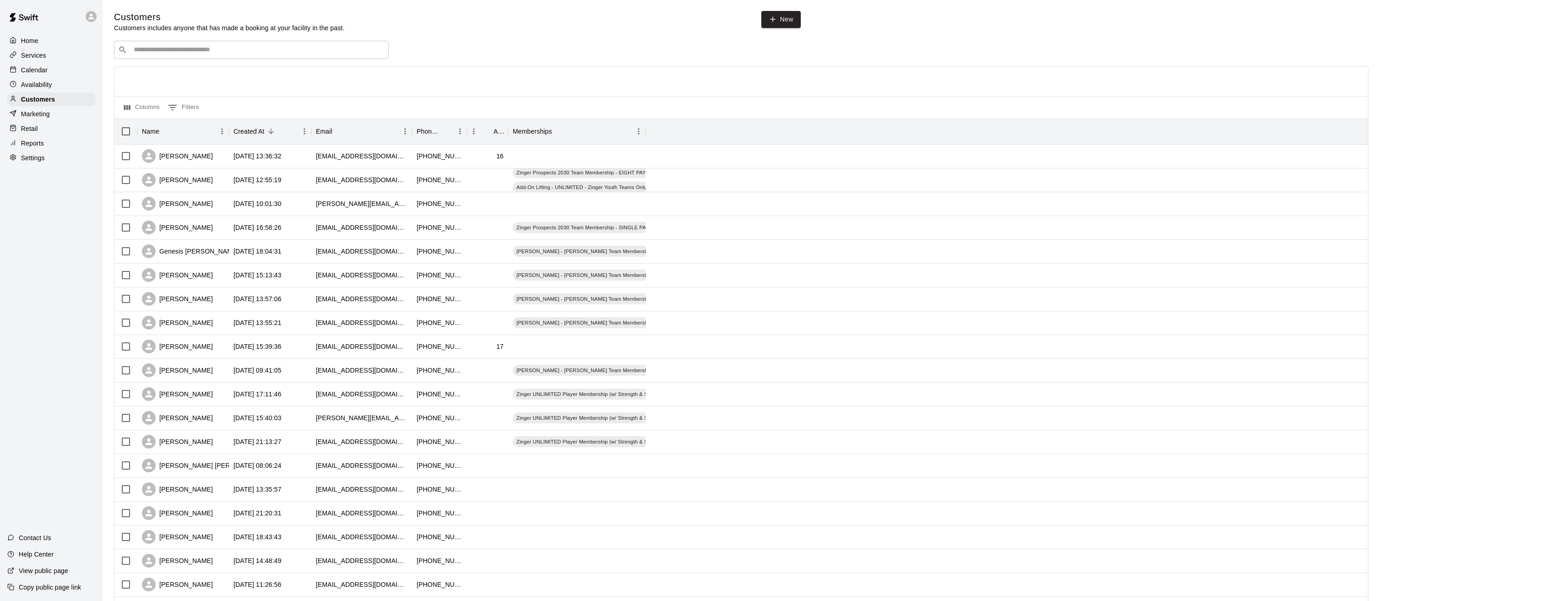
click at [212, 56] on div "​ ​" at bounding box center [251, 50] width 274 height 18
type input "*****"
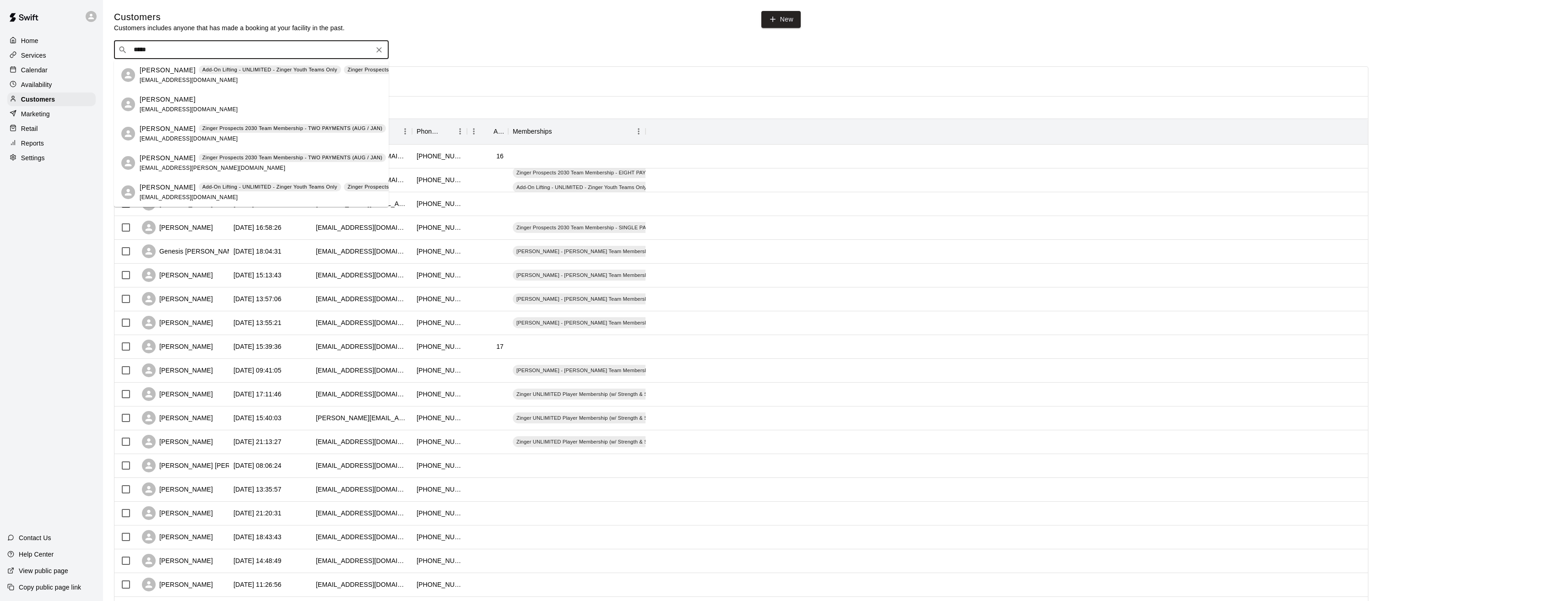
click at [160, 130] on p "Ledger Kelly" at bounding box center [167, 129] width 56 height 10
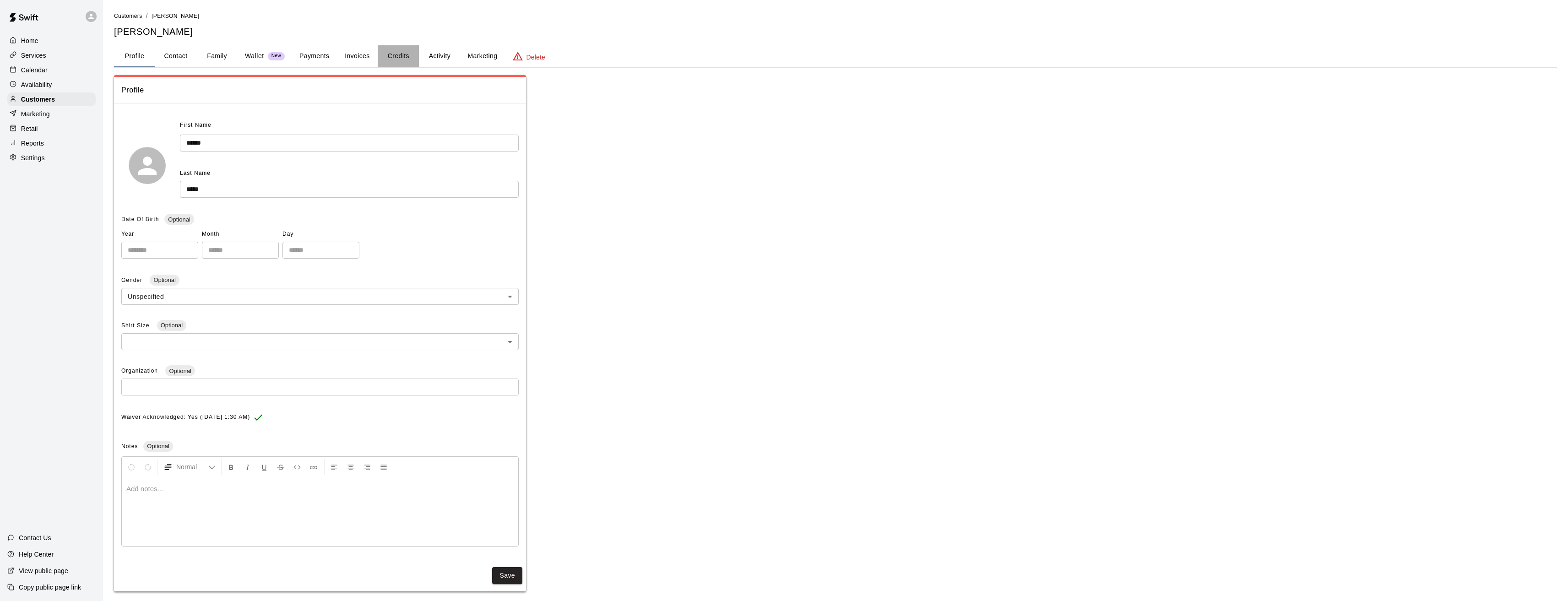
click at [391, 56] on button "Credits" at bounding box center [398, 56] width 41 height 22
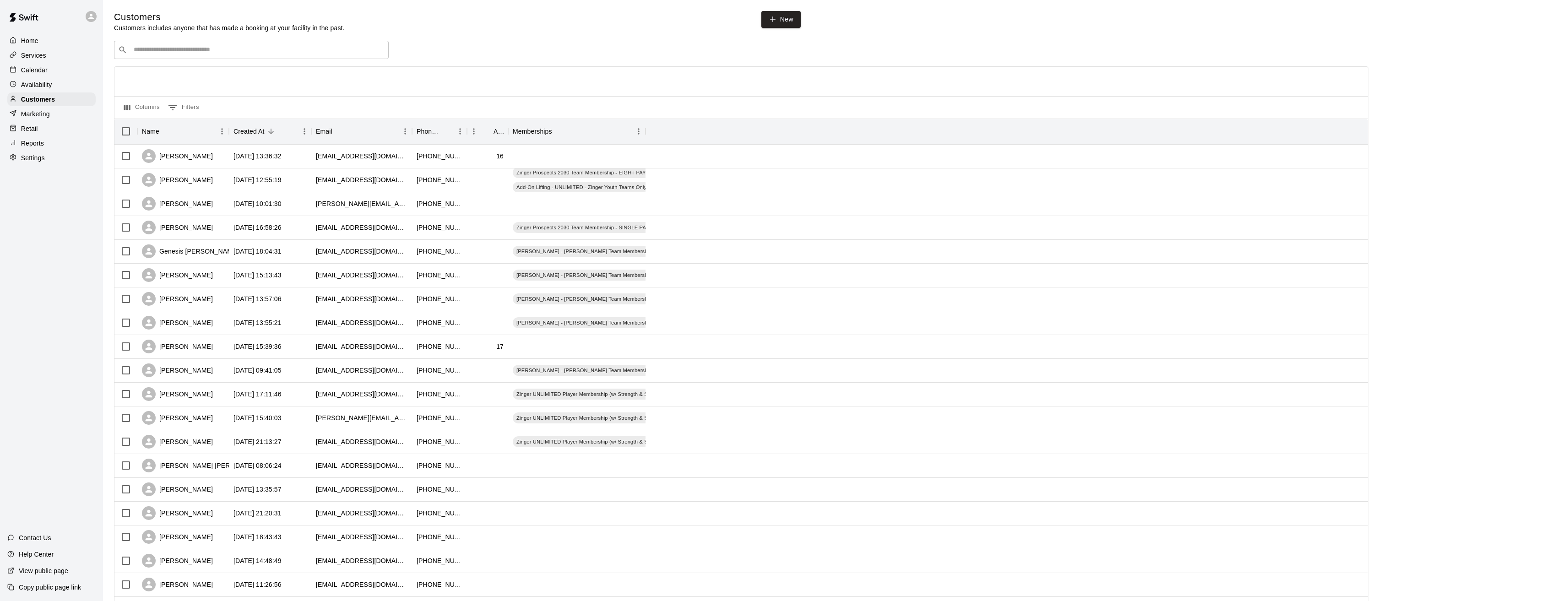
click at [34, 72] on p "Calendar" at bounding box center [34, 70] width 26 height 9
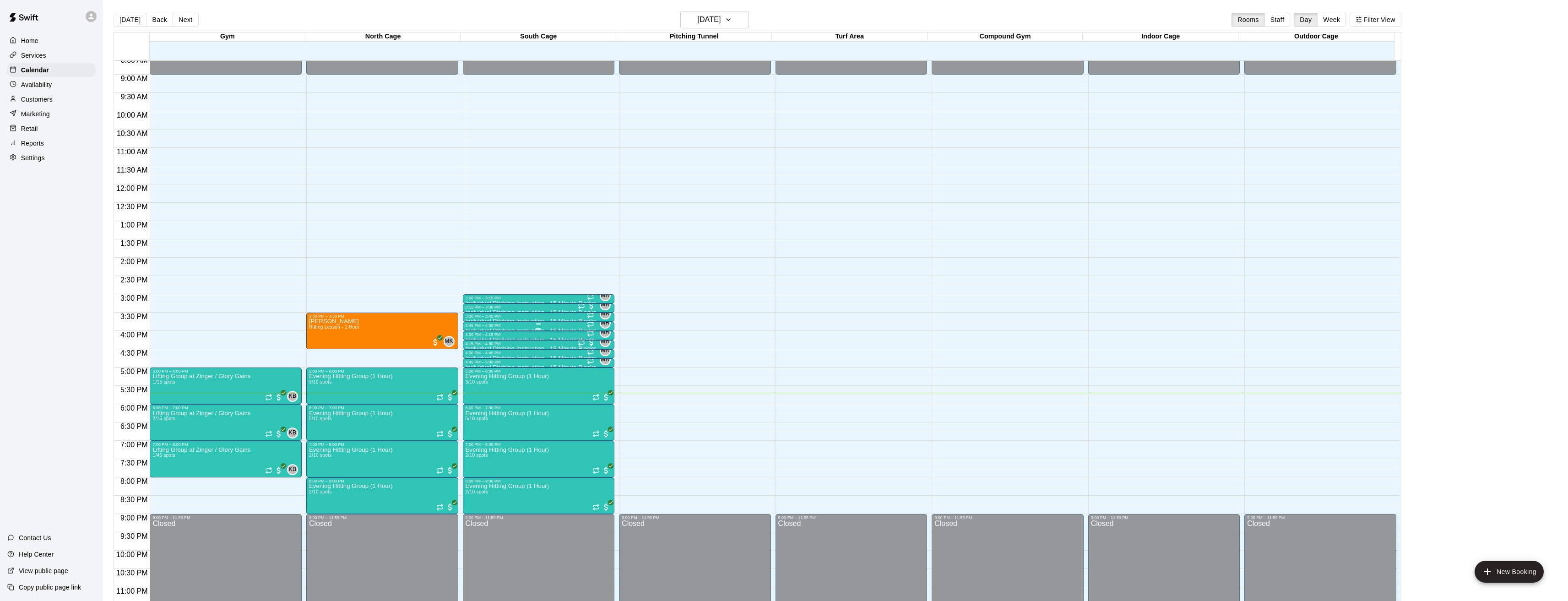
scroll to position [329, 0]
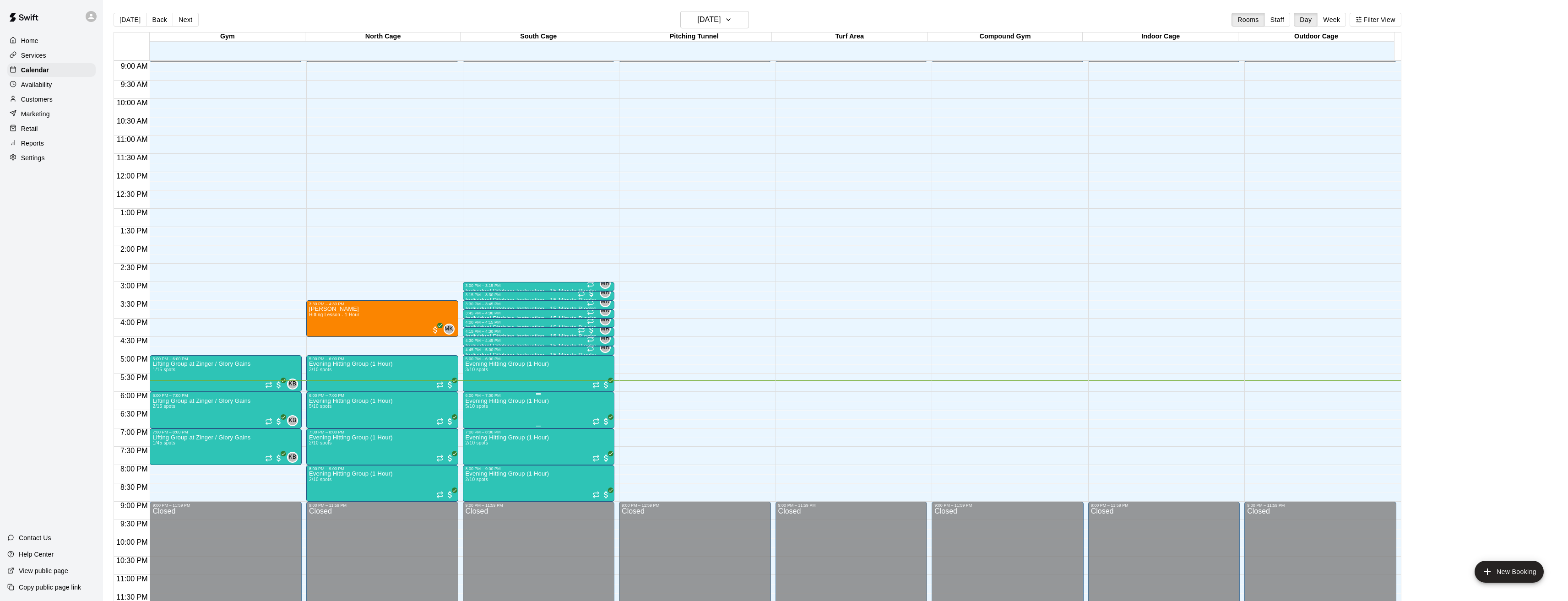
click at [476, 427] on img "edit" at bounding box center [474, 429] width 10 height 10
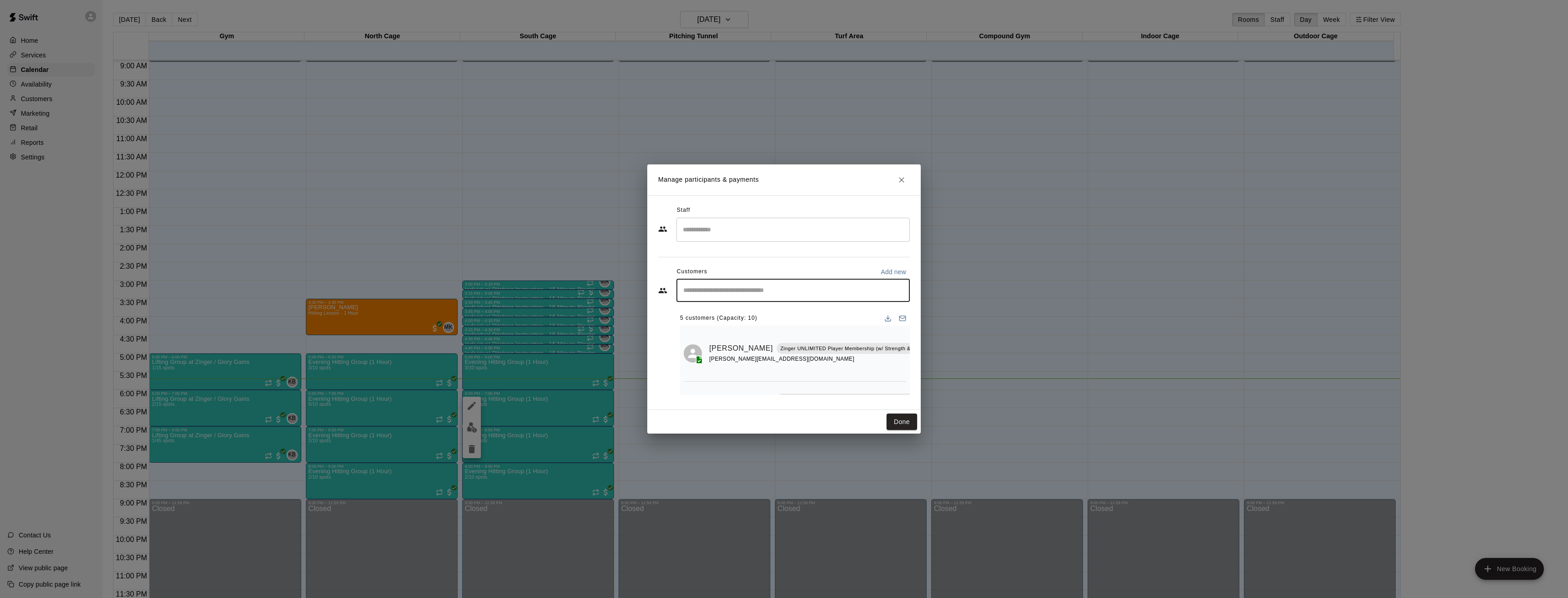
click at [716, 293] on input "Start typing to search customers..." at bounding box center [793, 290] width 225 height 9
type input "*****"
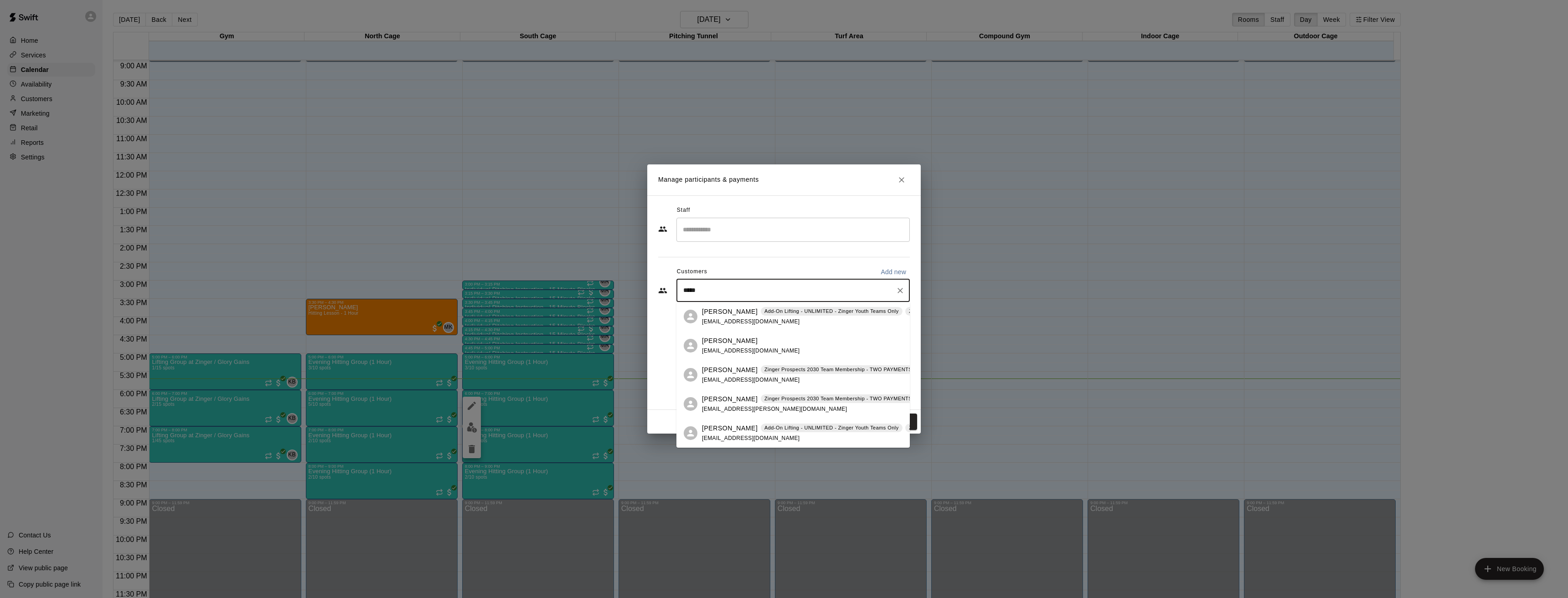
click at [724, 369] on p "Ledger Kelly" at bounding box center [729, 370] width 55 height 10
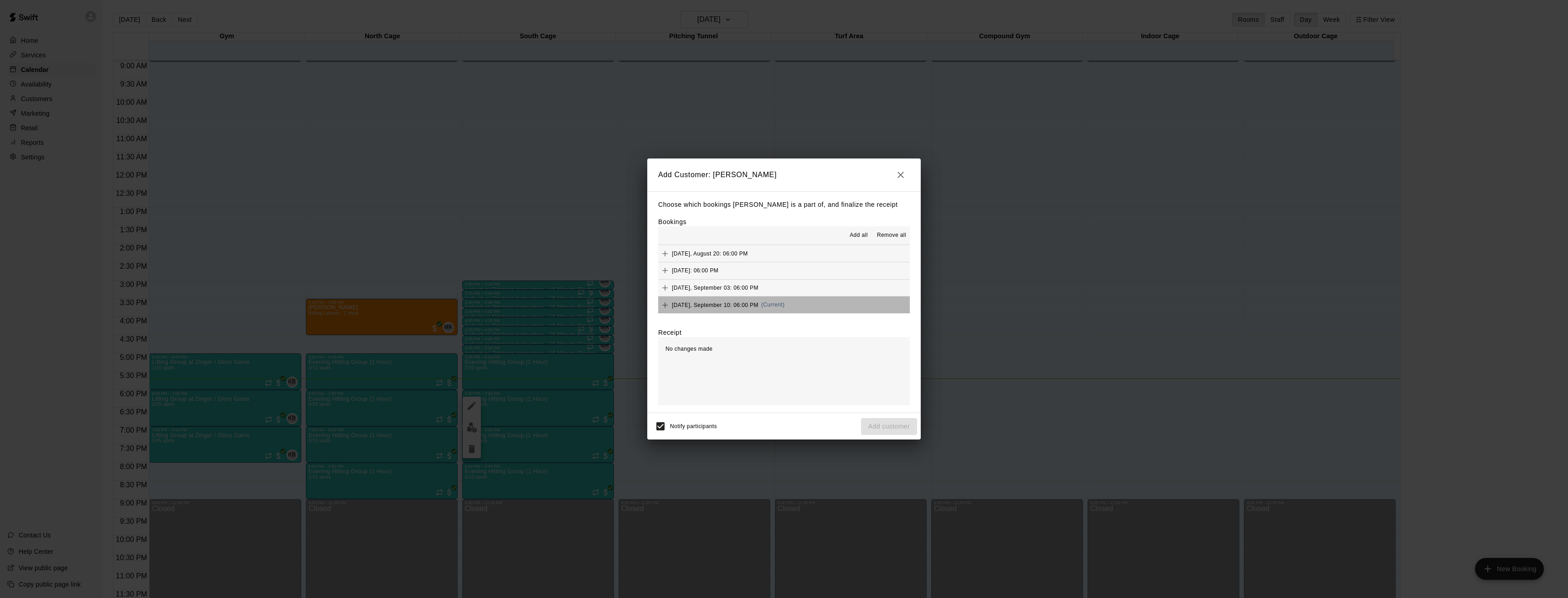
click at [827, 302] on button "Wednesday, September 10: 06:00 PM (Current)" at bounding box center [783, 305] width 251 height 17
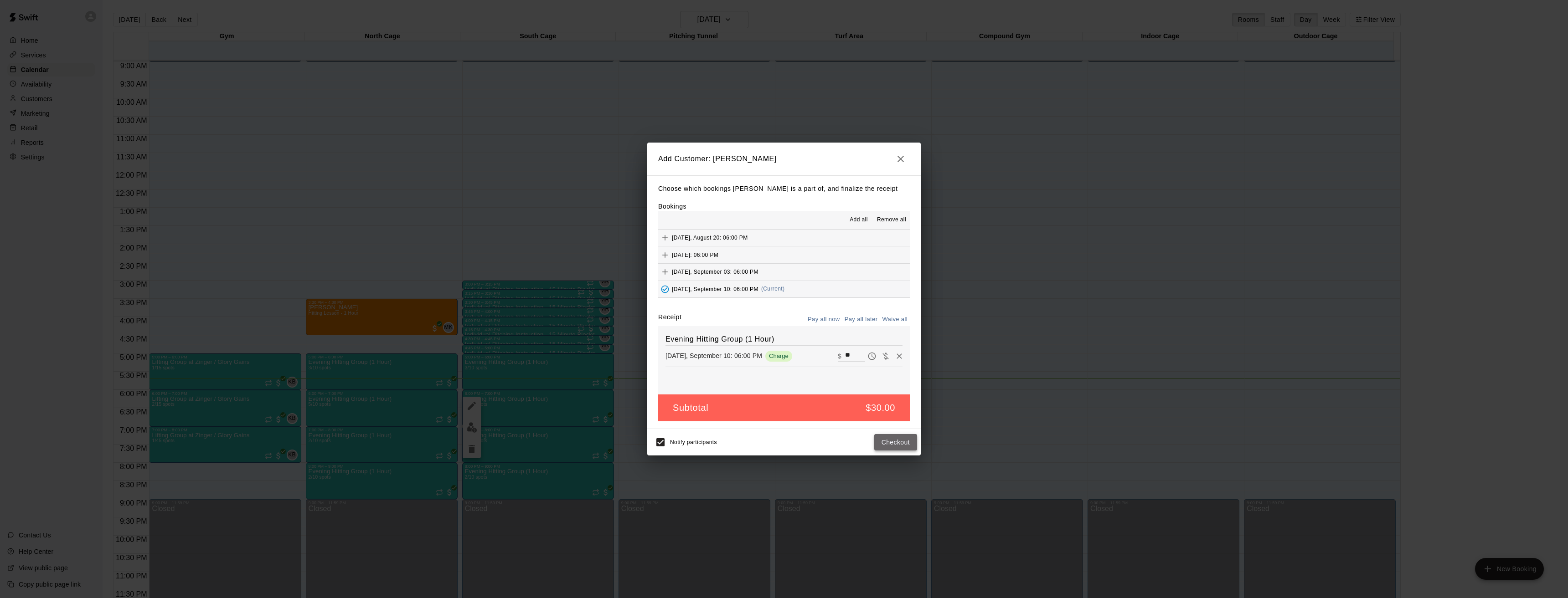
click at [902, 443] on button "Checkout" at bounding box center [895, 443] width 43 height 17
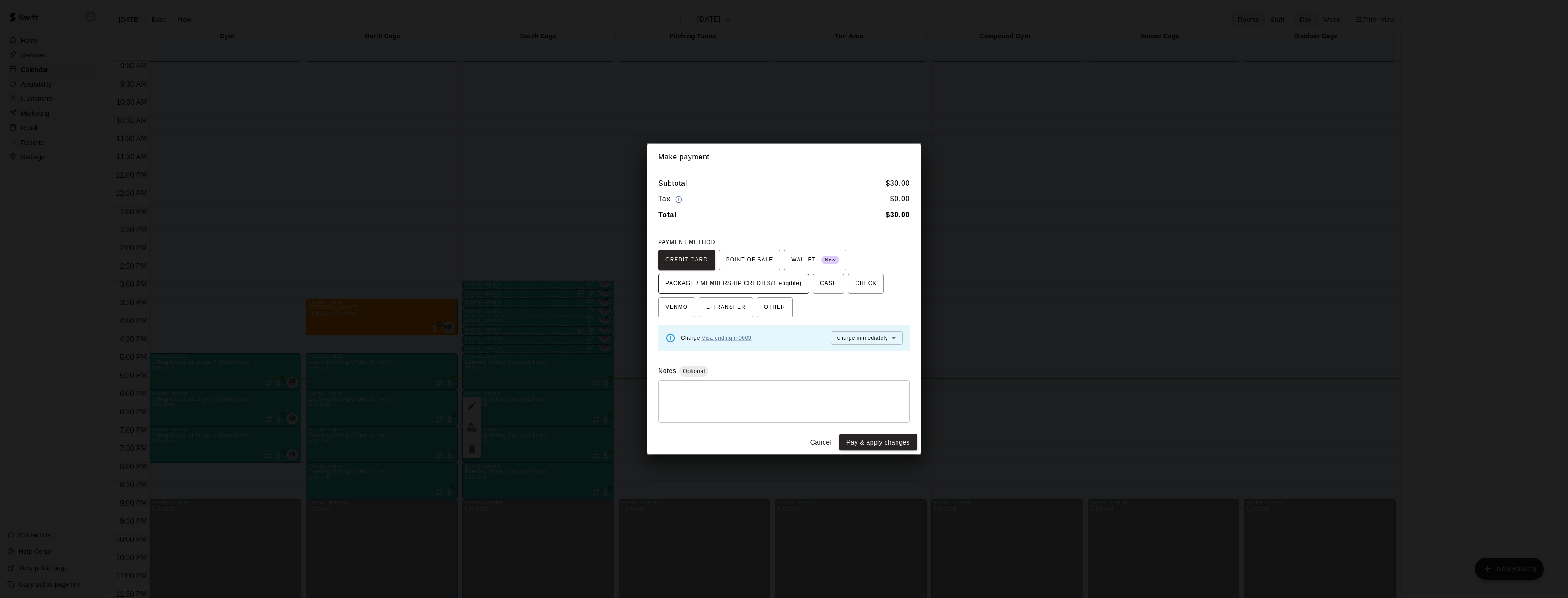
click at [732, 282] on span "PACKAGE / MEMBERSHIP CREDITS (1 eligible)" at bounding box center [733, 284] width 136 height 15
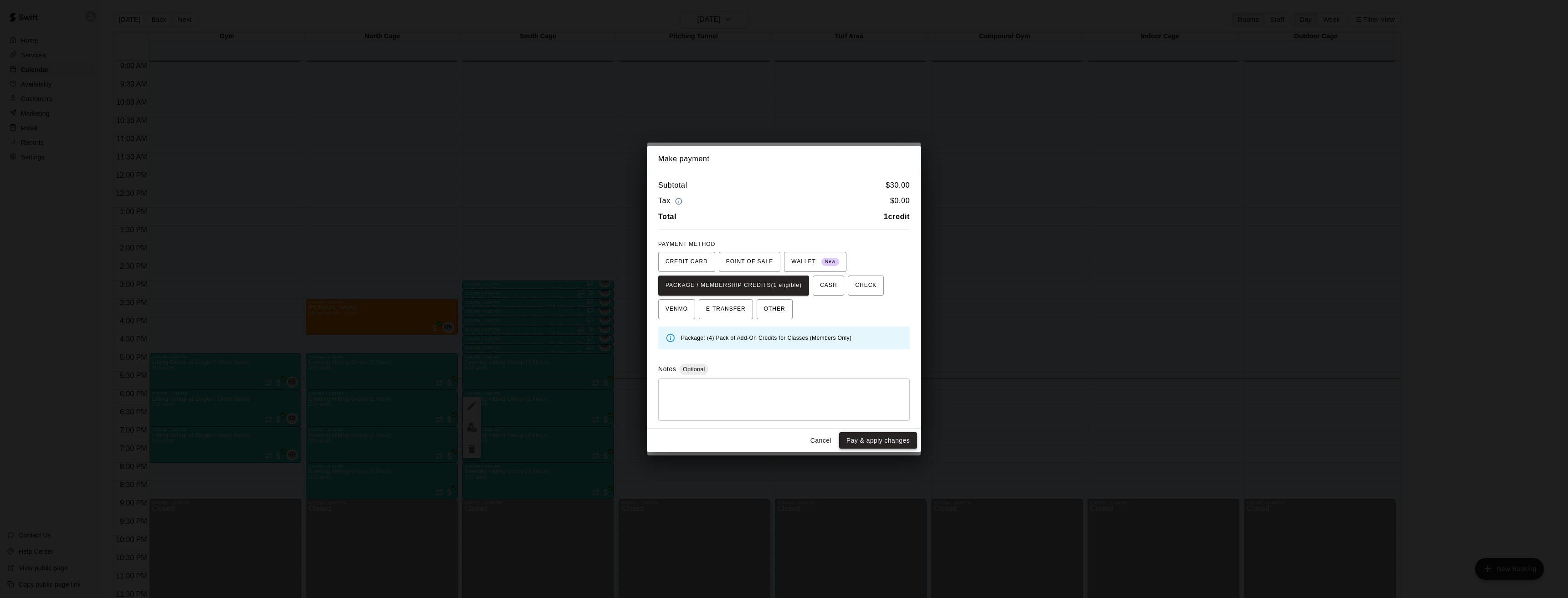
click at [874, 442] on button "Pay & apply changes" at bounding box center [878, 441] width 78 height 17
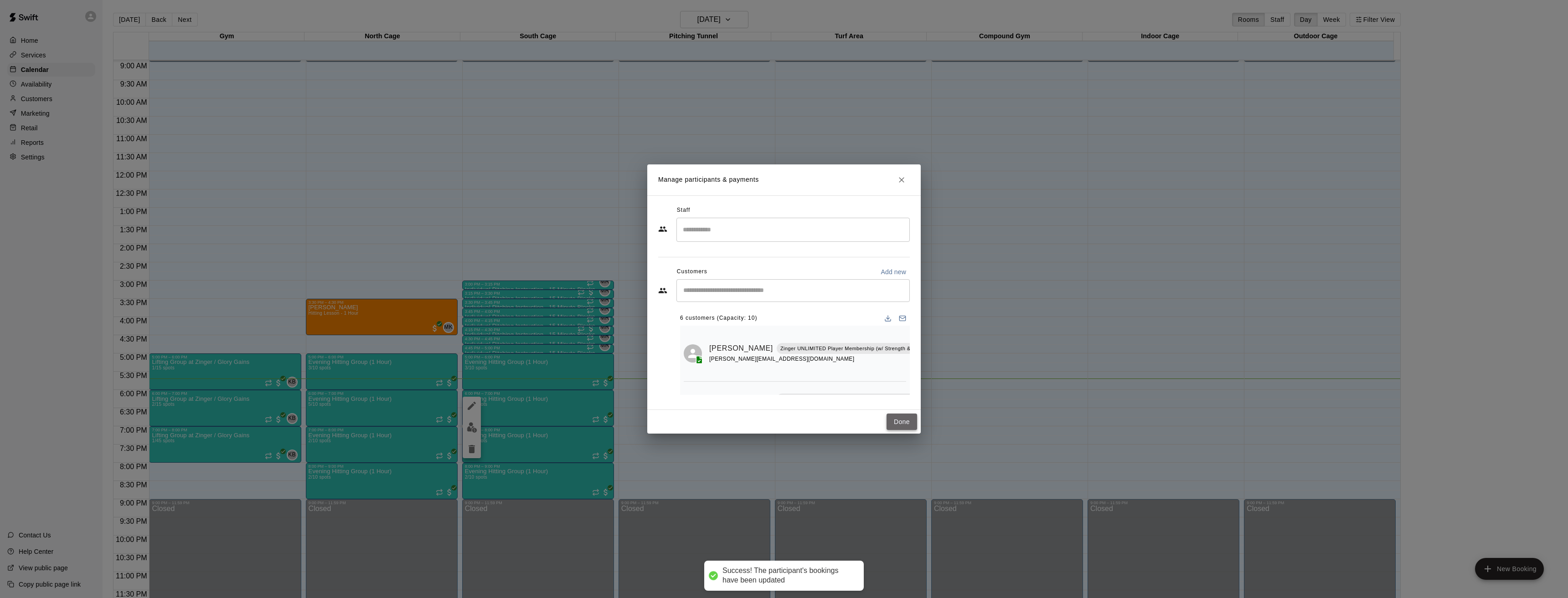
click at [908, 423] on button "Done" at bounding box center [901, 422] width 30 height 17
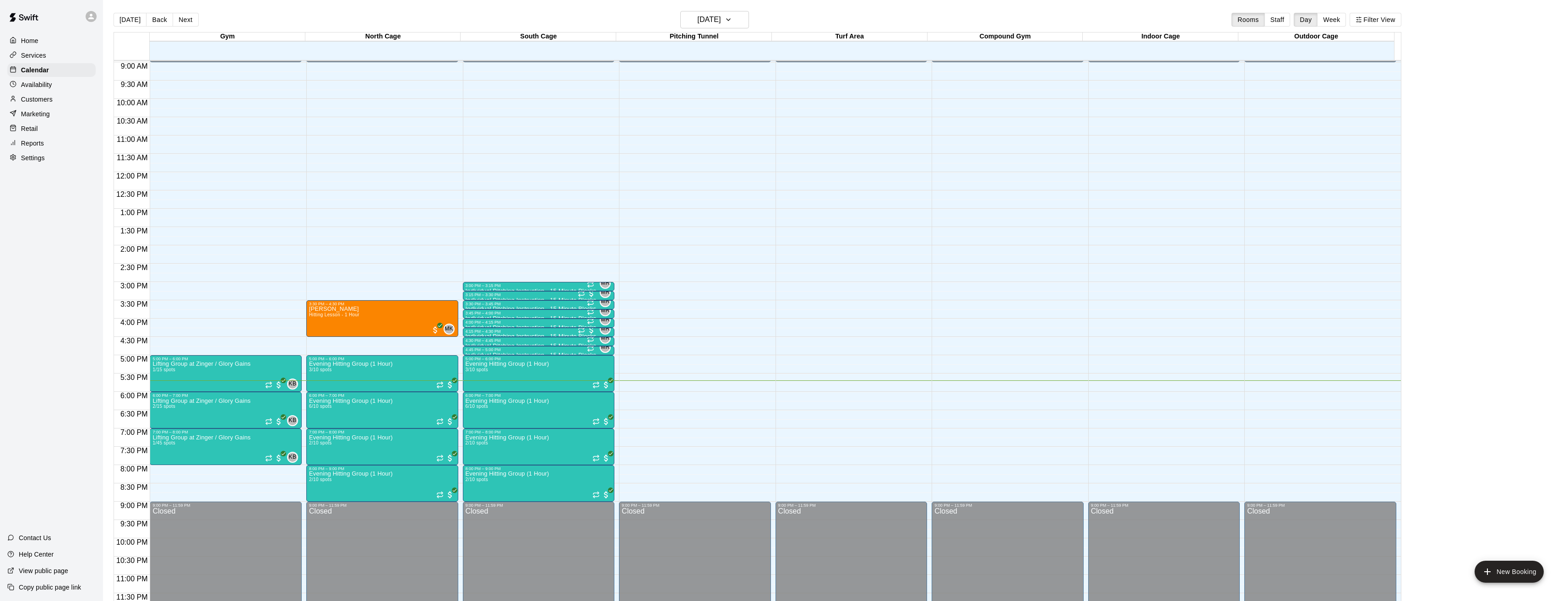
click at [34, 54] on p "Services" at bounding box center [33, 55] width 25 height 9
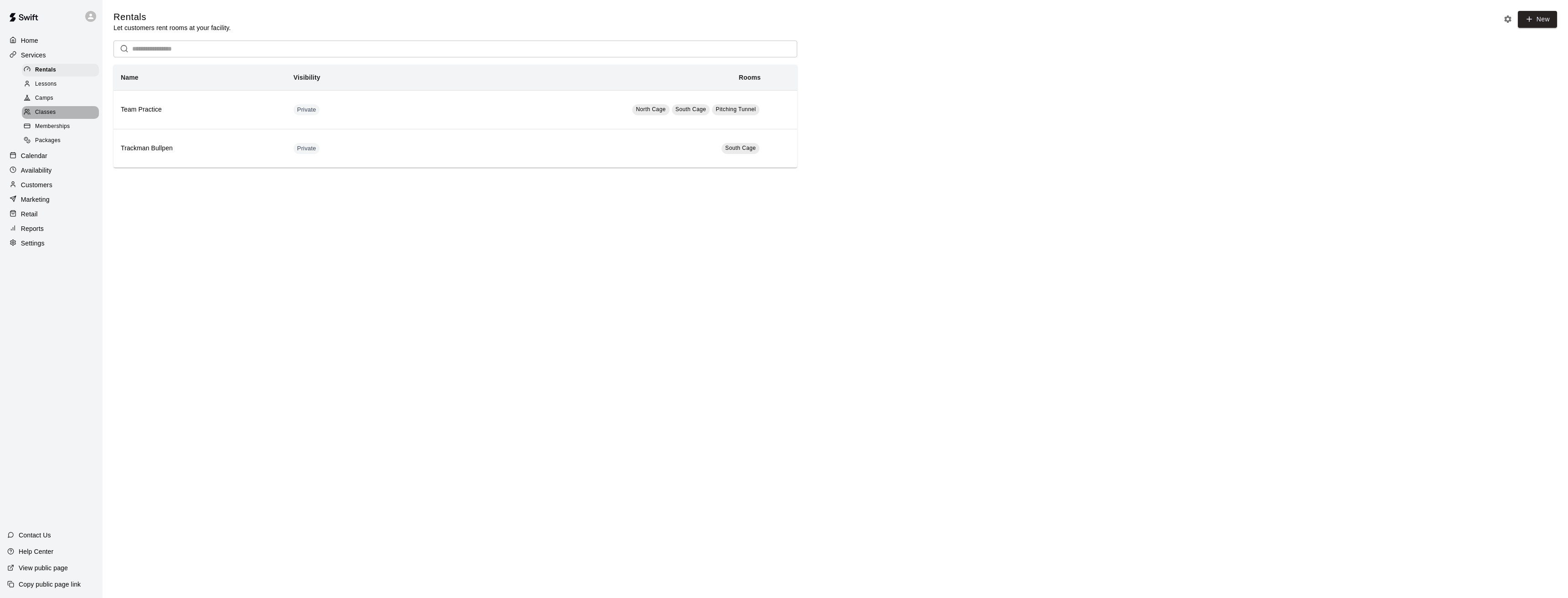
click at [46, 113] on span "Classes" at bounding box center [46, 112] width 21 height 9
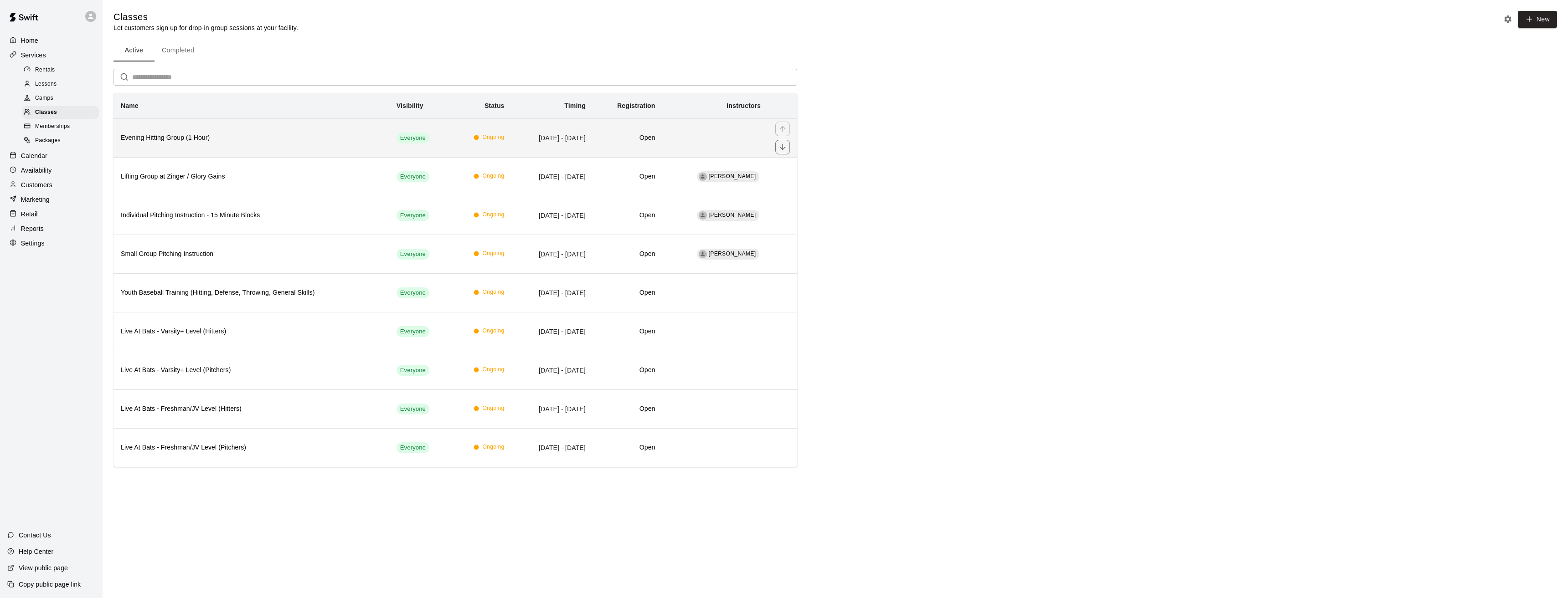
click at [288, 142] on h6 "Evening Hitting Group (1 Hour)" at bounding box center [251, 138] width 261 height 10
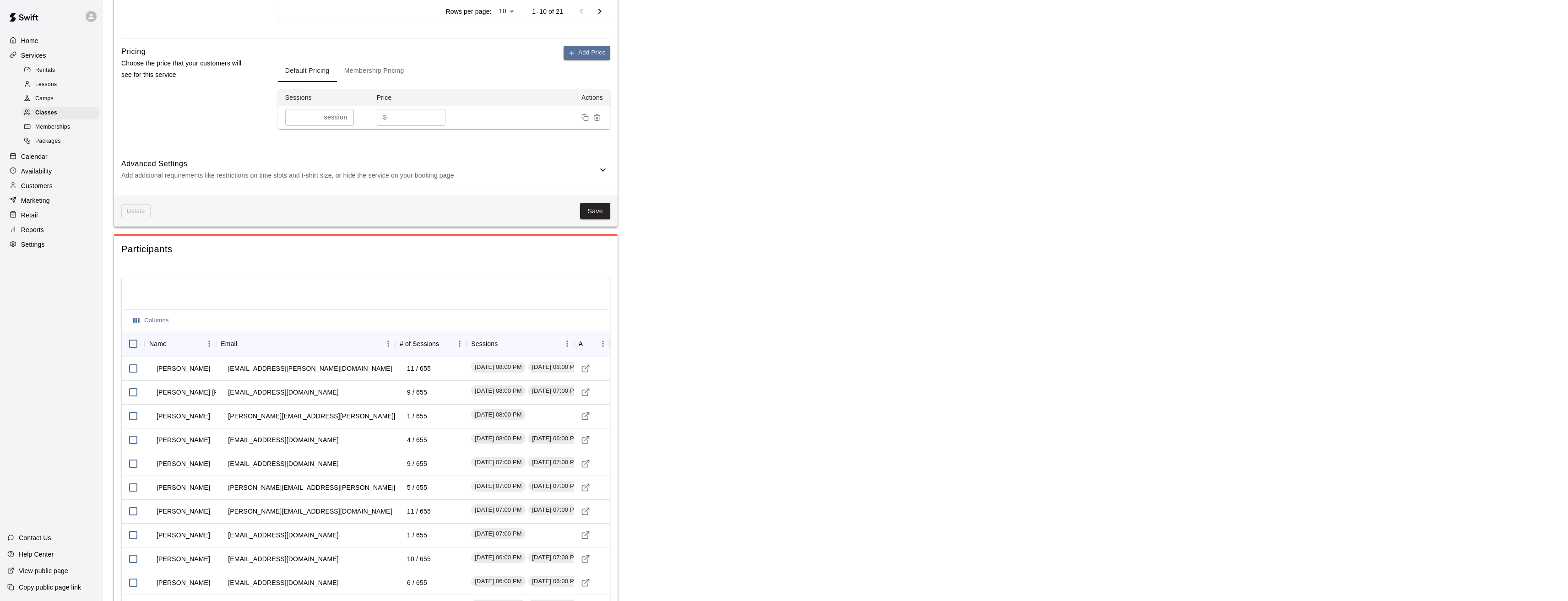
scroll to position [427, 0]
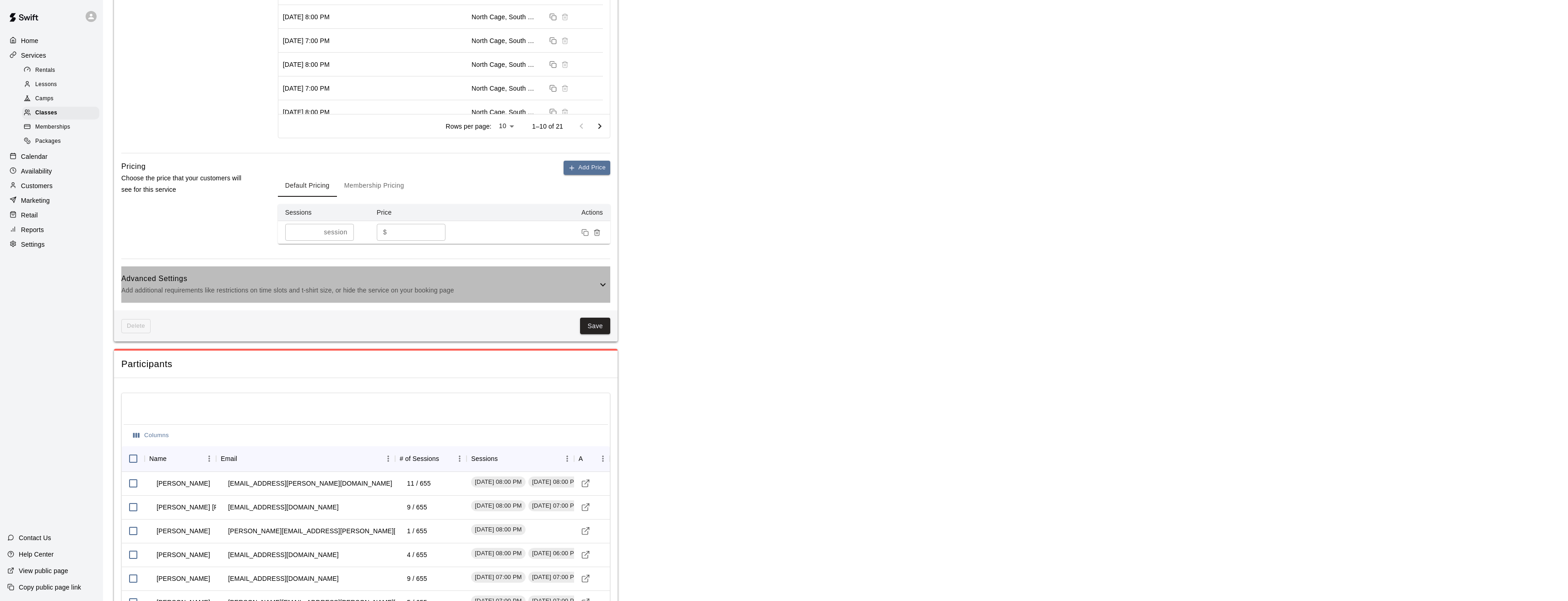
click at [520, 281] on h6 "Advanced Settings" at bounding box center [359, 278] width 476 height 12
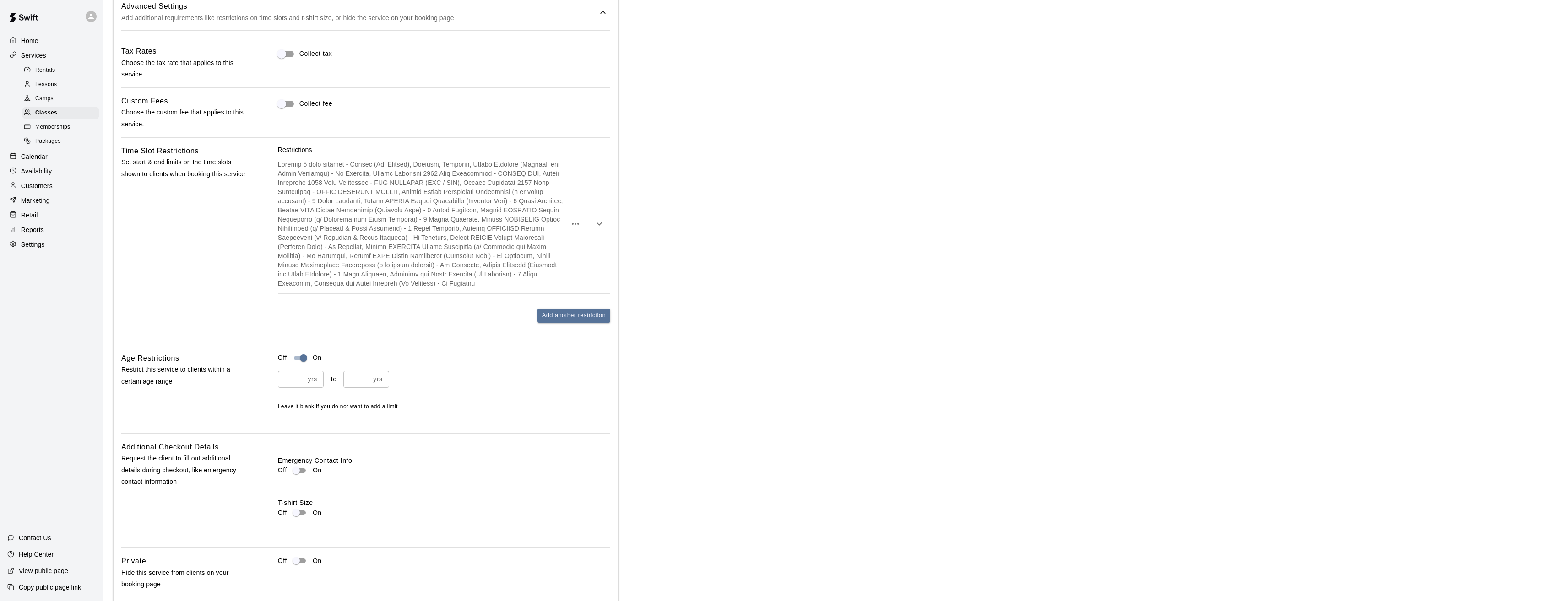
scroll to position [702, 0]
click at [572, 245] on div at bounding box center [444, 222] width 333 height 139
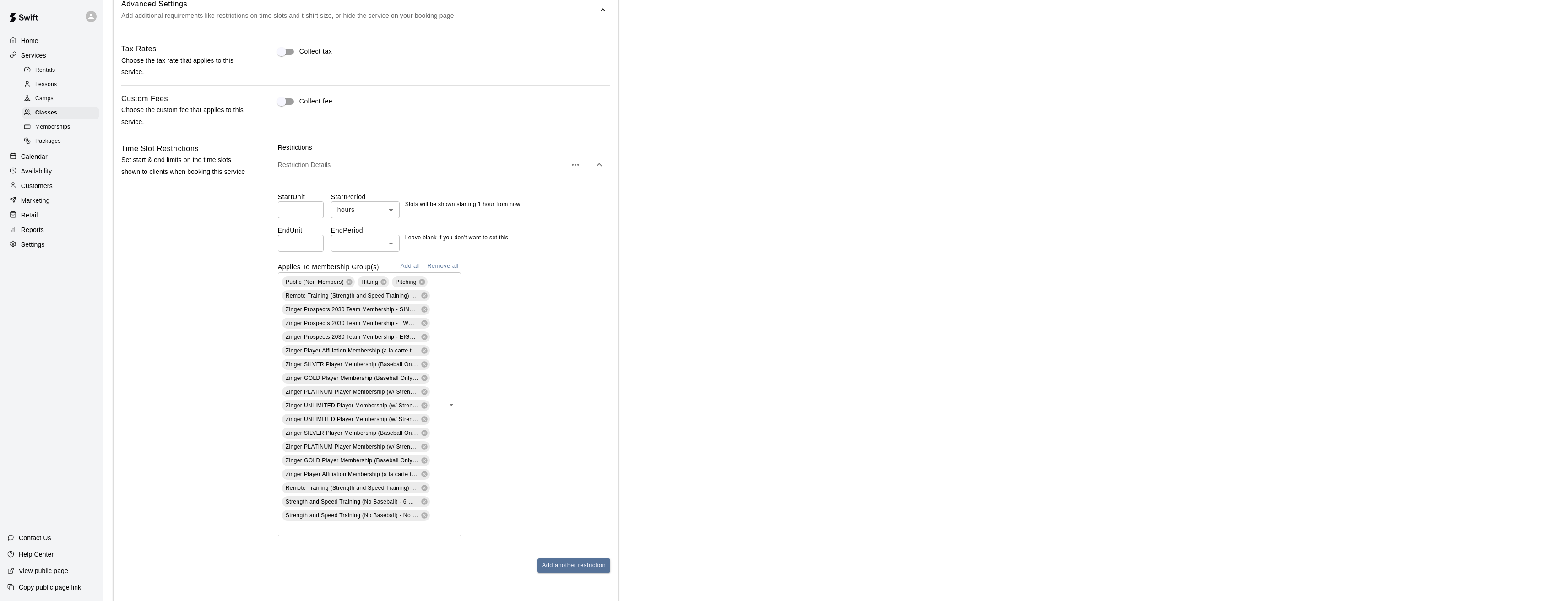
click at [576, 165] on icon "button" at bounding box center [575, 164] width 7 height 2
click at [536, 188] on p "Delete restriction" at bounding box center [531, 188] width 50 height 9
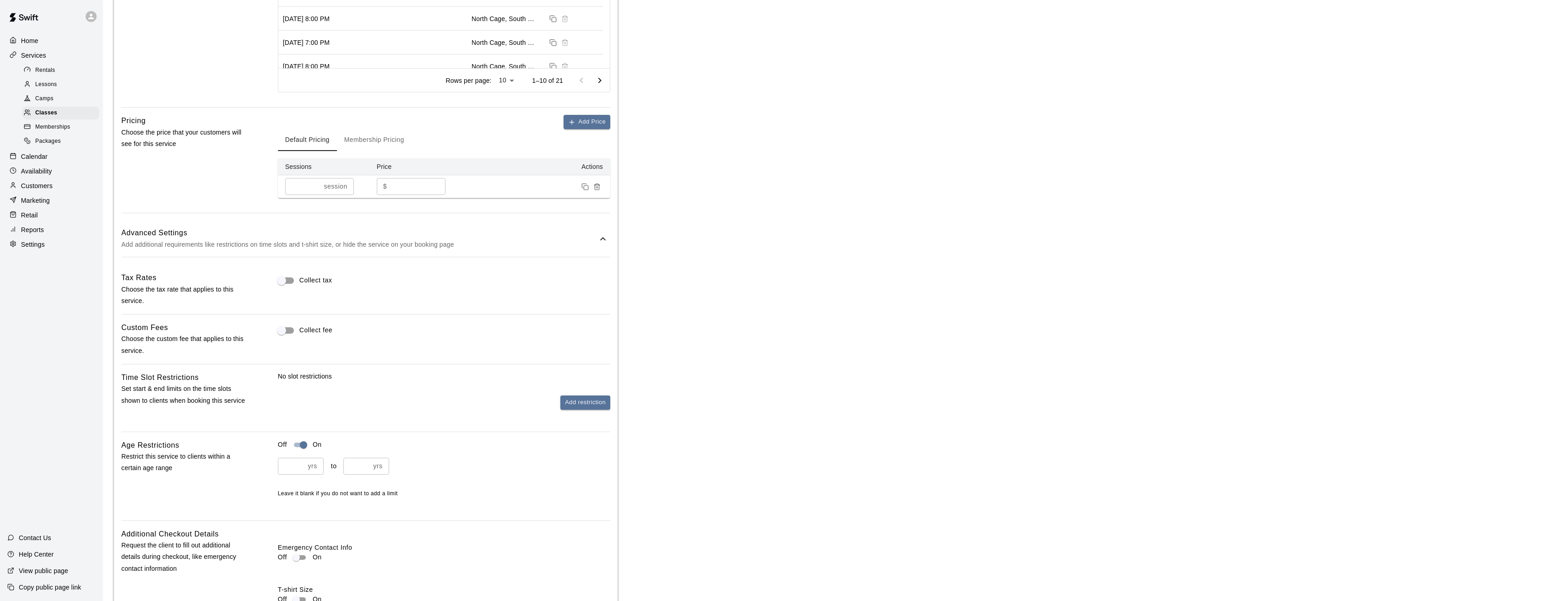
scroll to position [839, 0]
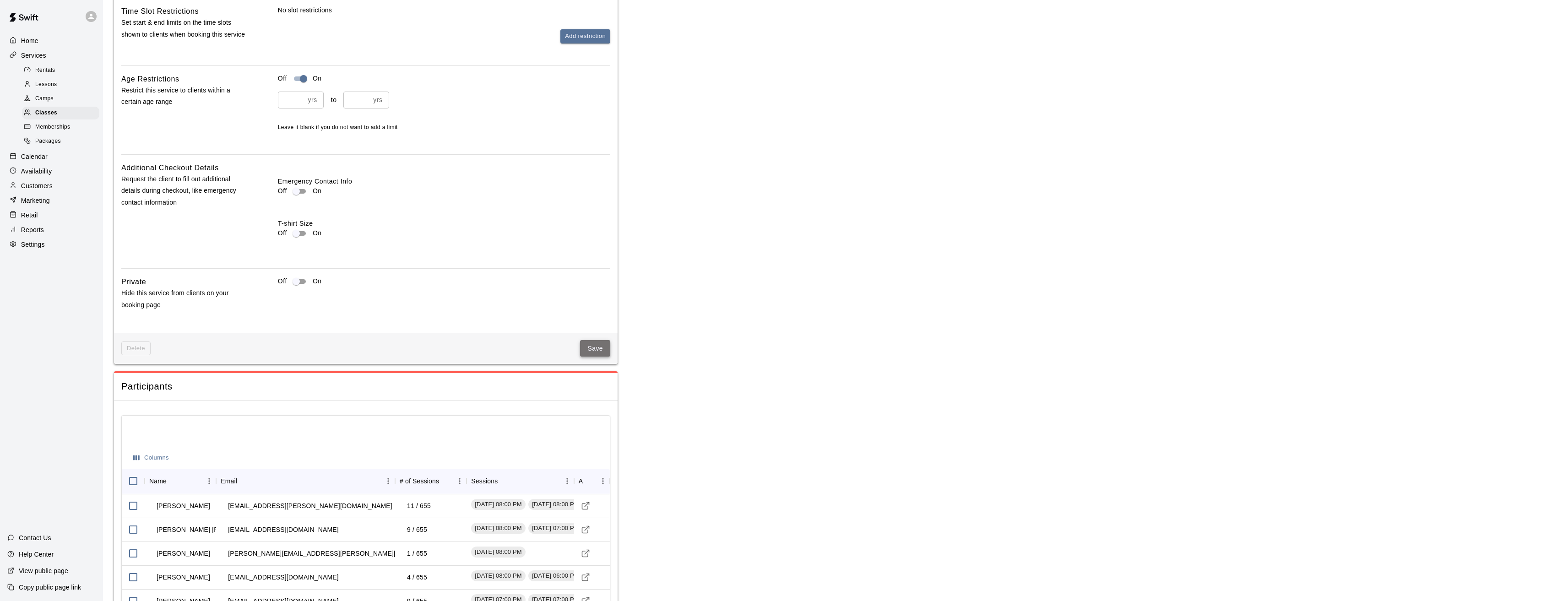
click at [593, 348] on button "Save" at bounding box center [595, 348] width 30 height 17
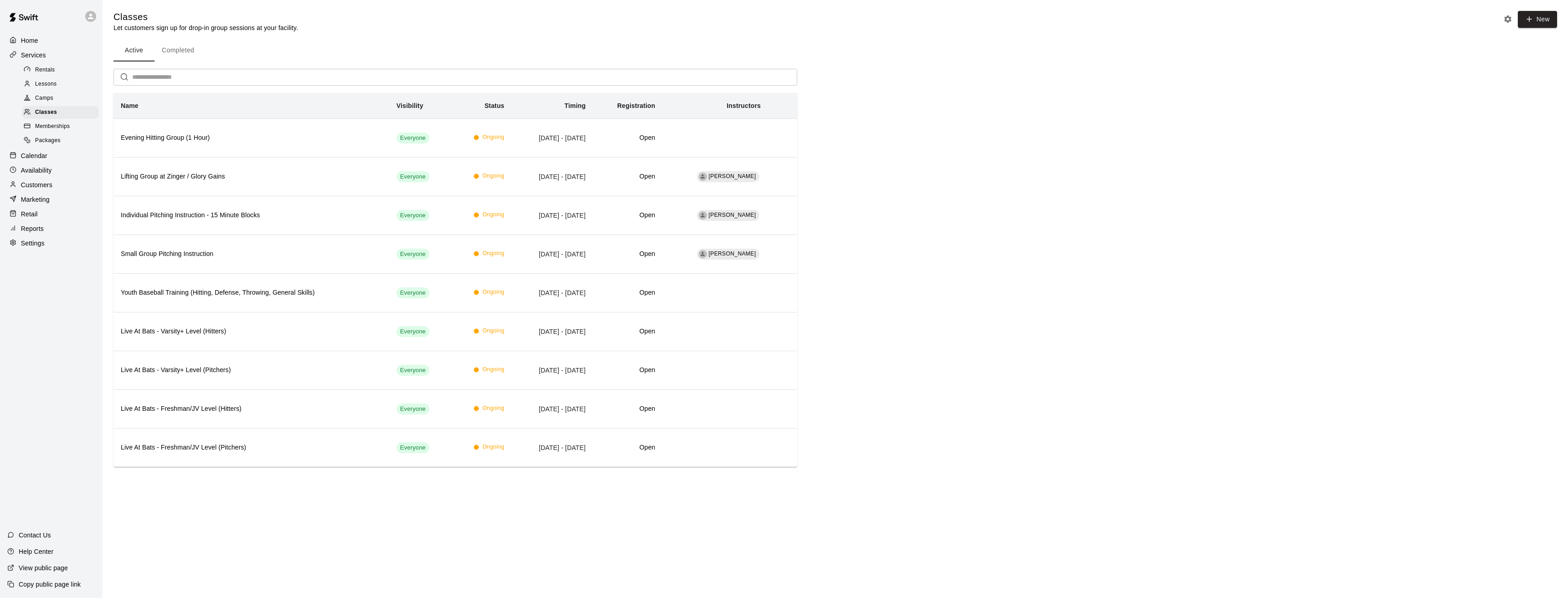
click at [50, 128] on span "Memberships" at bounding box center [52, 127] width 35 height 9
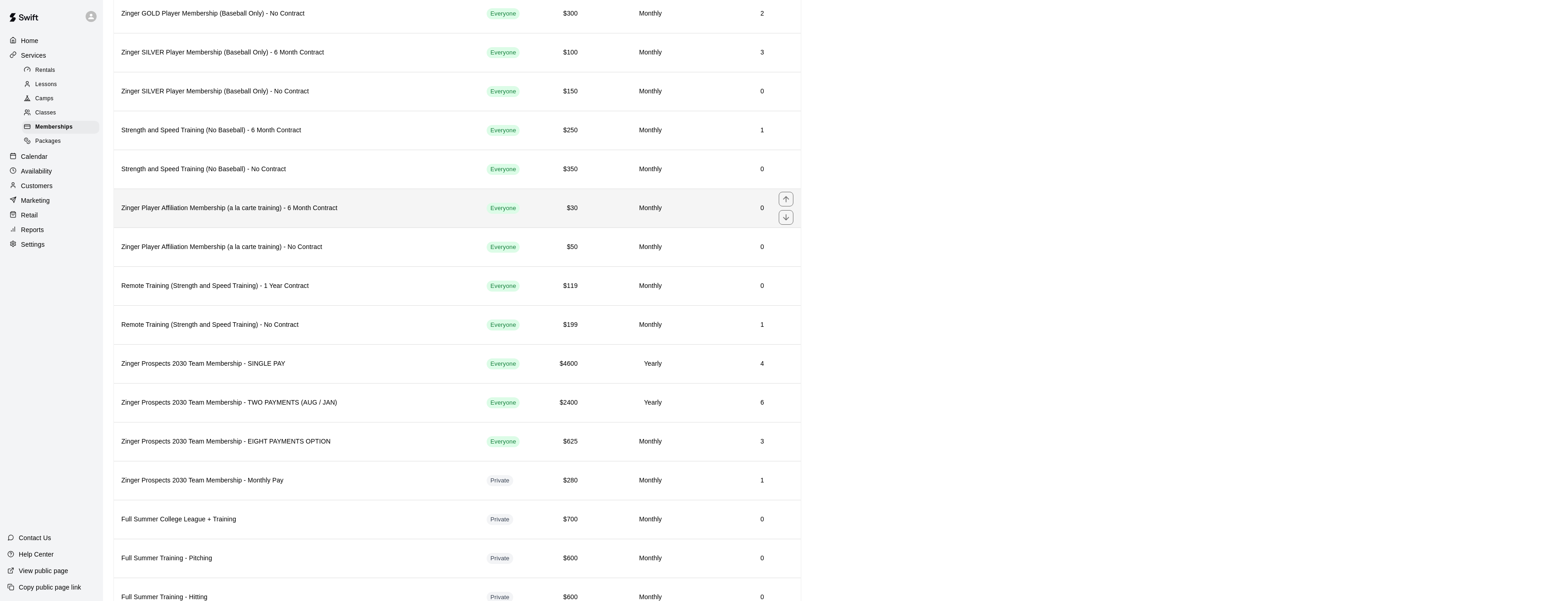
scroll to position [320, 0]
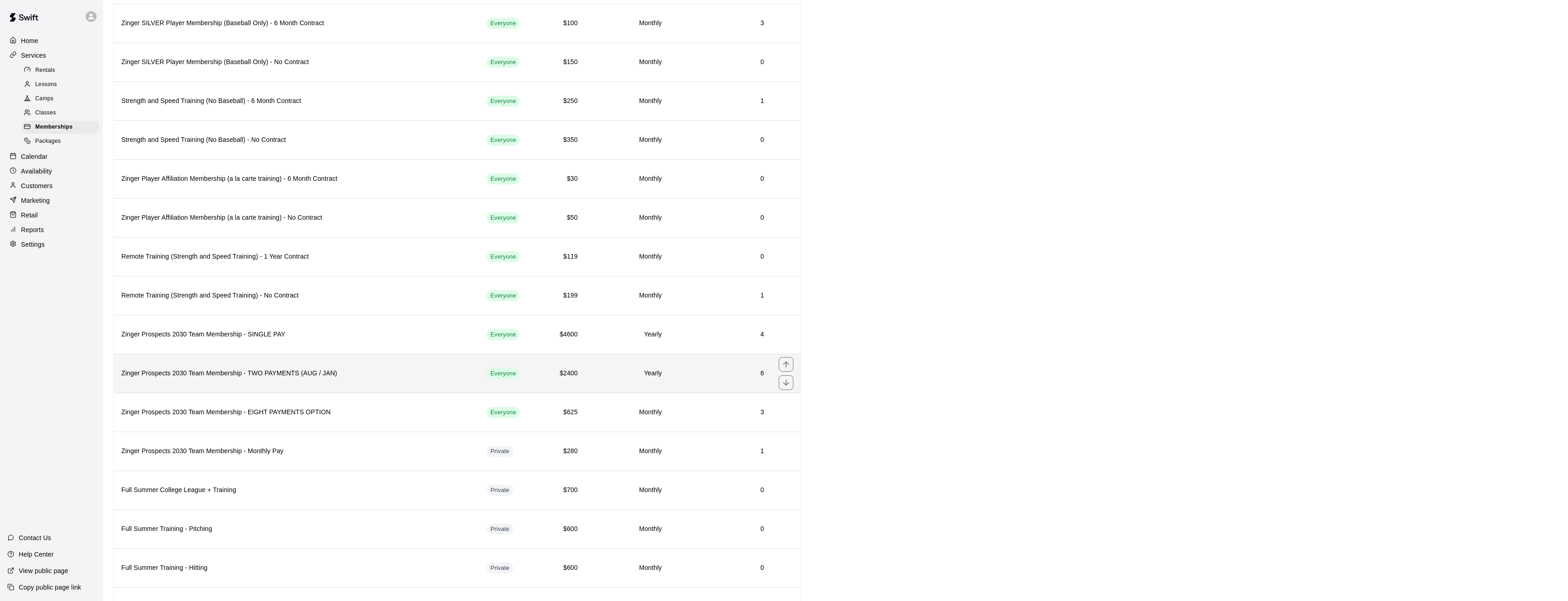
click at [263, 375] on h6 "Zinger Prospects 2030 Team Membership - TWO PAYMENTS (AUG / JAN)" at bounding box center [296, 374] width 351 height 10
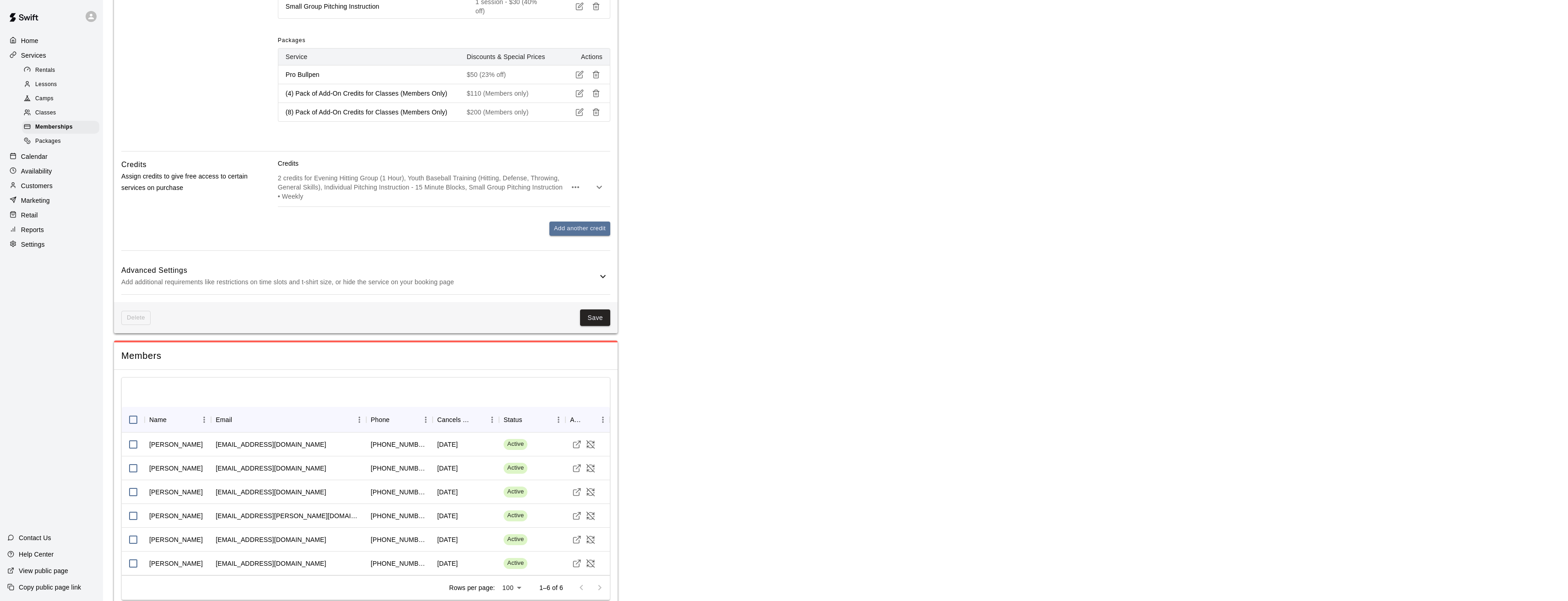
scroll to position [654, 0]
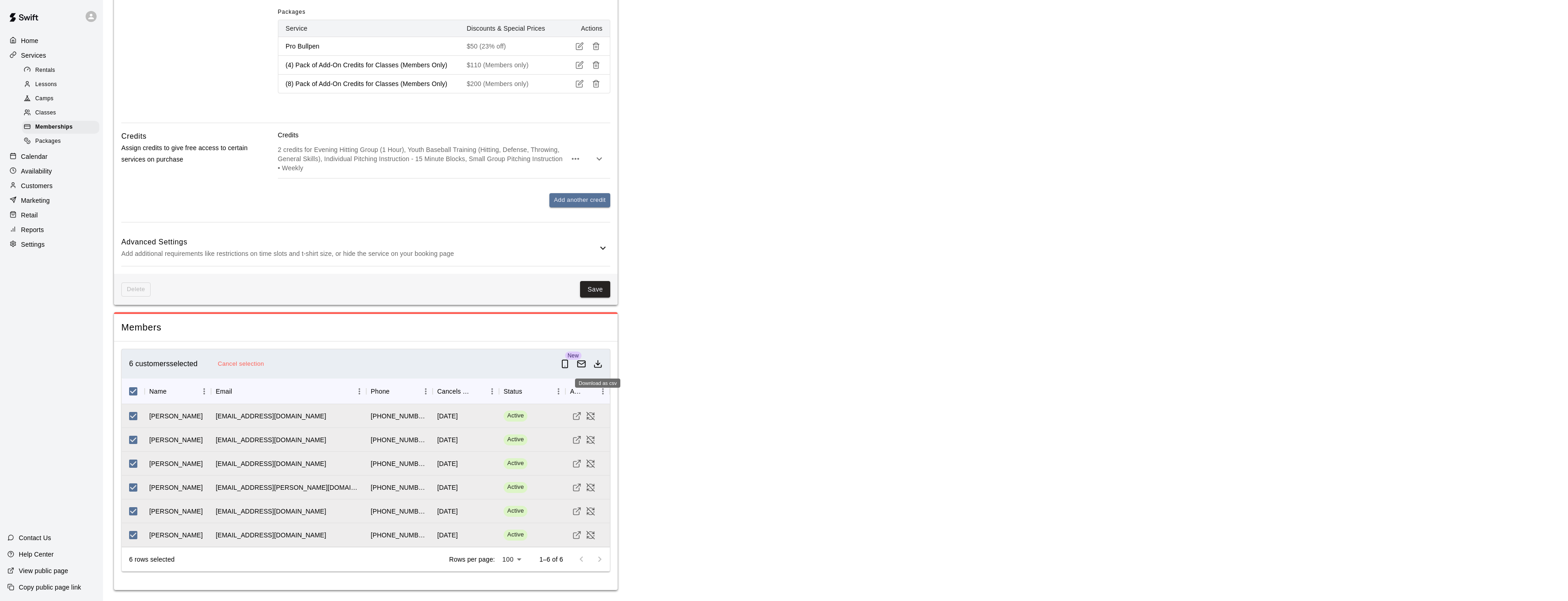
click at [600, 366] on icon "Download as csv" at bounding box center [597, 364] width 9 height 9
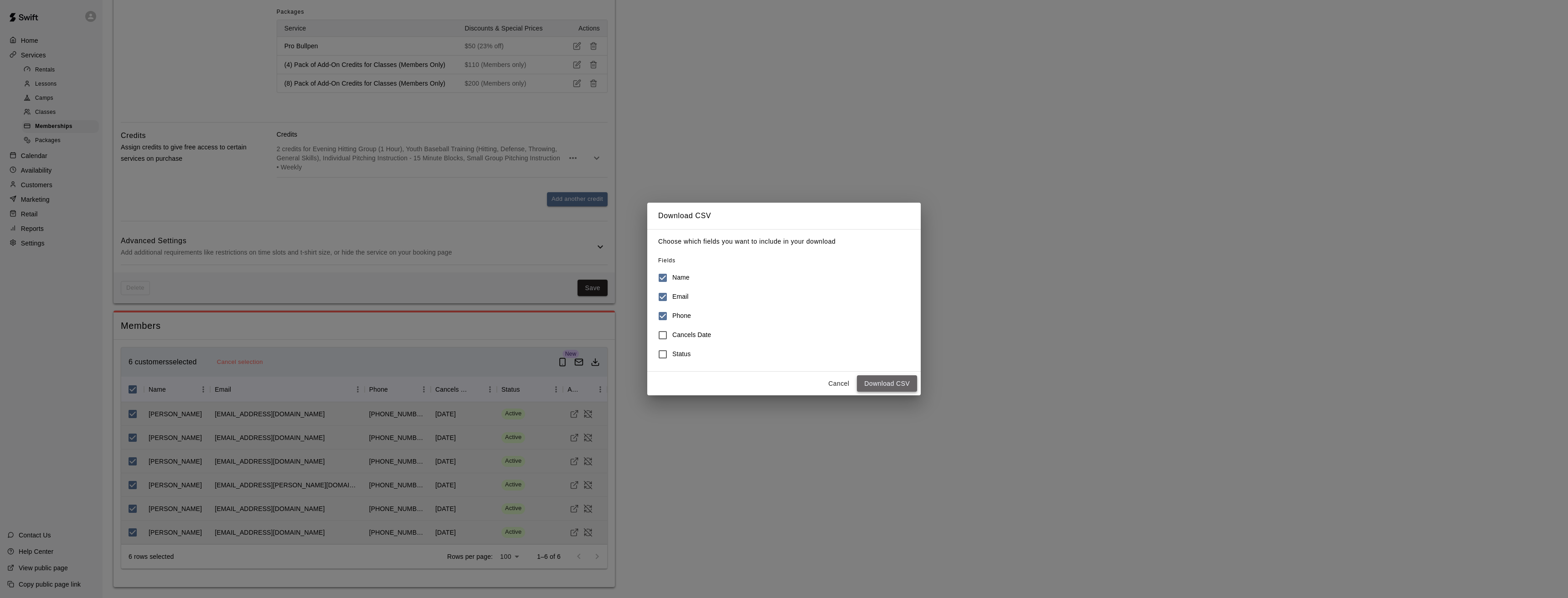
click at [886, 384] on button "Download CSV" at bounding box center [887, 384] width 60 height 17
click at [839, 383] on button "Cancel" at bounding box center [839, 384] width 29 height 17
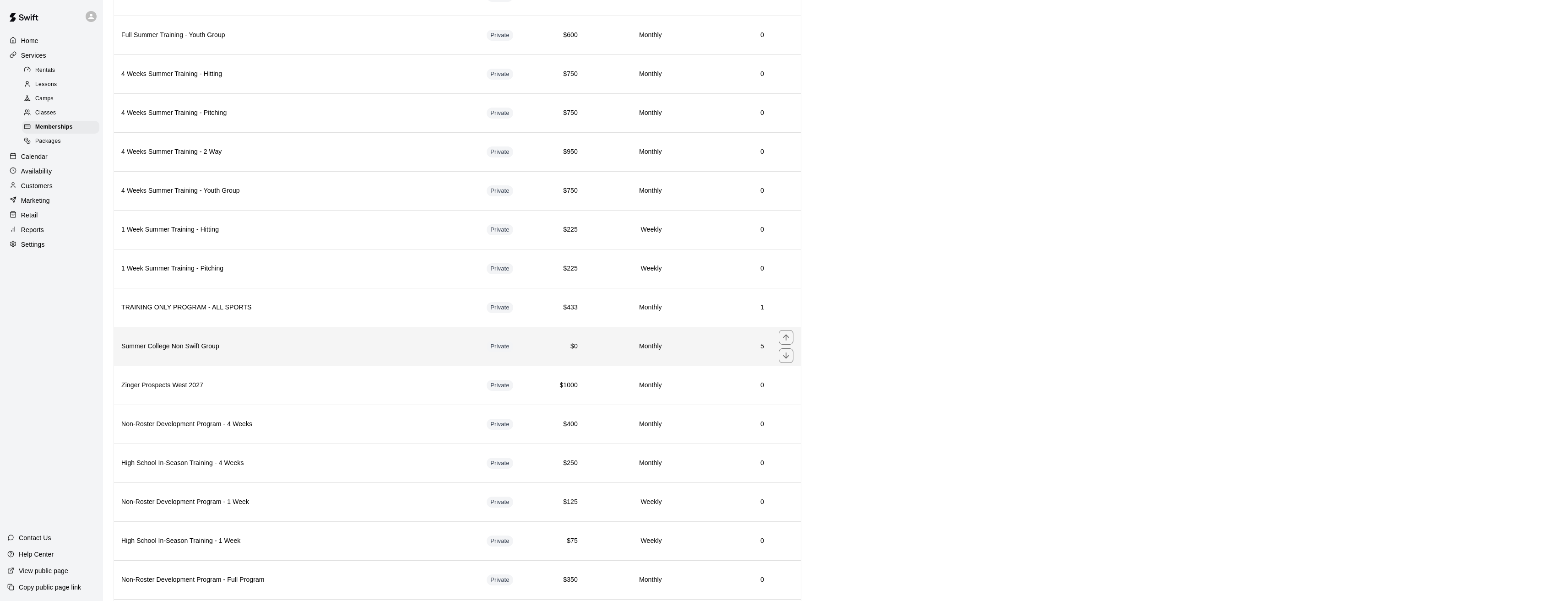
scroll to position [916, 0]
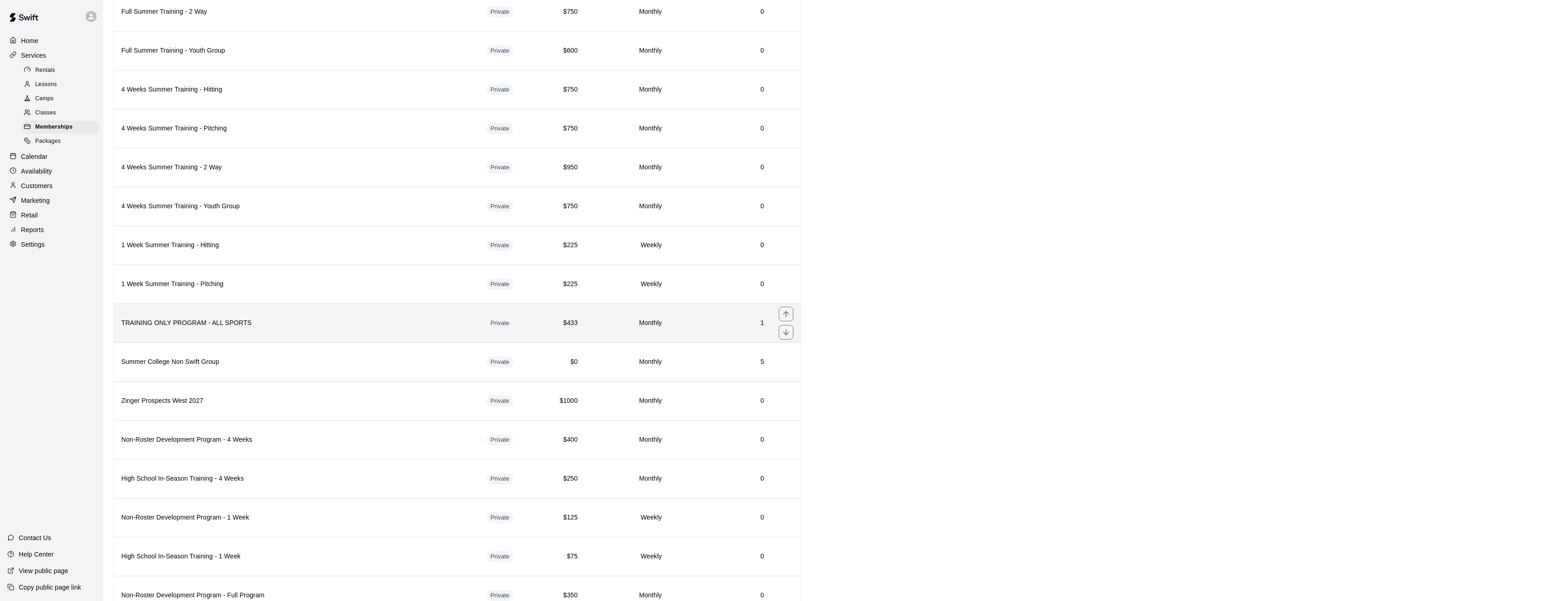
click at [372, 325] on h6 "TRAINING ONLY PROGRAM - ALL SPORTS" at bounding box center [296, 323] width 351 height 10
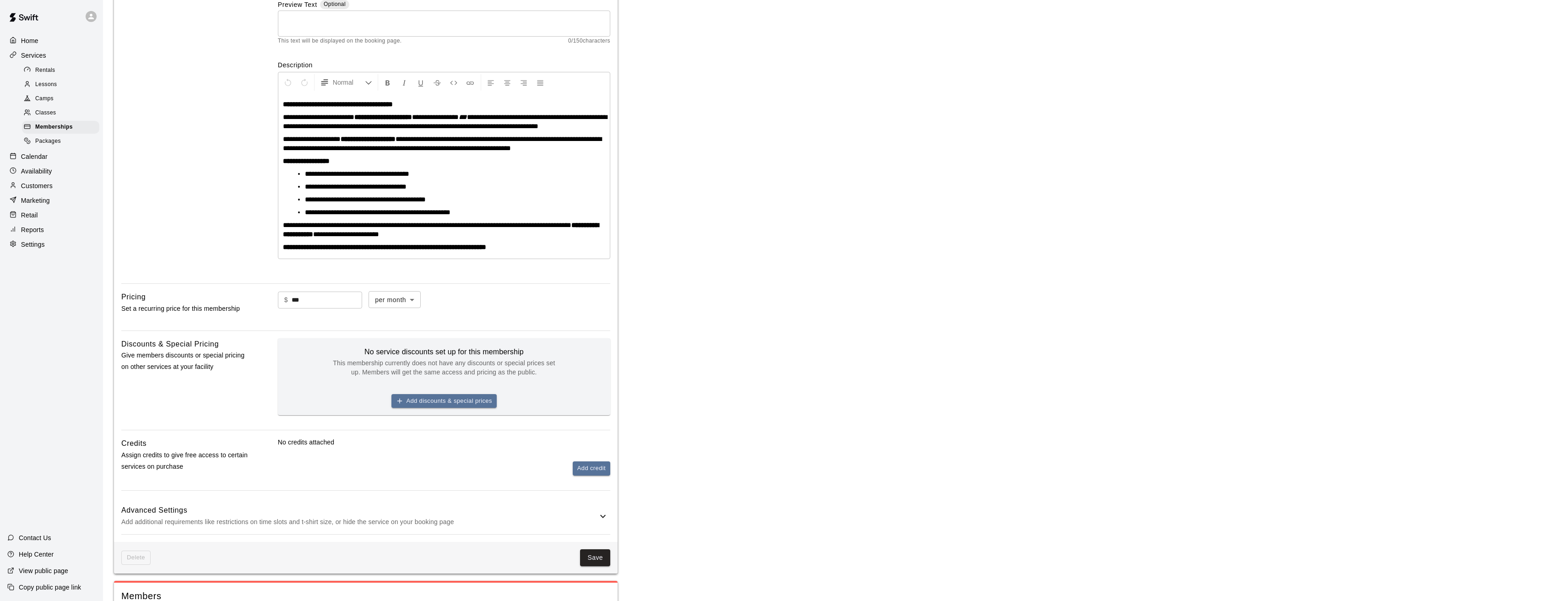
scroll to position [282, 0]
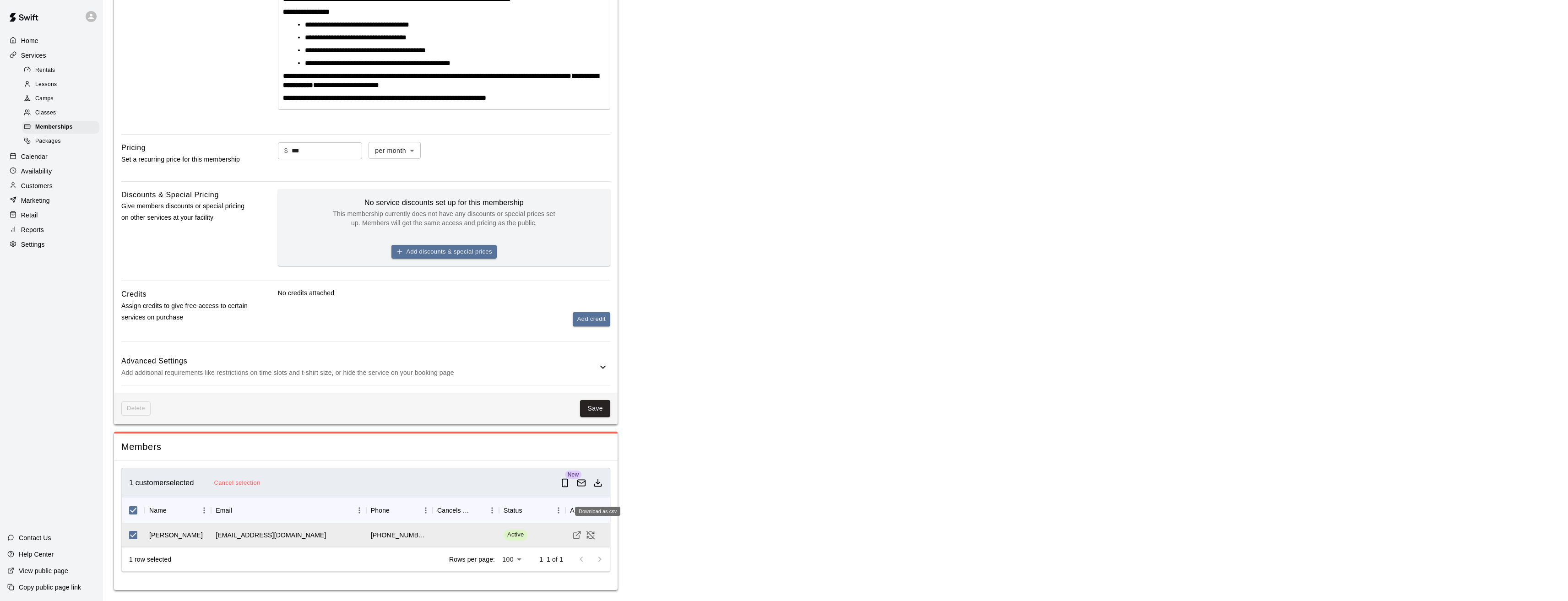
click at [600, 484] on icon "Download as csv" at bounding box center [597, 483] width 9 height 9
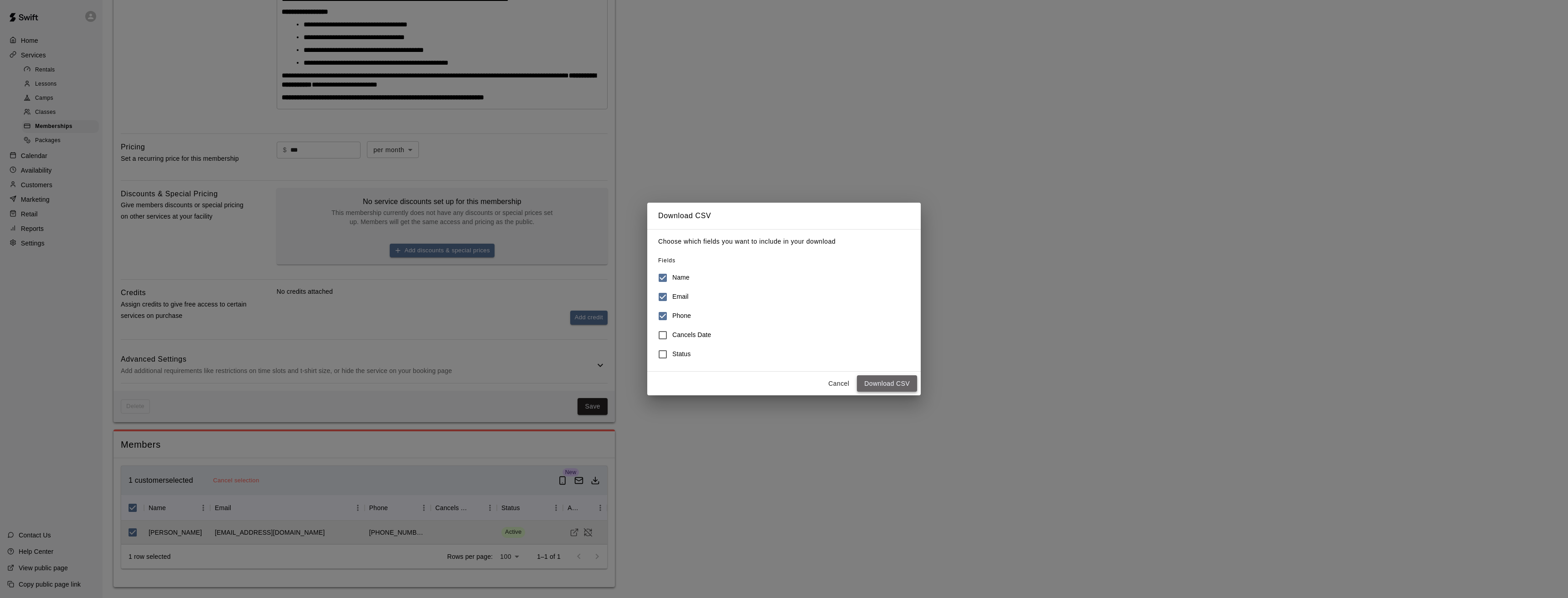
click at [884, 385] on button "Download CSV" at bounding box center [887, 384] width 60 height 17
click at [843, 381] on button "Cancel" at bounding box center [839, 384] width 29 height 17
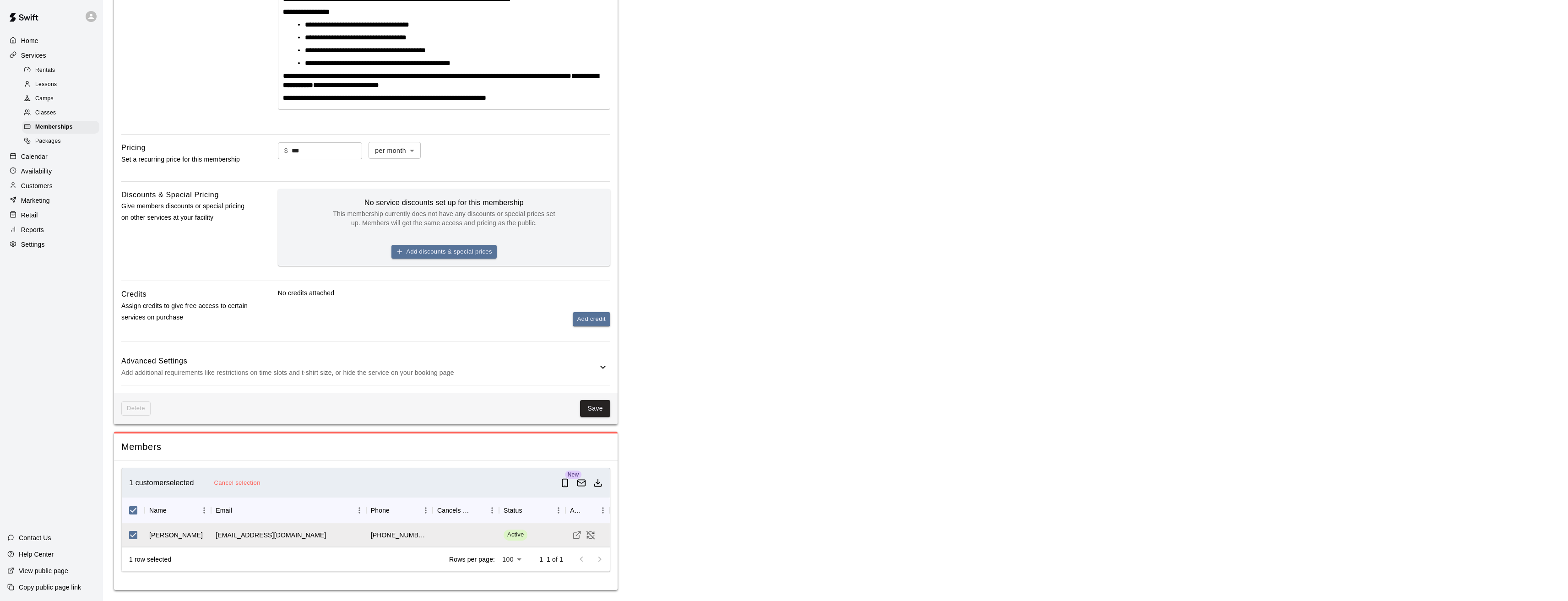
scroll to position [0, 0]
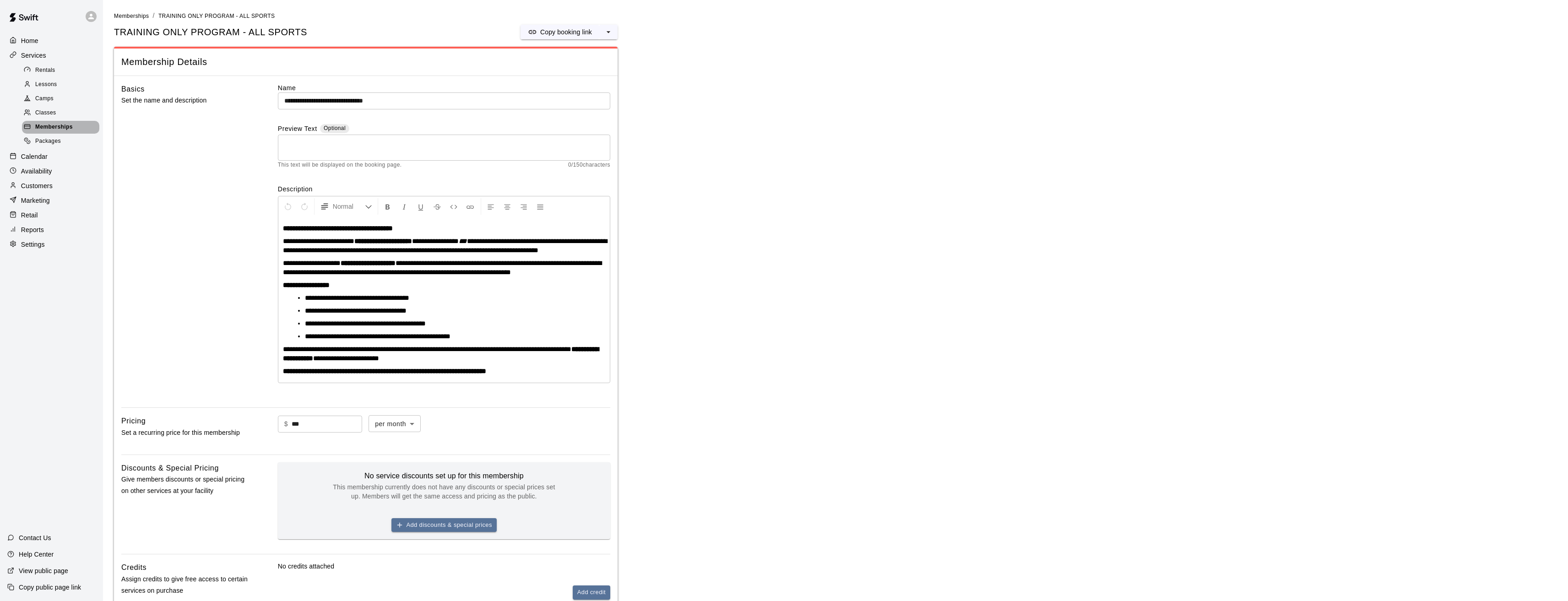
click at [44, 128] on span "Memberships" at bounding box center [54, 127] width 37 height 9
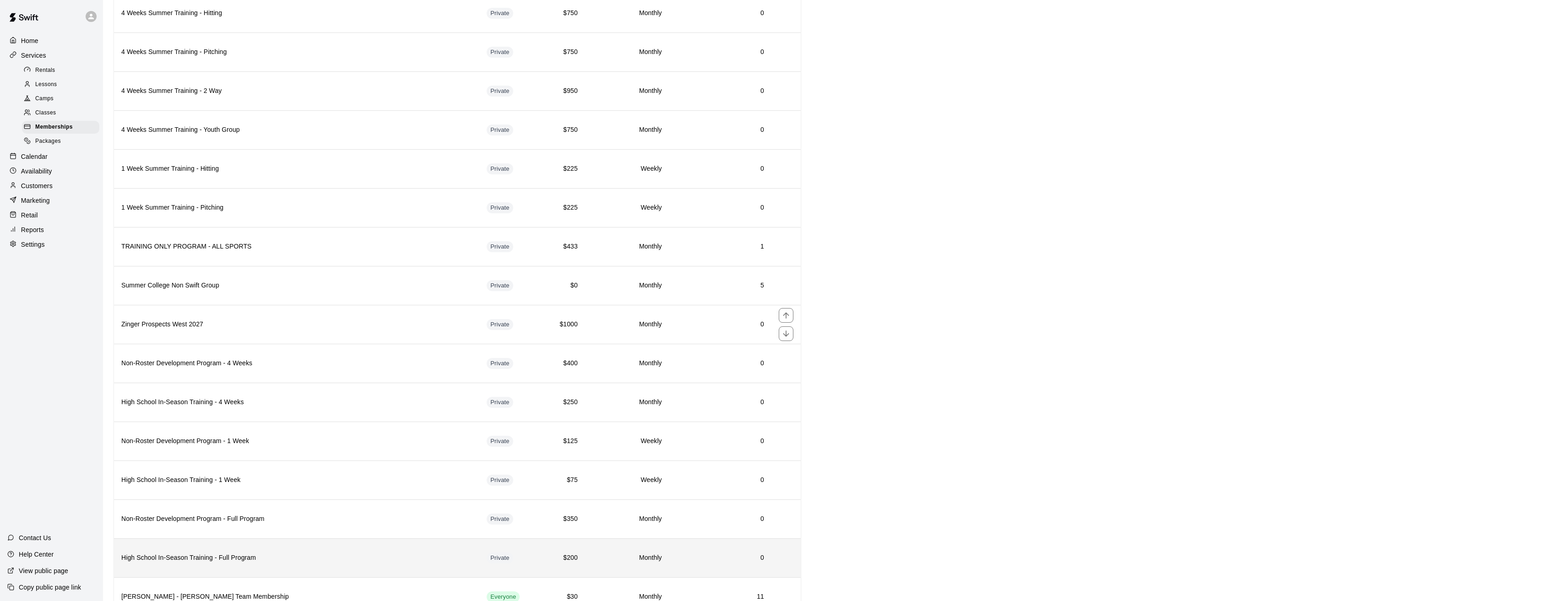
scroll to position [986, 0]
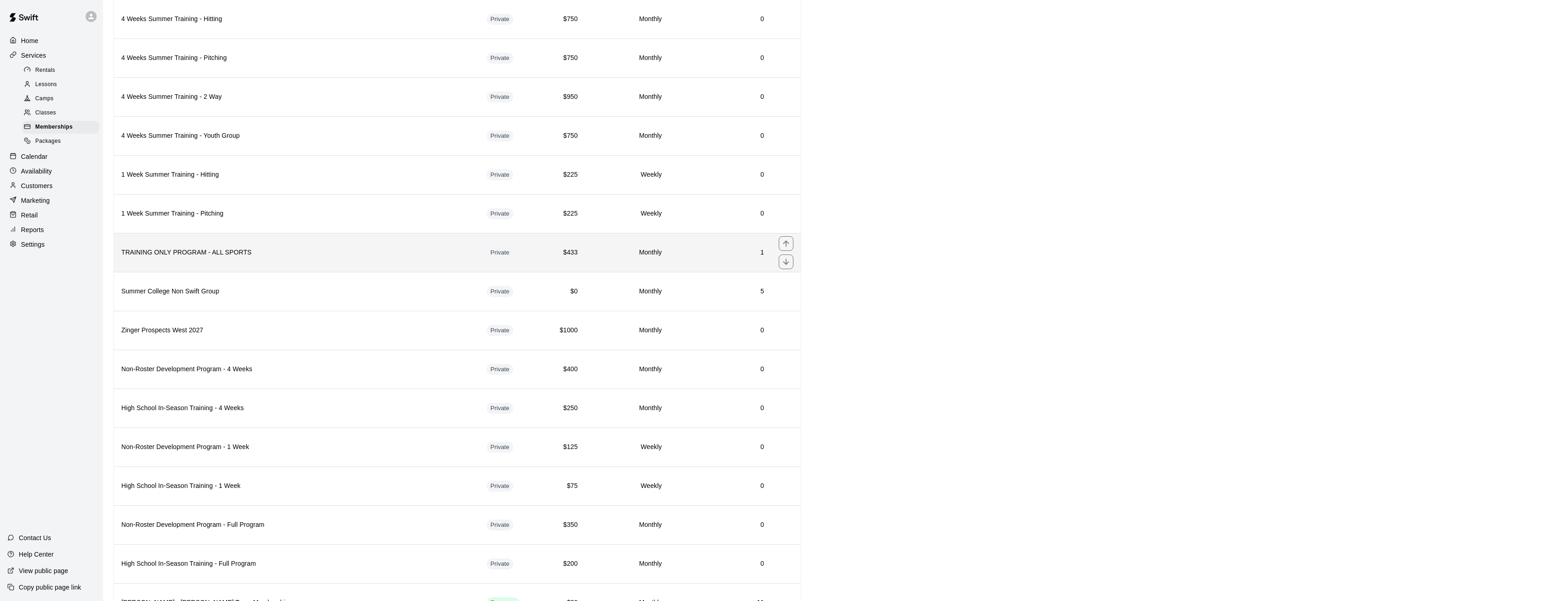
click at [177, 254] on h6 "TRAINING ONLY PROGRAM - ALL SPORTS" at bounding box center [296, 253] width 351 height 10
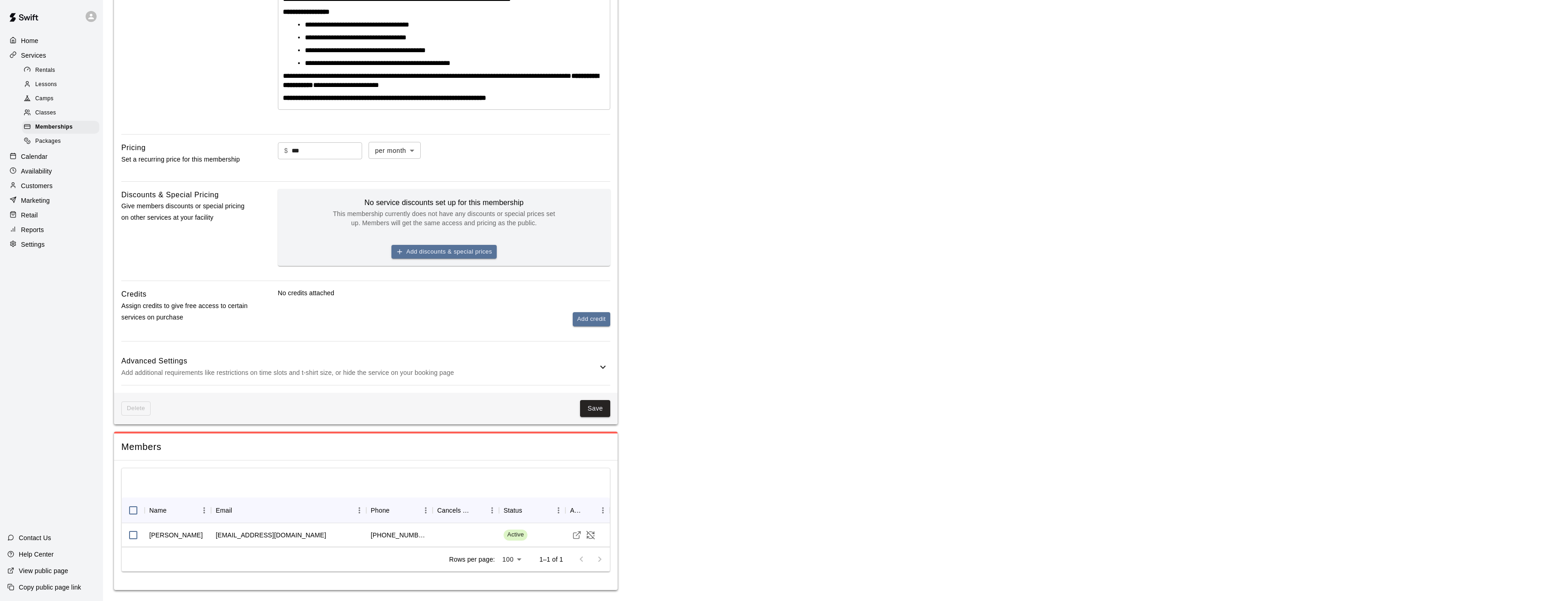
scroll to position [282, 0]
click at [576, 538] on icon "Visit customer profile" at bounding box center [576, 535] width 9 height 9
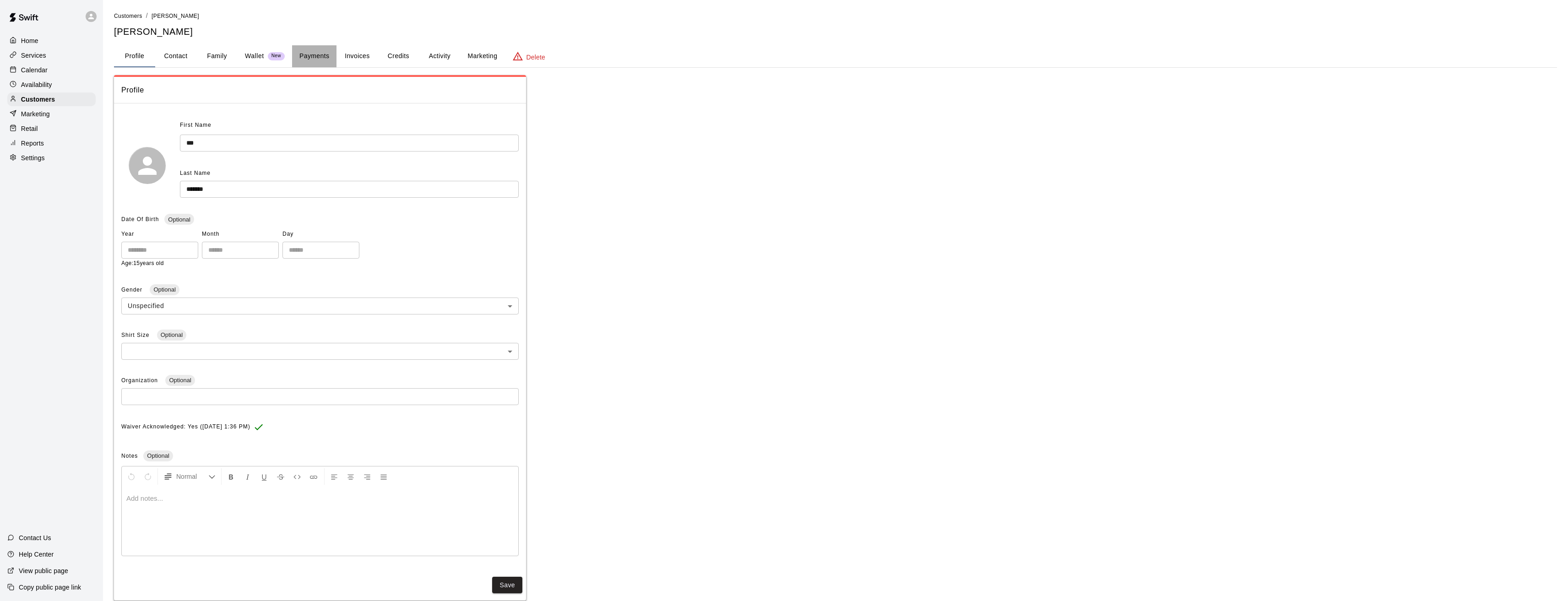
click at [304, 57] on button "Payments" at bounding box center [314, 56] width 45 height 22
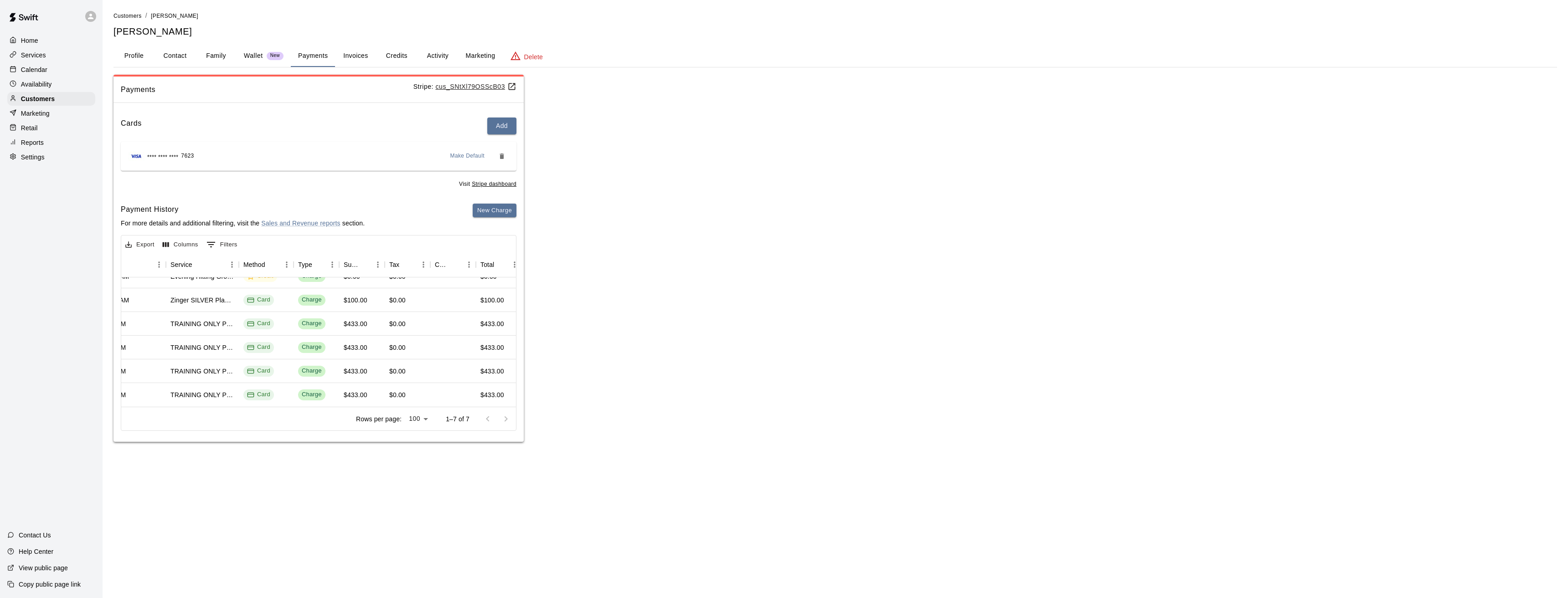
scroll to position [4, 163]
click at [215, 55] on button "Family" at bounding box center [215, 56] width 41 height 22
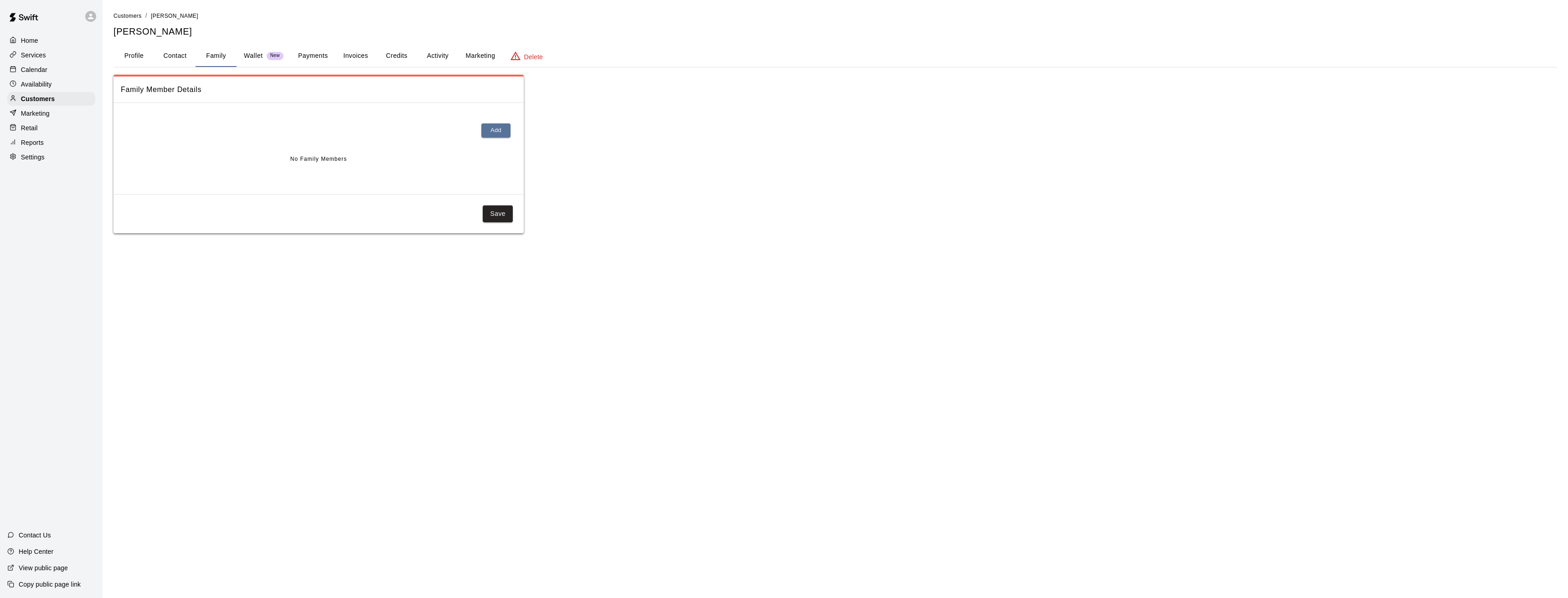
click at [133, 57] on button "Profile" at bounding box center [133, 56] width 41 height 22
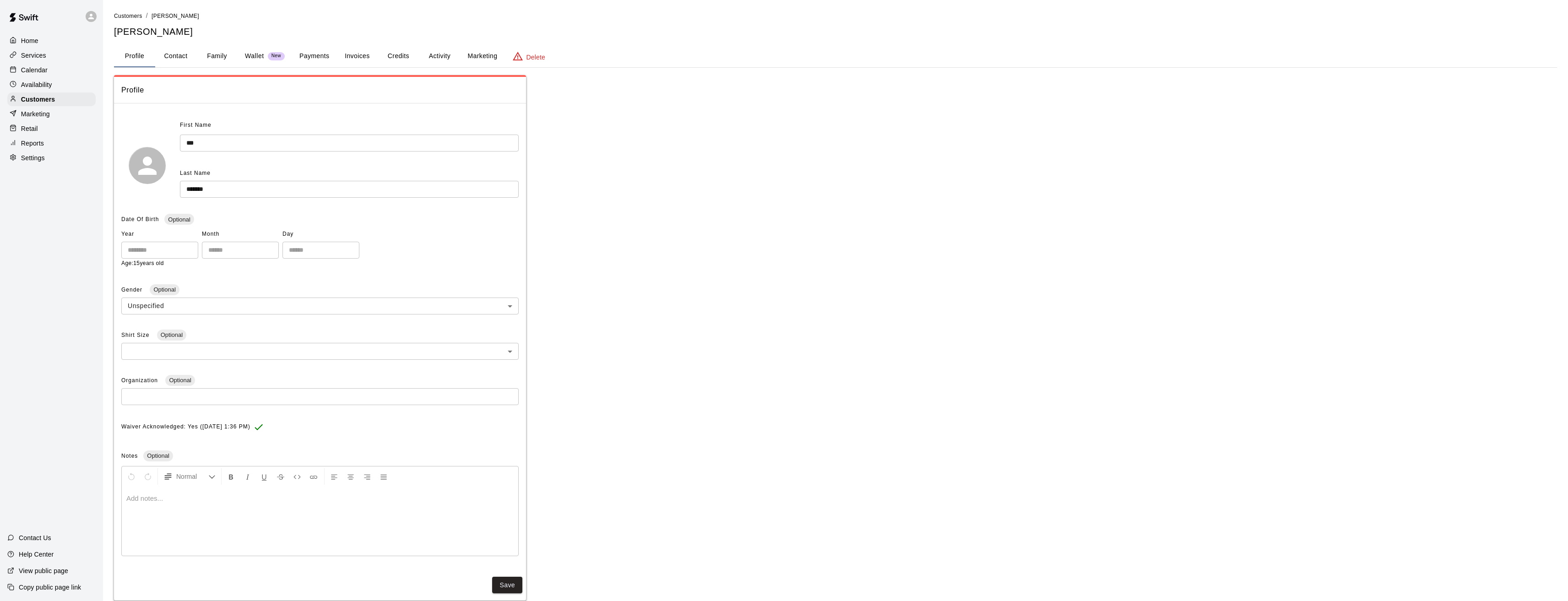
click at [314, 55] on button "Payments" at bounding box center [314, 56] width 45 height 22
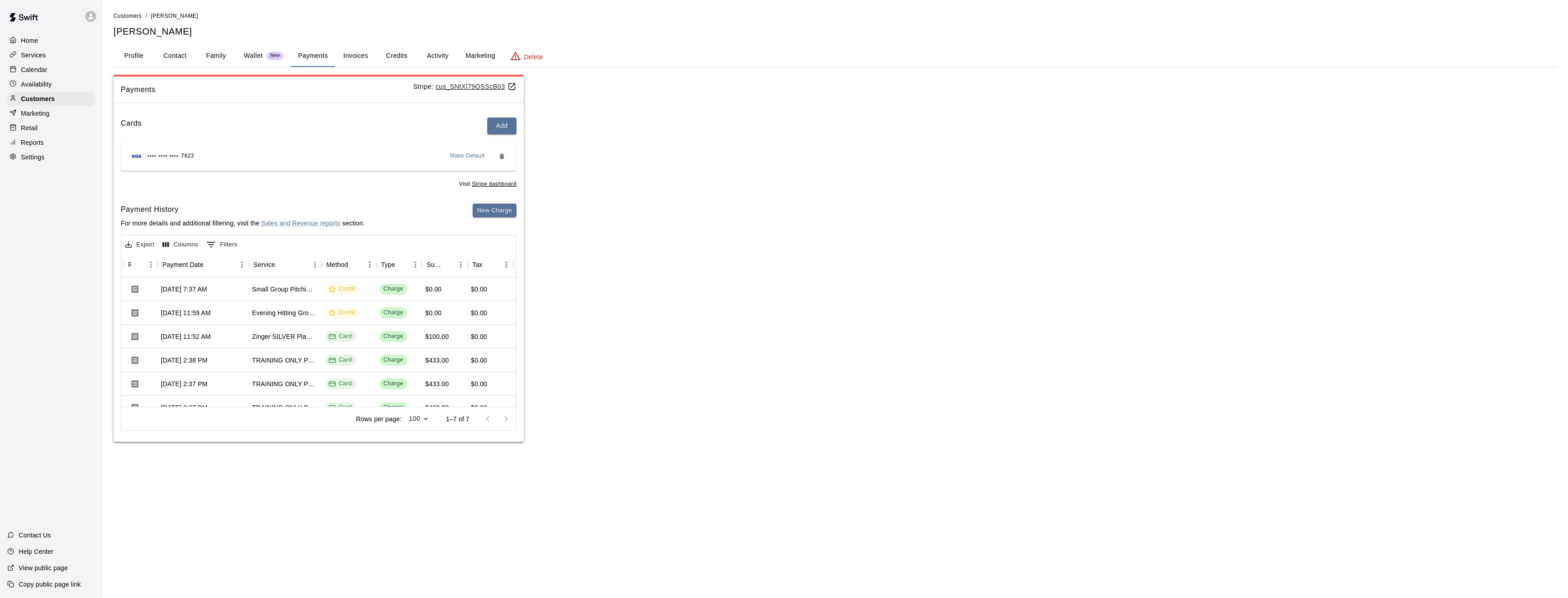
scroll to position [0, 86]
